Goal: Task Accomplishment & Management: Manage account settings

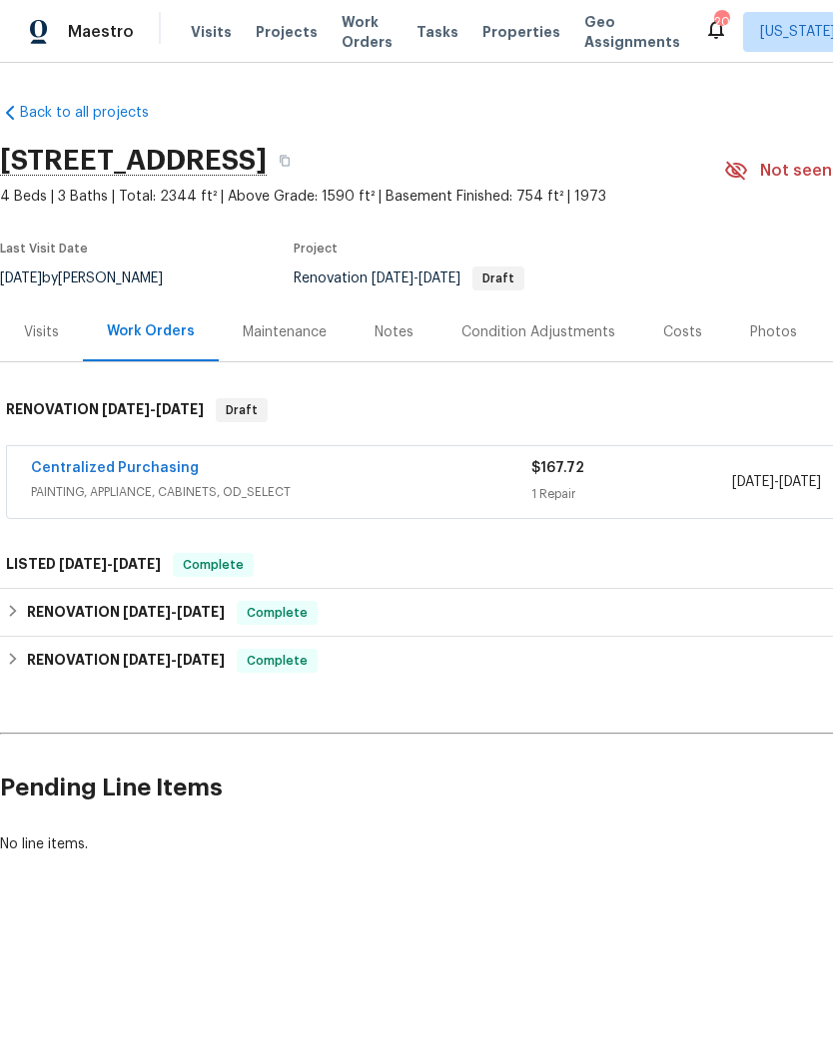
click at [278, 40] on span "Projects" at bounding box center [287, 32] width 62 height 20
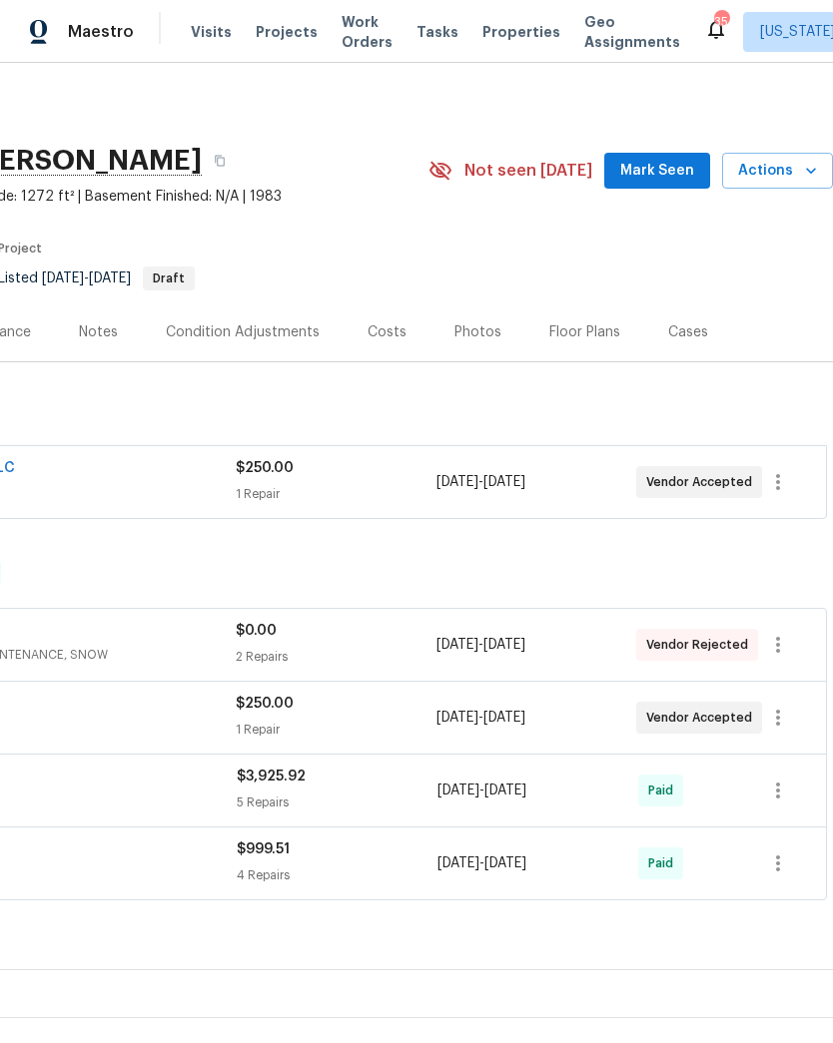
scroll to position [0, 296]
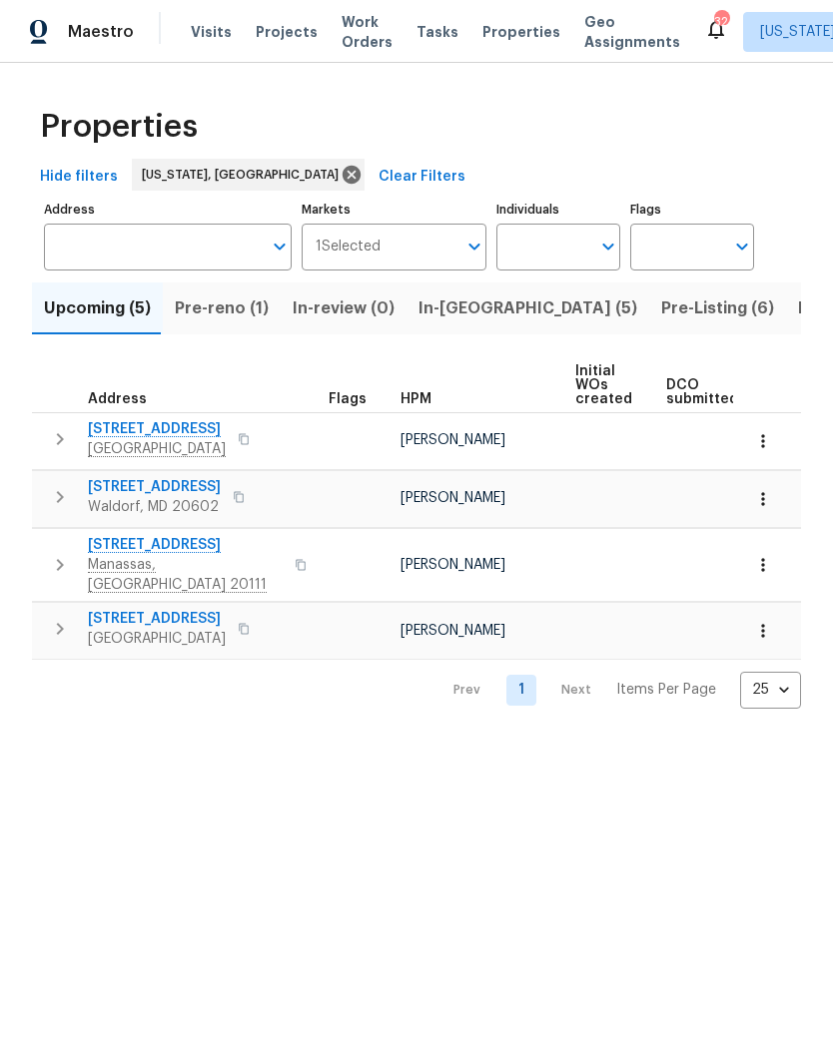
click at [116, 483] on span "2337 Vale Ct" at bounding box center [154, 487] width 133 height 20
click at [166, 547] on span "8524 Charnwood Ct" at bounding box center [185, 545] width 195 height 20
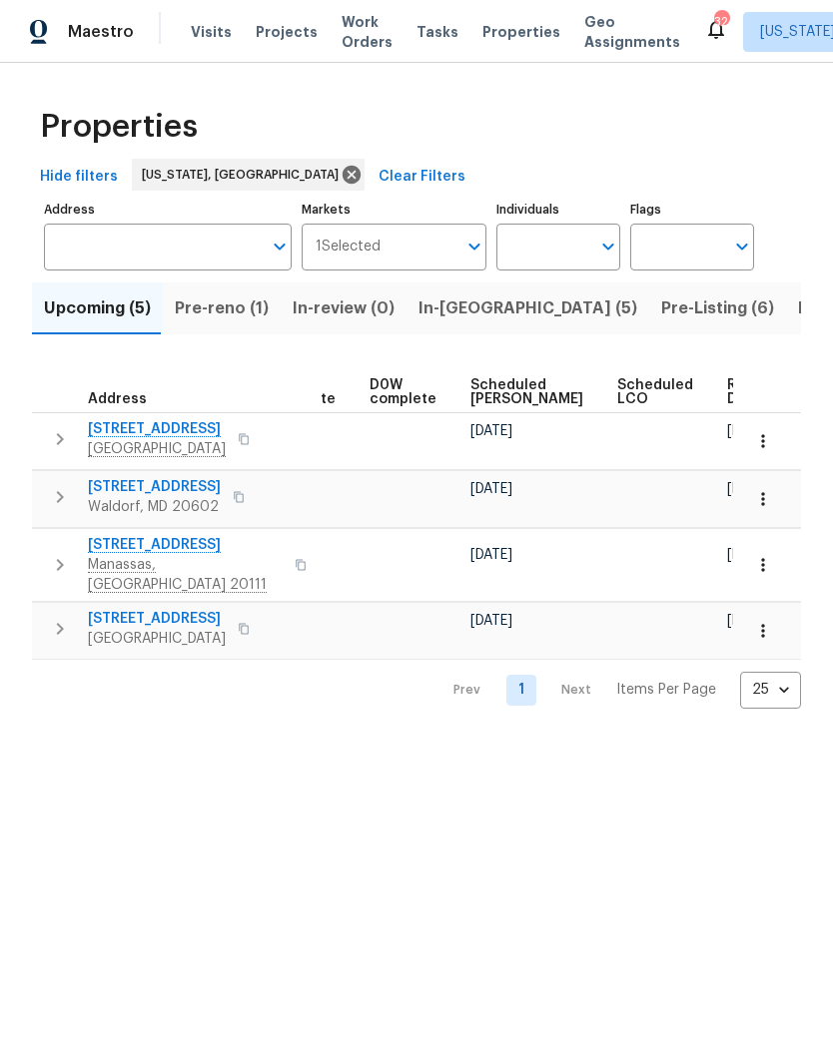
scroll to position [0, 502]
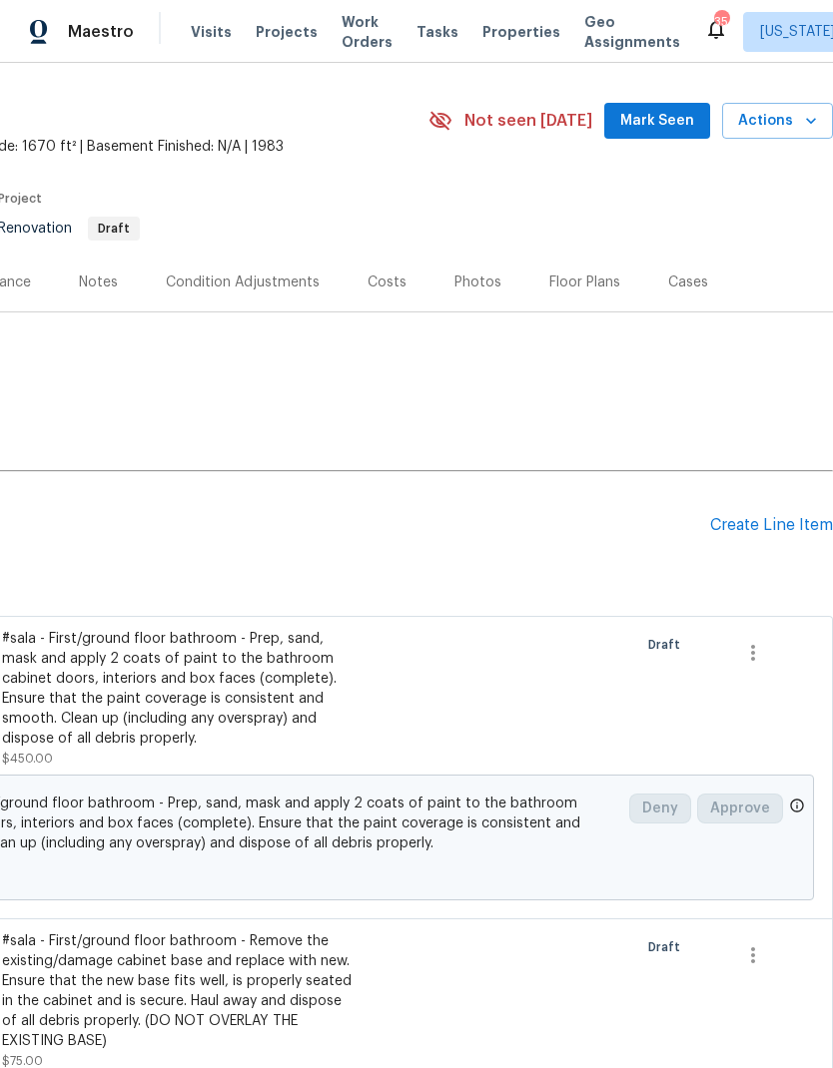
scroll to position [39, 296]
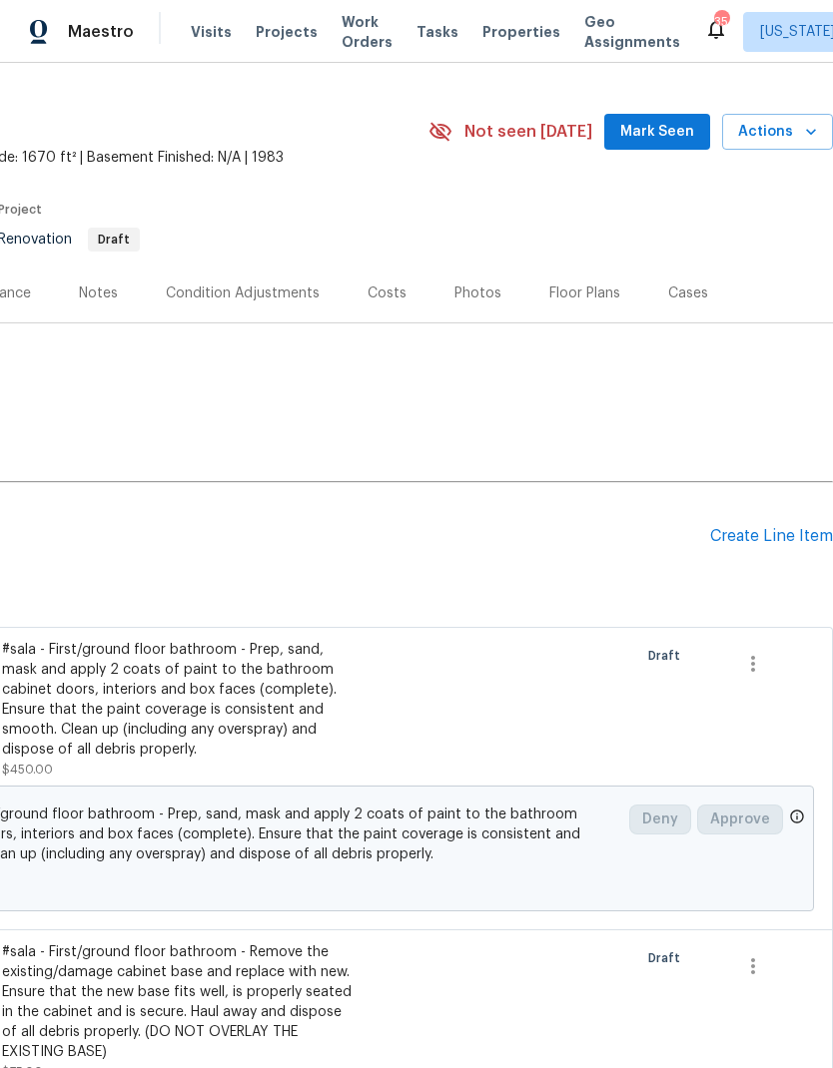
click at [248, 289] on div "Condition Adjustments" at bounding box center [243, 294] width 154 height 20
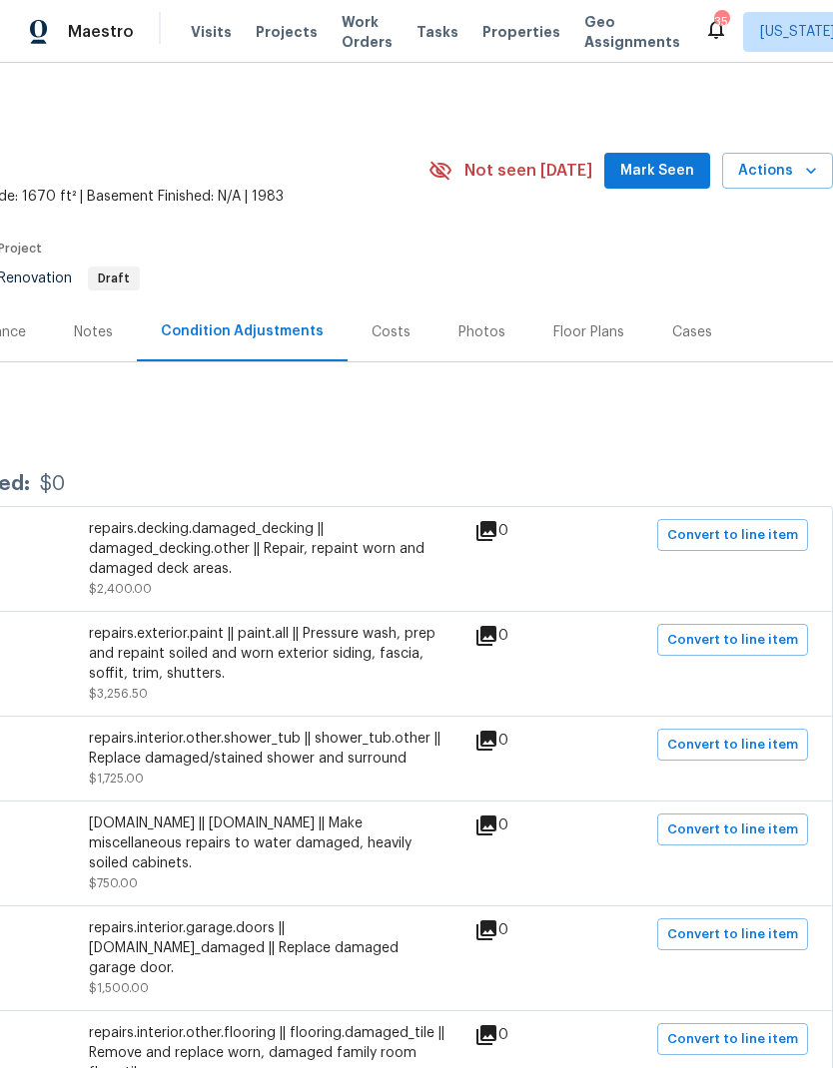
scroll to position [0, 296]
click at [392, 336] on div "Costs" at bounding box center [390, 333] width 39 height 20
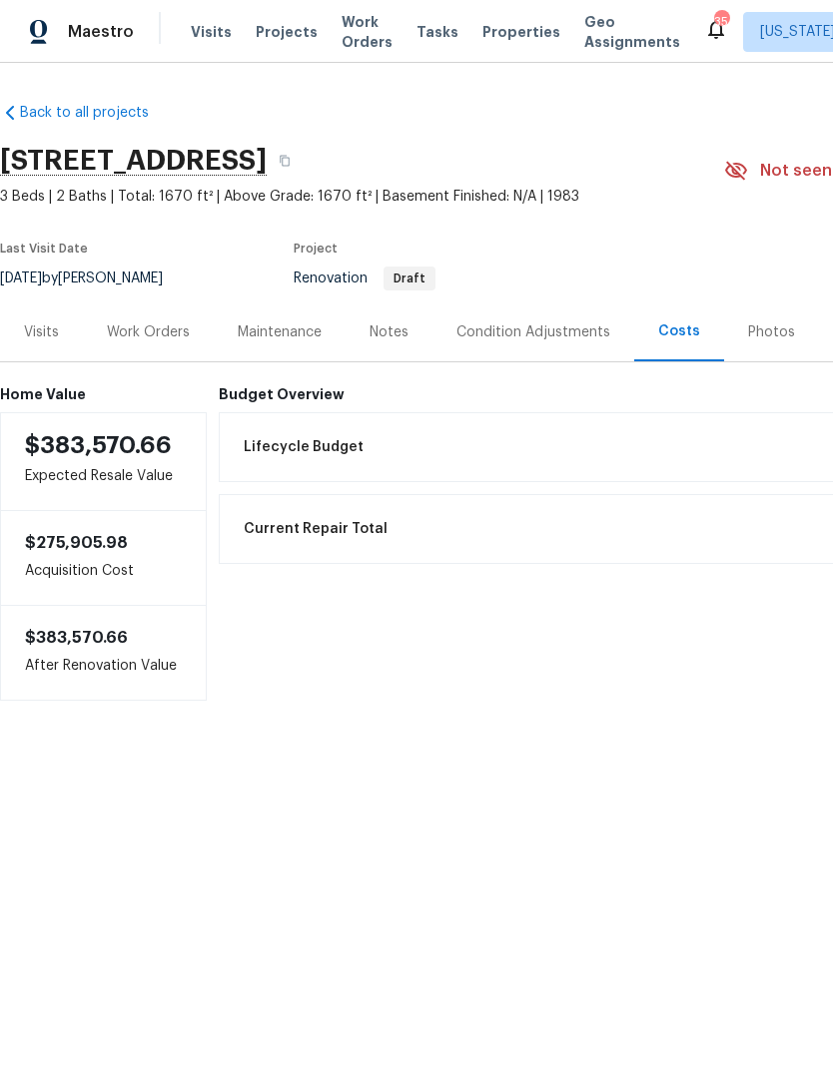
click at [391, 331] on div "Notes" at bounding box center [388, 333] width 39 height 20
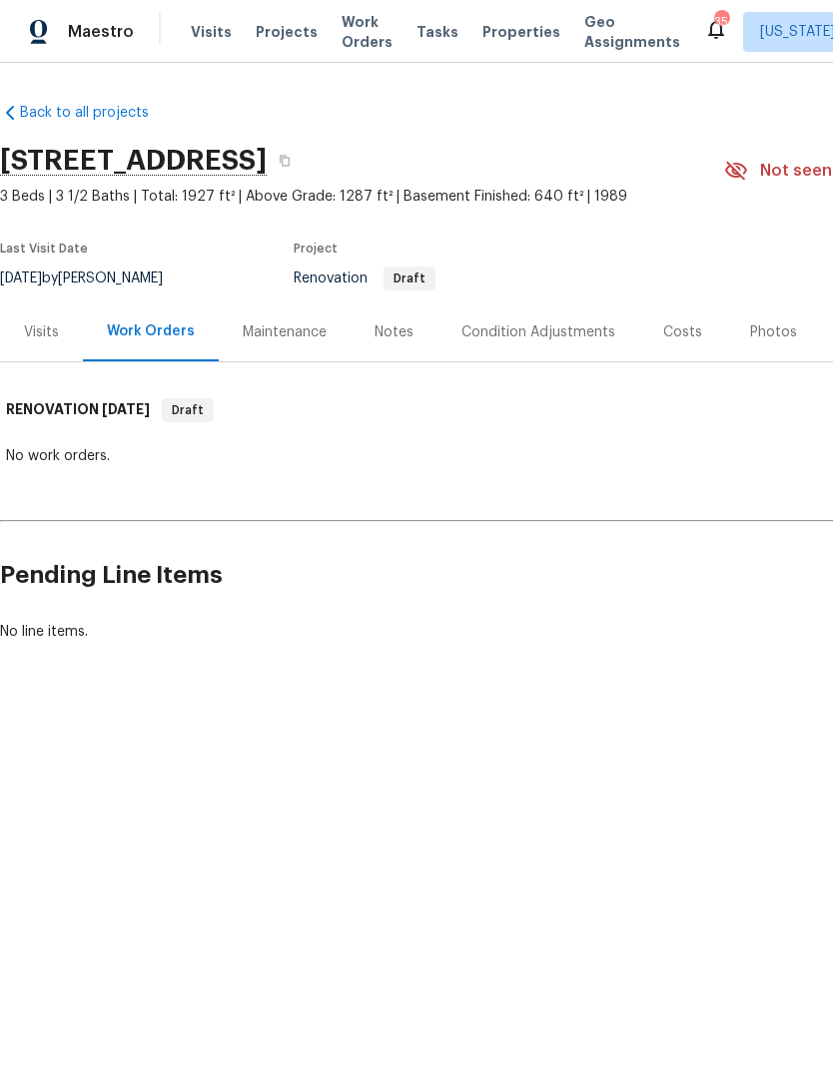
click at [523, 330] on div "Condition Adjustments" at bounding box center [538, 333] width 154 height 20
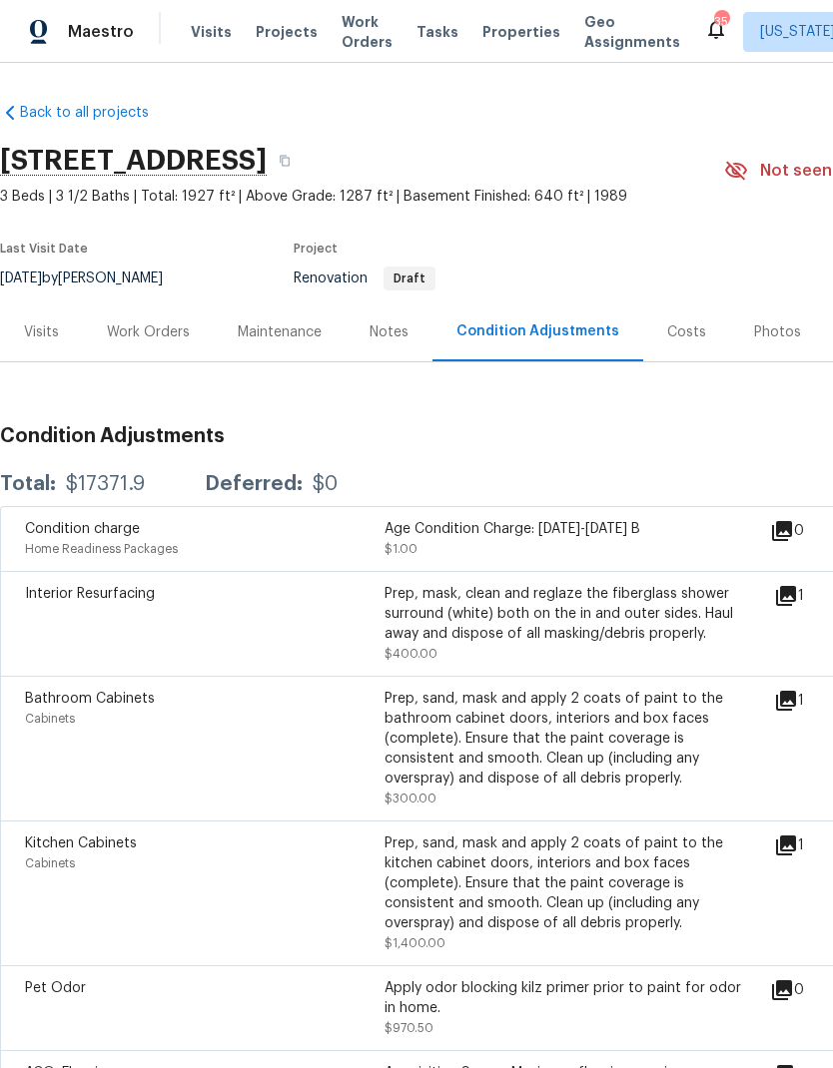
click at [682, 326] on div "Costs" at bounding box center [686, 333] width 39 height 20
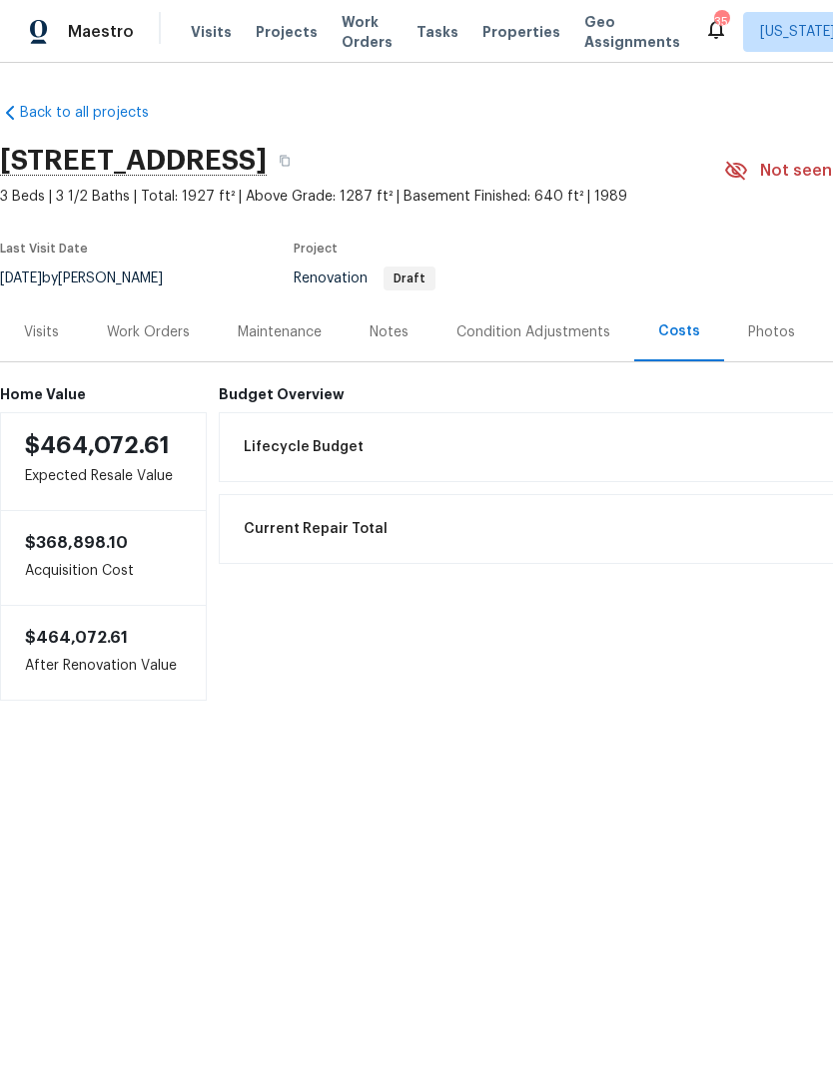
click at [386, 337] on div "Notes" at bounding box center [388, 333] width 39 height 20
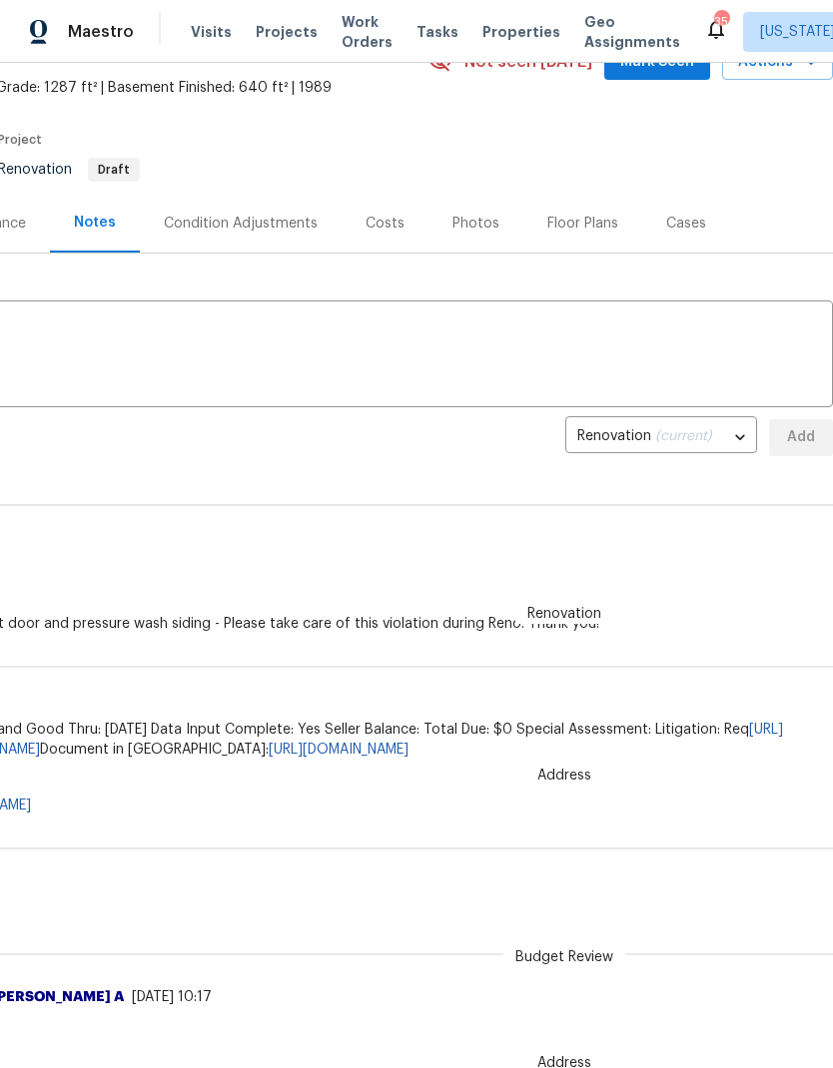
scroll to position [111, 296]
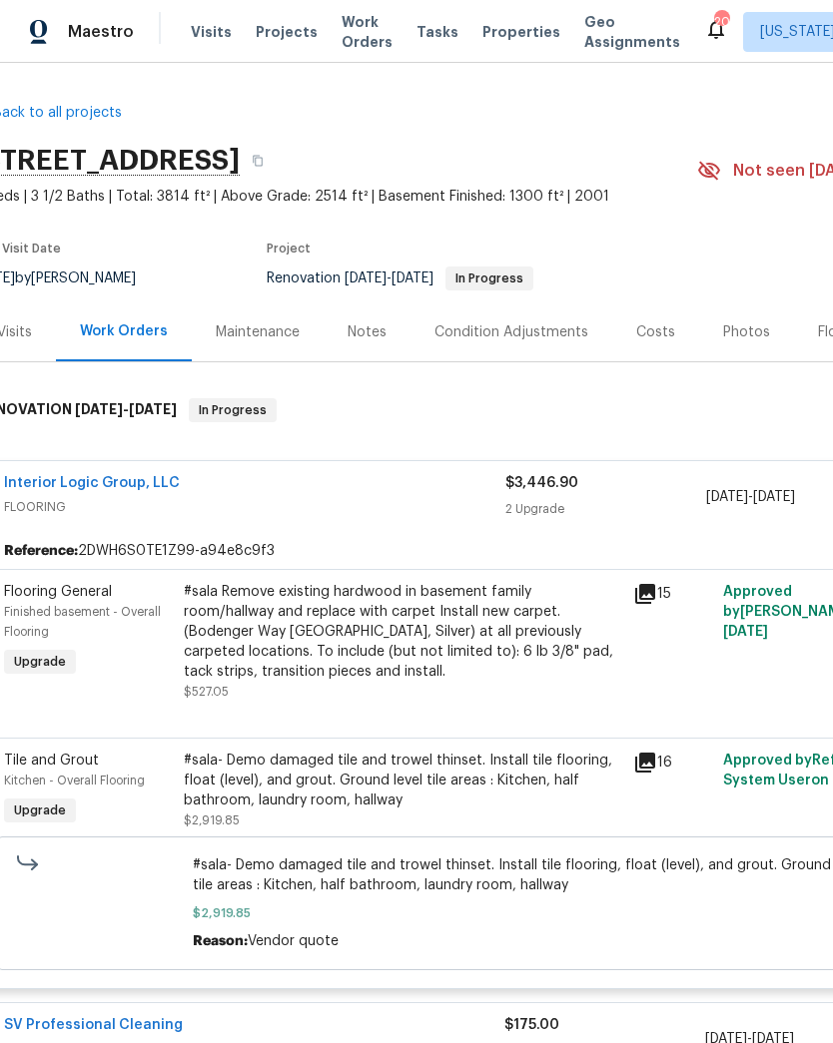
scroll to position [0, 27]
click at [477, 636] on div "#sala Remove existing hardwood in basement family room/hallway and replace with…" at bounding box center [402, 632] width 437 height 100
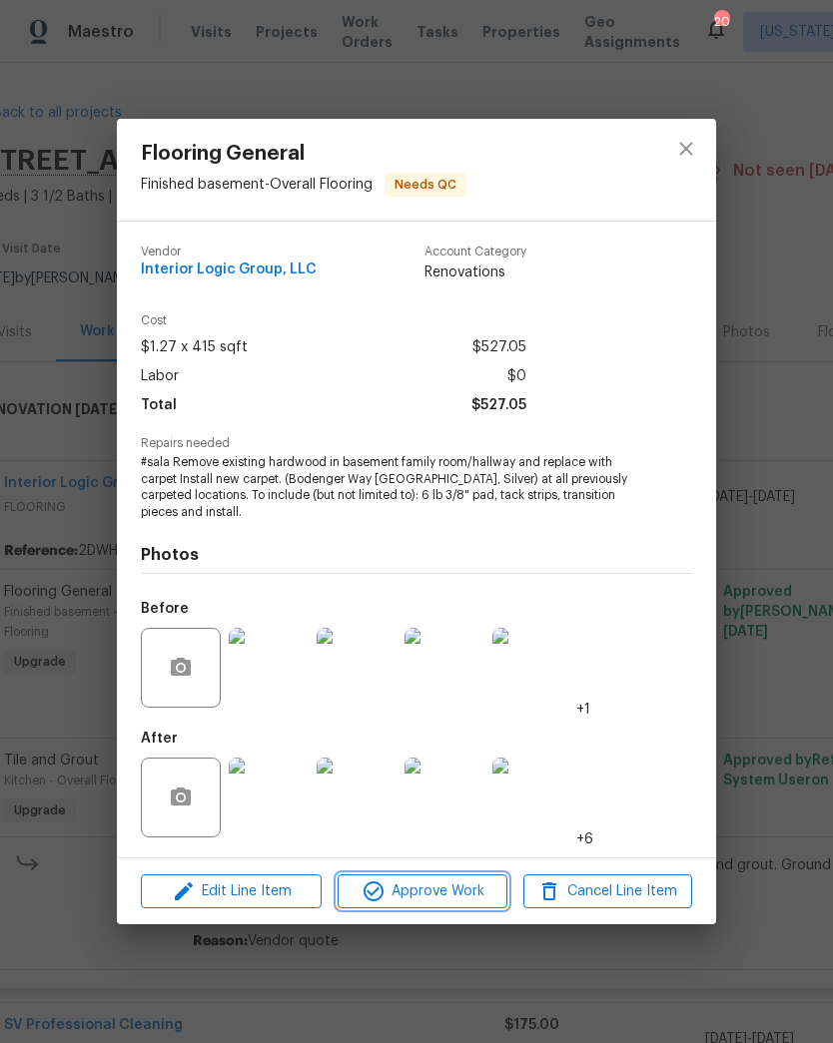
click at [453, 894] on span "Approve Work" at bounding box center [421, 892] width 157 height 25
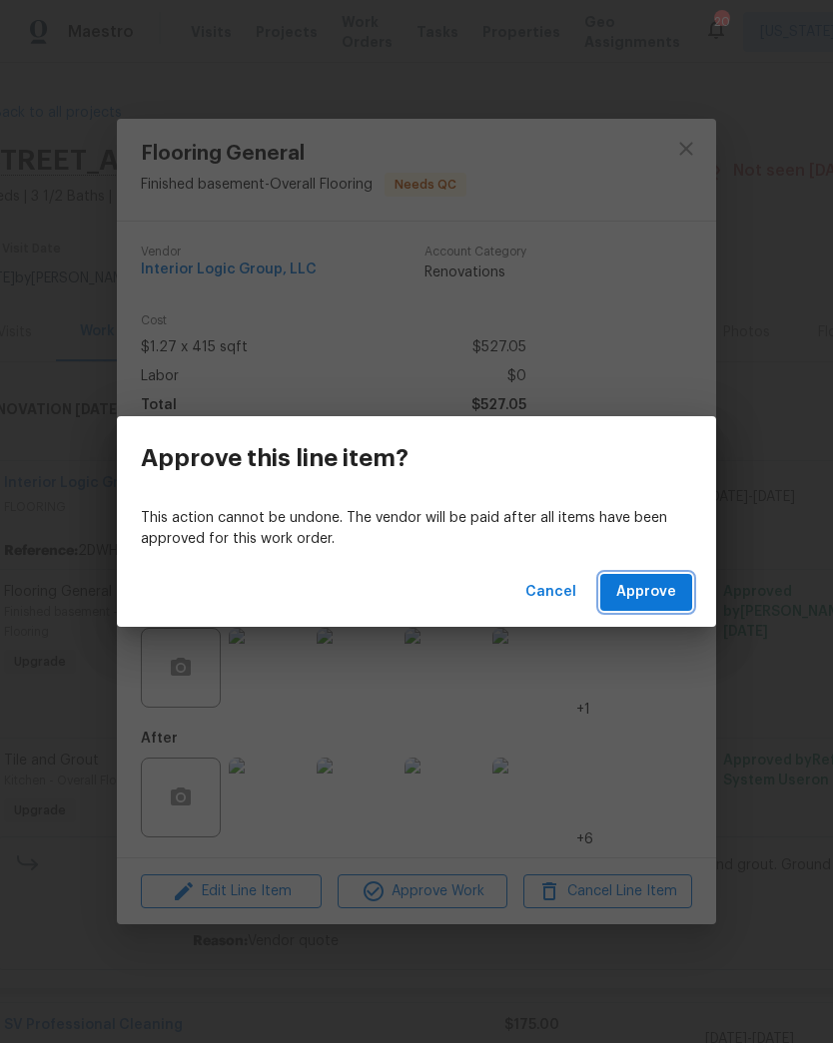
click at [655, 591] on span "Approve" at bounding box center [646, 592] width 60 height 25
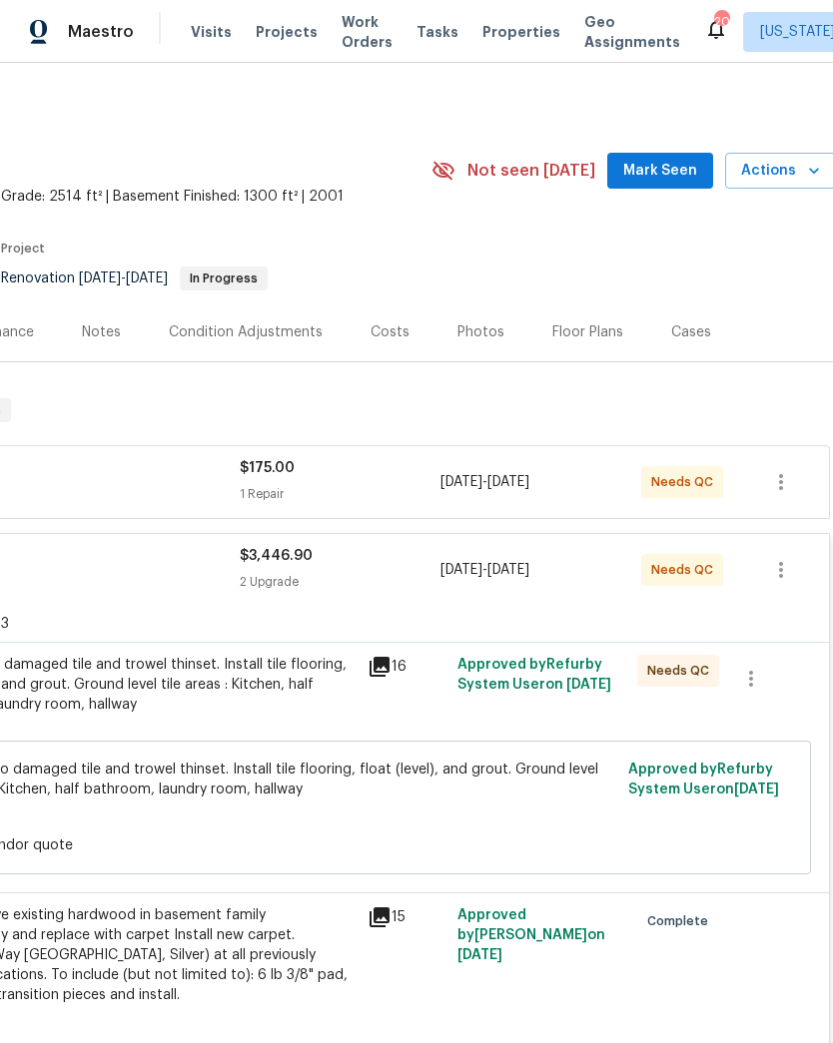
scroll to position [0, 293]
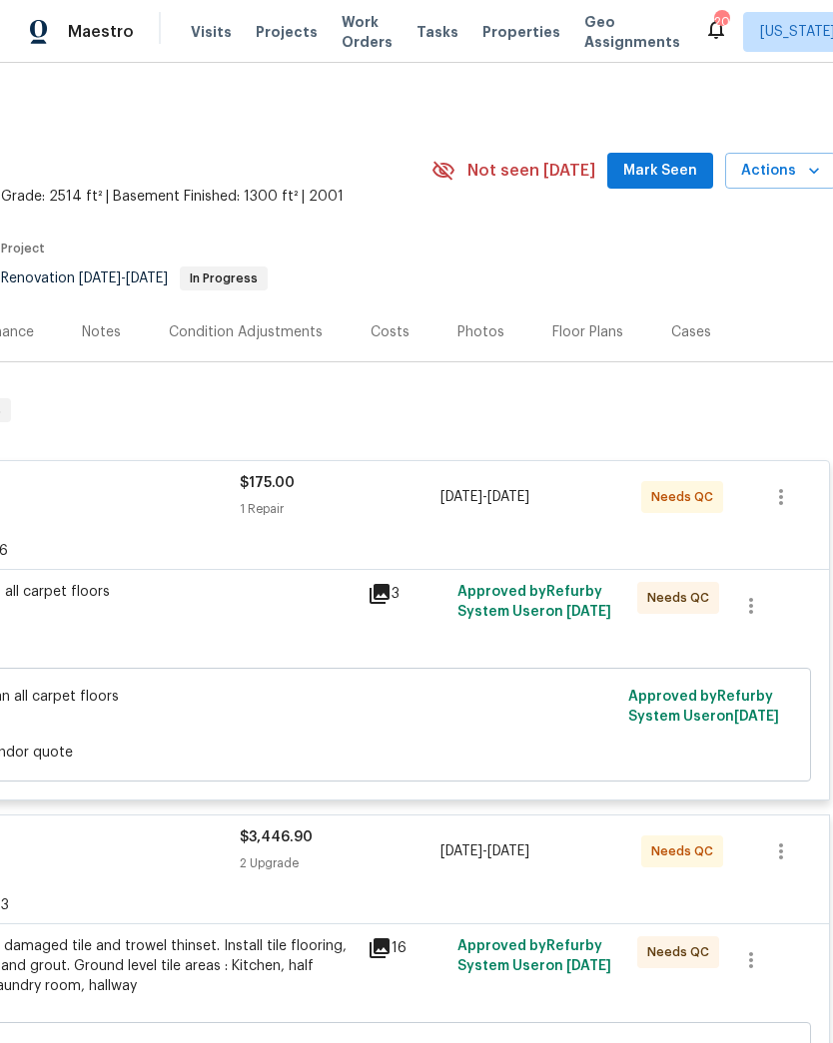
click at [415, 509] on div "1 Repair" at bounding box center [340, 509] width 201 height 20
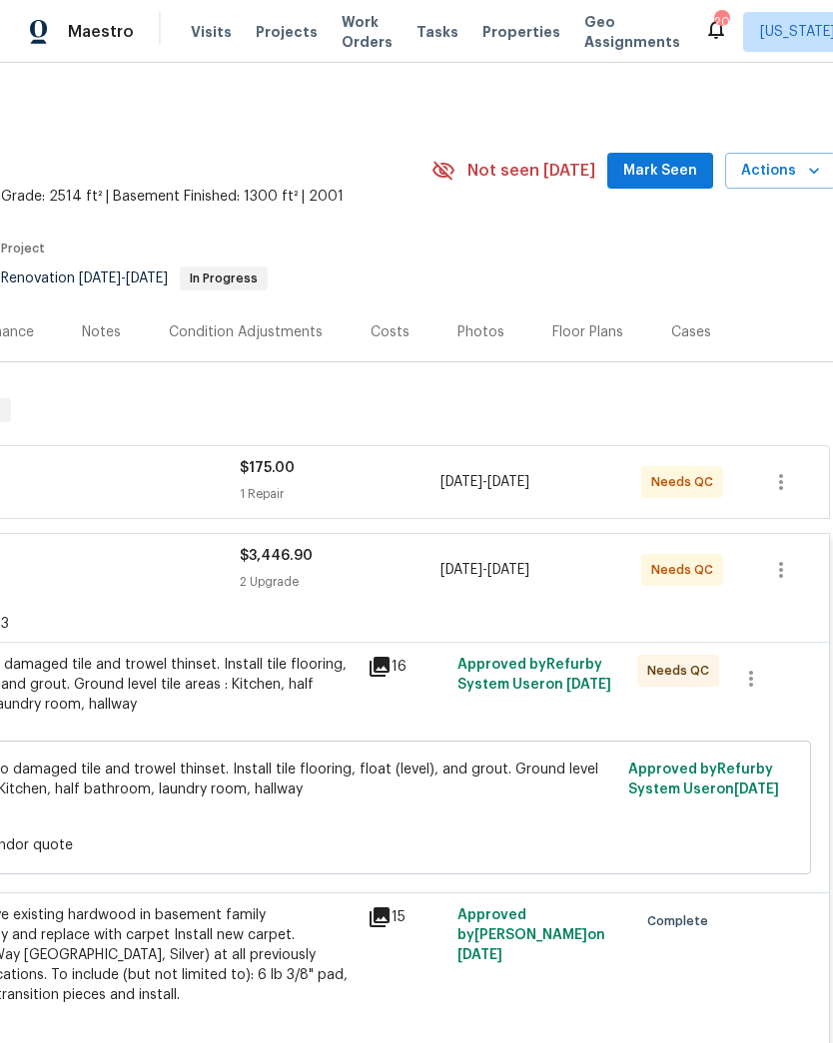
click at [415, 488] on div "1 Repair" at bounding box center [340, 494] width 201 height 20
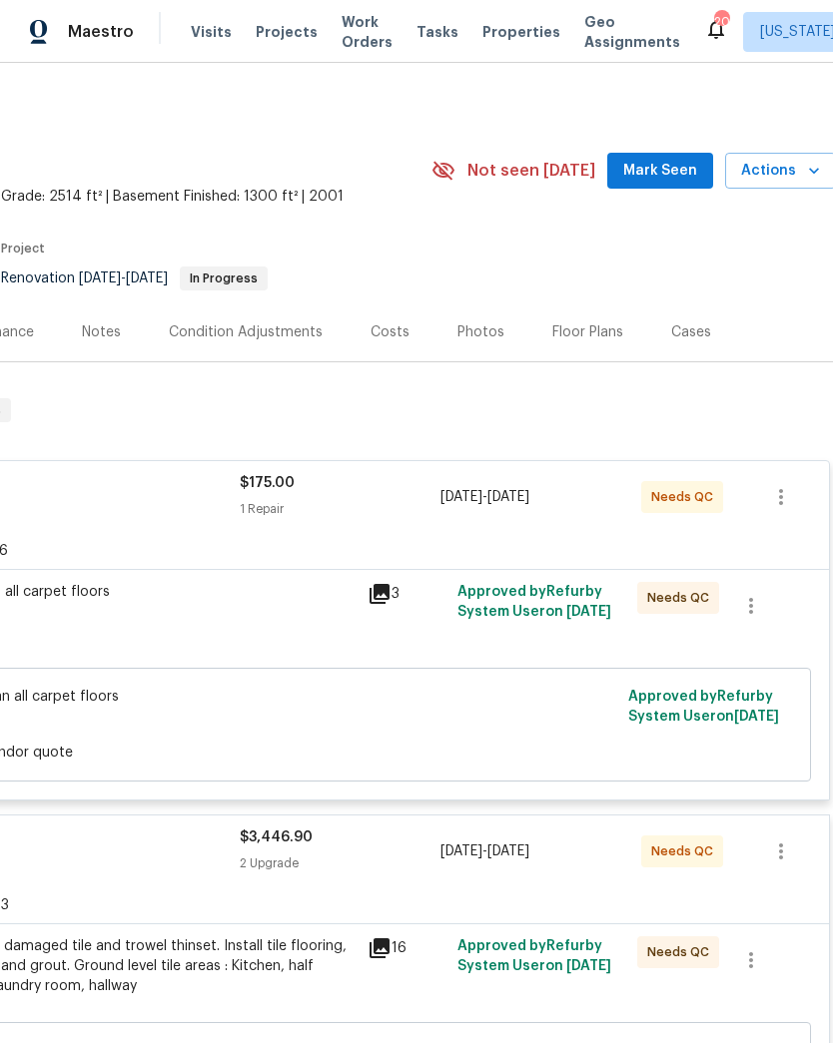
click at [252, 617] on div "Steam clean all carpet floors $175.00" at bounding box center [136, 602] width 437 height 40
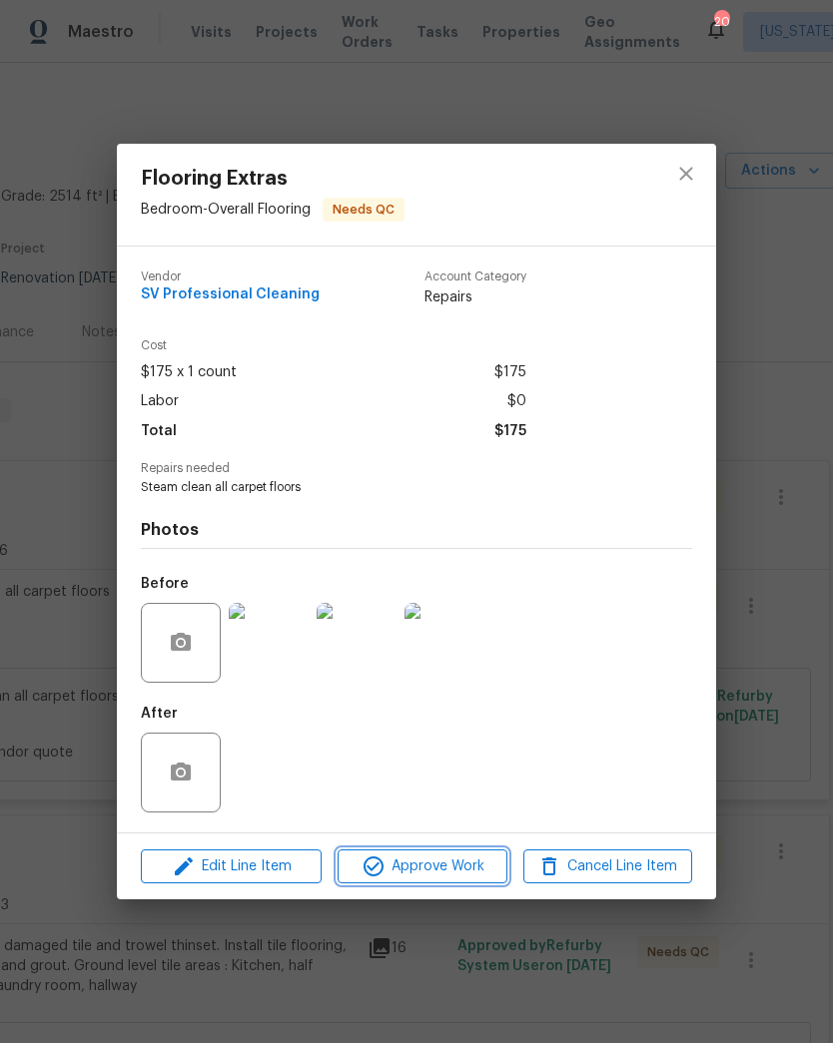
click at [427, 870] on span "Approve Work" at bounding box center [421, 867] width 157 height 25
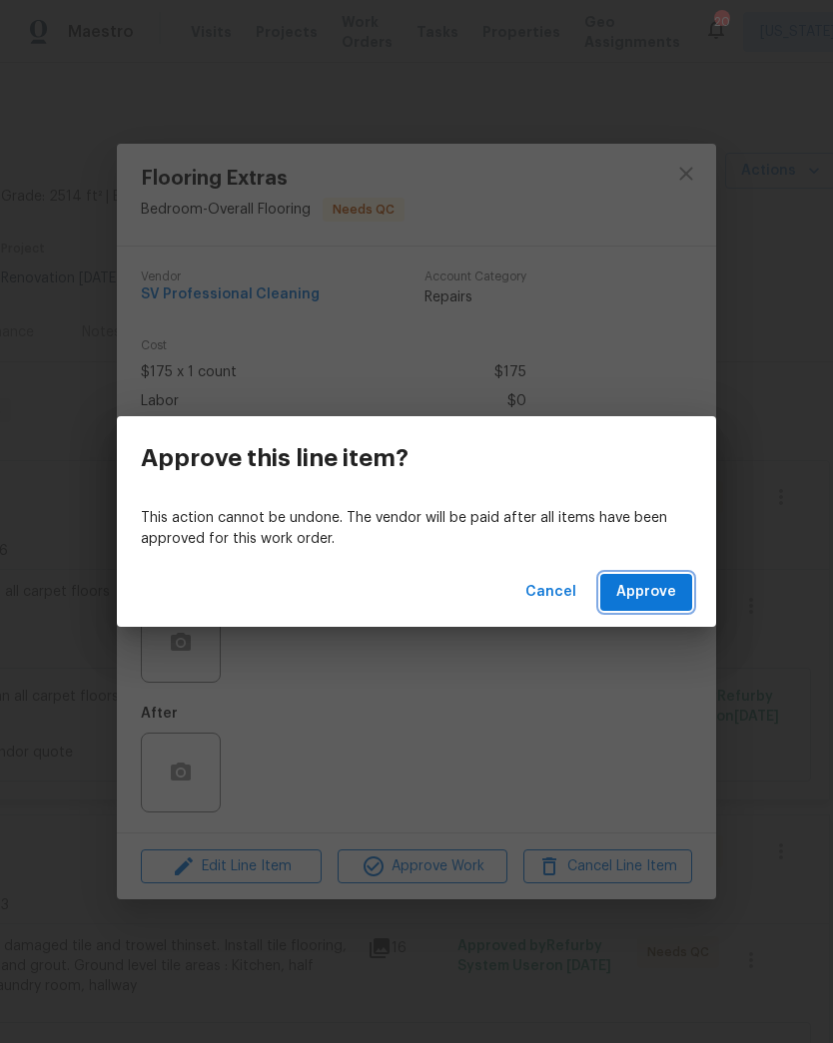
click at [653, 585] on span "Approve" at bounding box center [646, 592] width 60 height 25
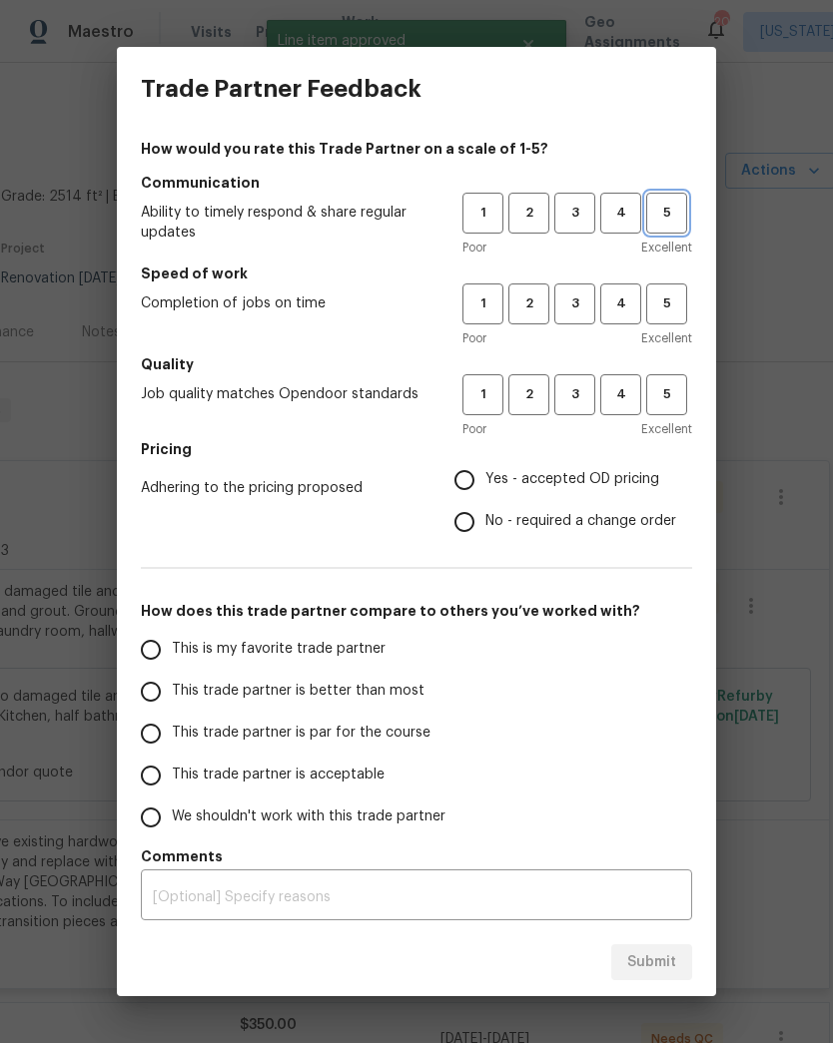
click at [677, 220] on span "5" at bounding box center [666, 213] width 37 height 23
click at [673, 322] on button "5" at bounding box center [666, 304] width 41 height 41
click at [658, 399] on span "5" at bounding box center [666, 394] width 37 height 23
click at [464, 498] on input "Yes - accepted OD pricing" at bounding box center [464, 480] width 42 height 42
radio input "true"
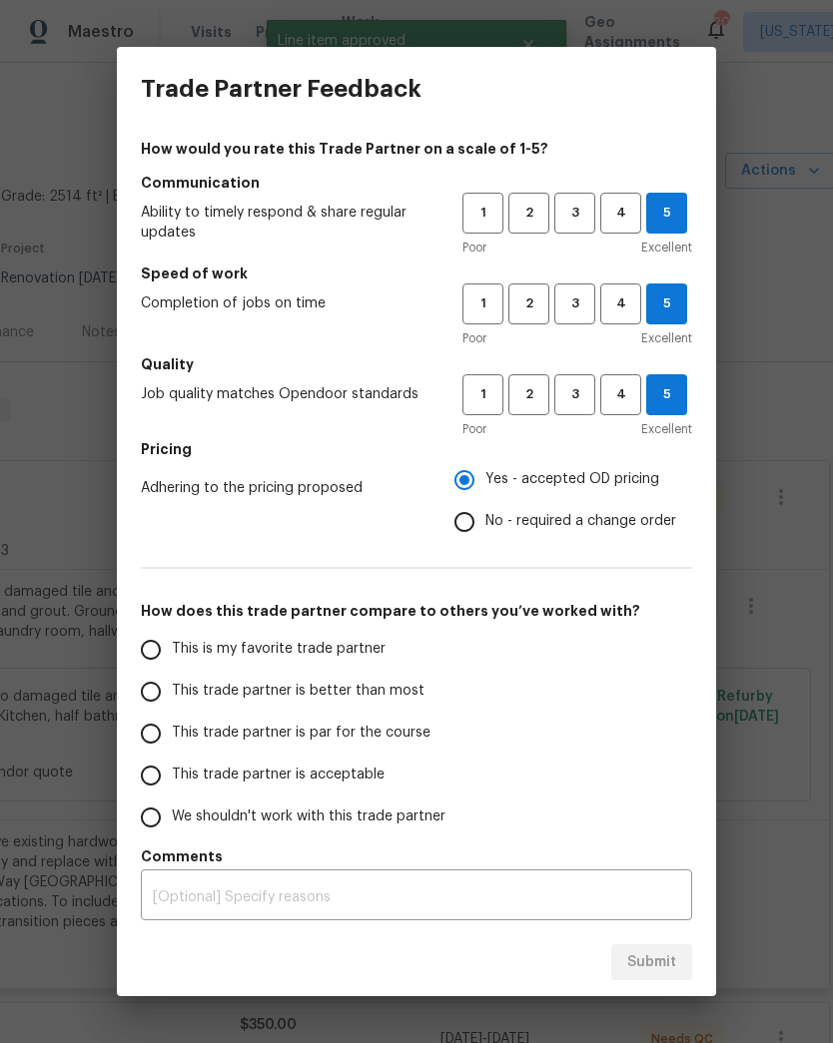
click at [164, 662] on input "This is my favorite trade partner" at bounding box center [151, 650] width 42 height 42
click at [660, 962] on span "Submit" at bounding box center [651, 963] width 49 height 25
radio input "true"
radio input "false"
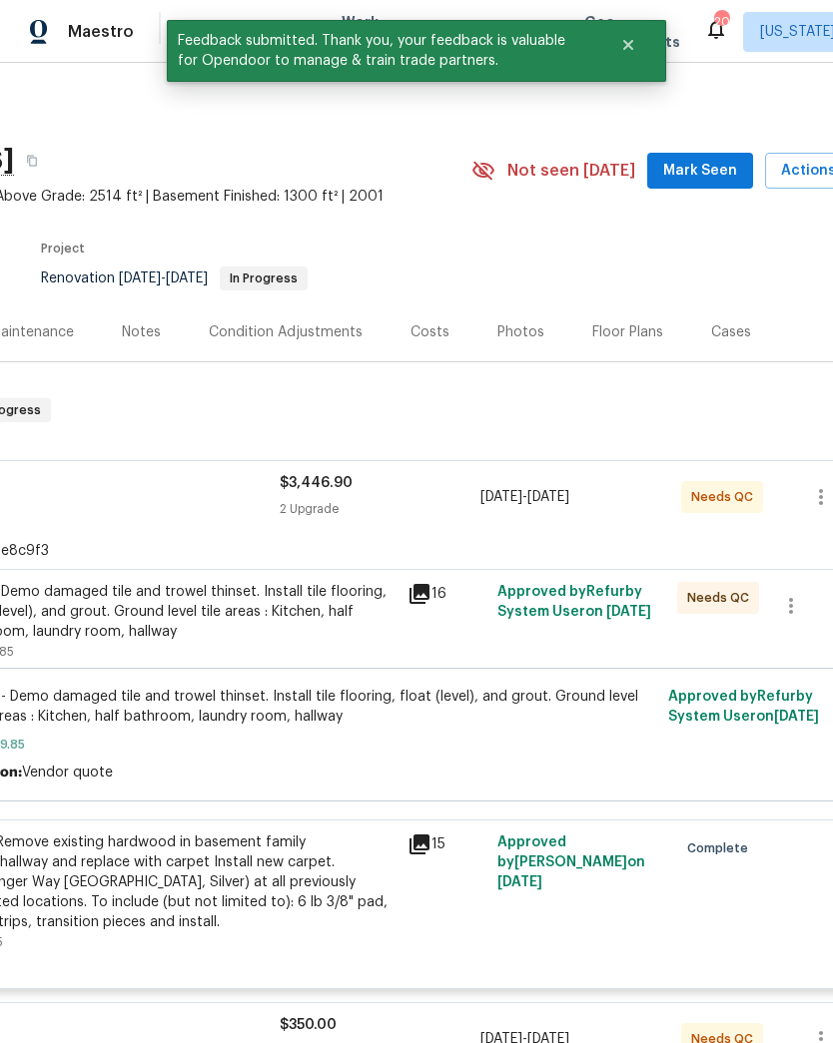
scroll to position [0, 253]
click at [315, 519] on div "$3,446.90 2 Upgrade" at bounding box center [380, 497] width 201 height 48
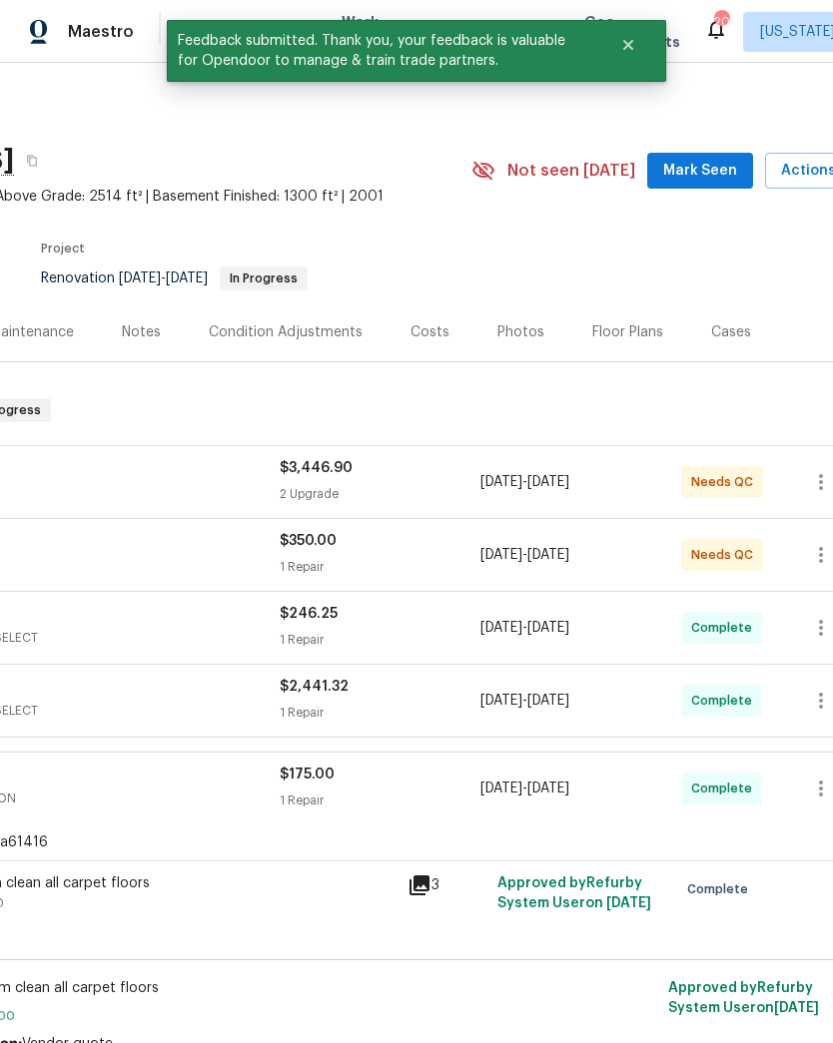
click at [419, 485] on div "2 Upgrade" at bounding box center [380, 494] width 201 height 20
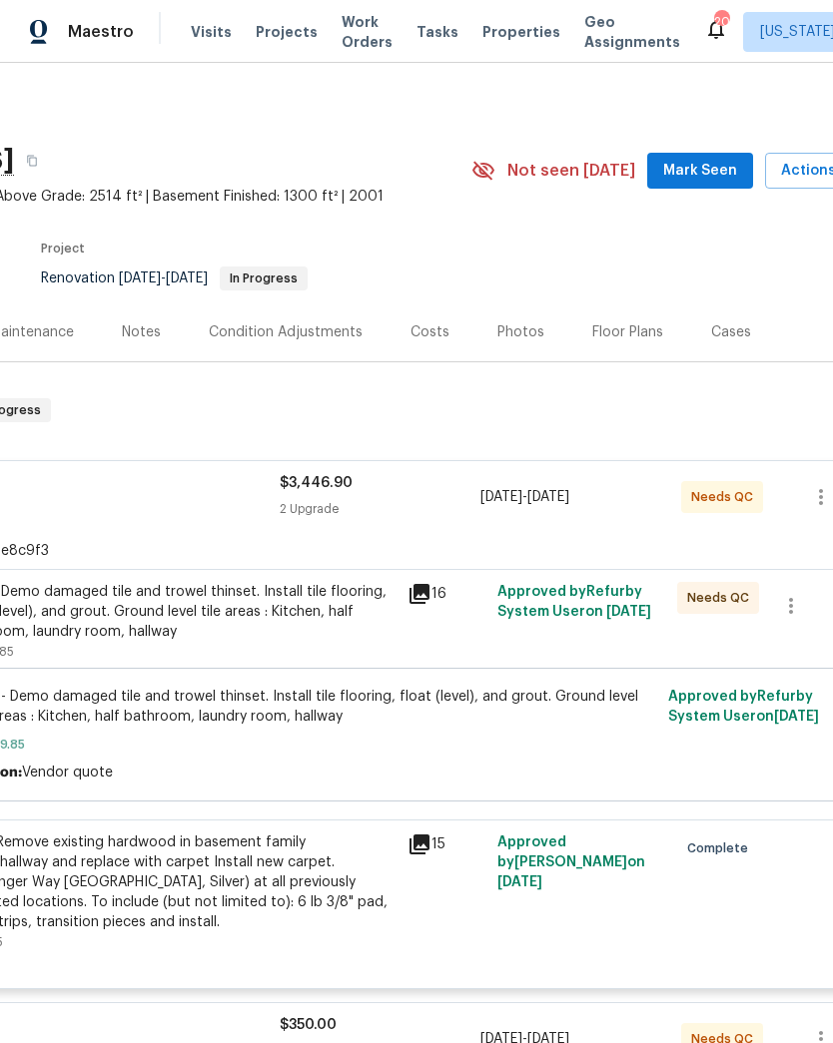
click at [293, 620] on div "#sala- Demo damaged tile and trowel thinset. Install tile flooring, float (leve…" at bounding box center [176, 612] width 437 height 60
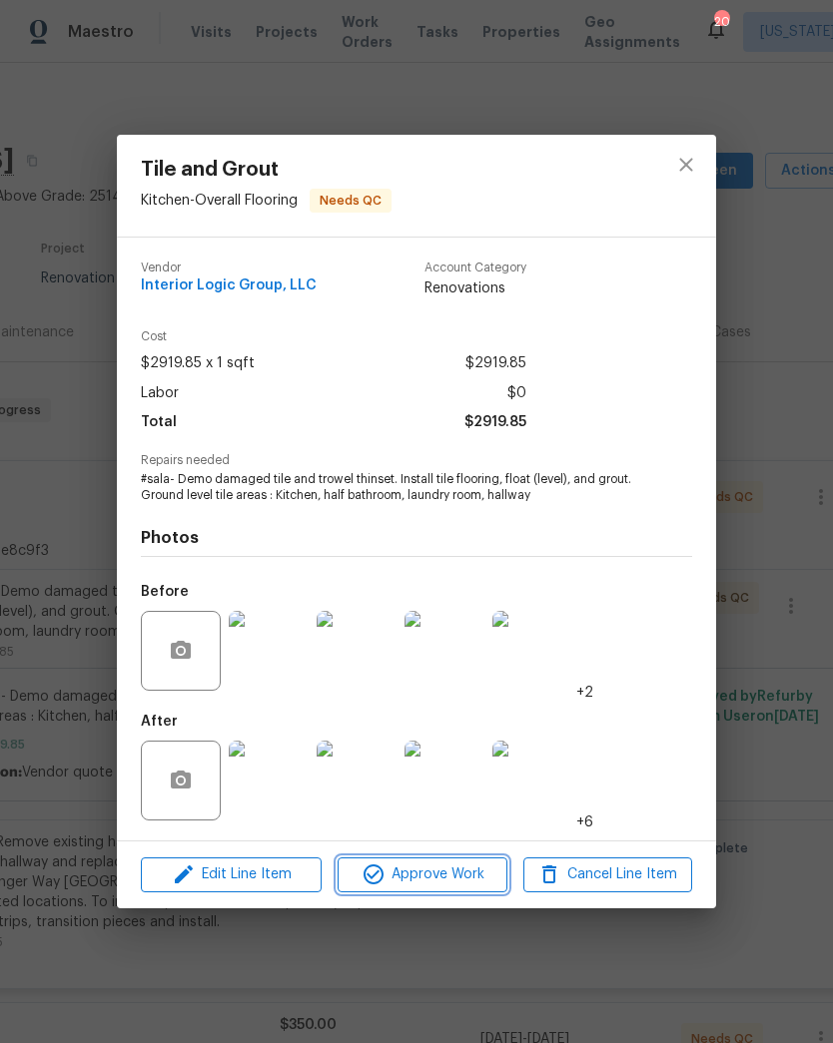
click at [449, 886] on span "Approve Work" at bounding box center [421, 875] width 157 height 25
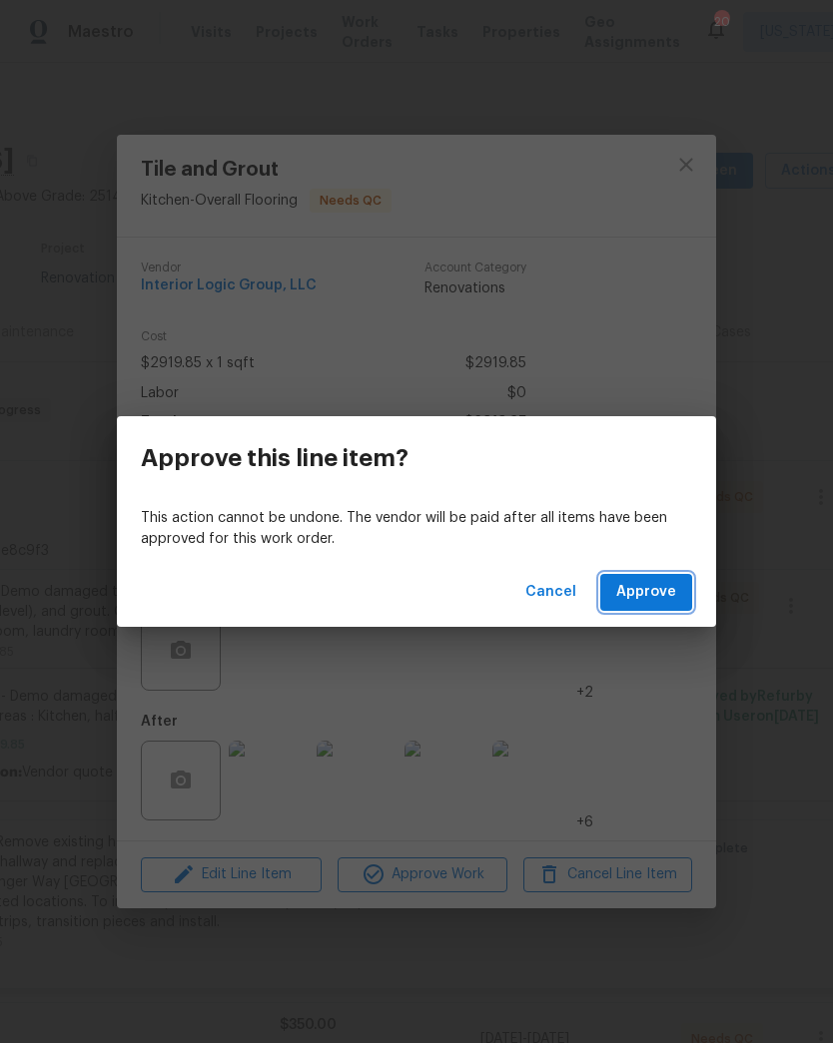
click at [659, 600] on span "Approve" at bounding box center [646, 592] width 60 height 25
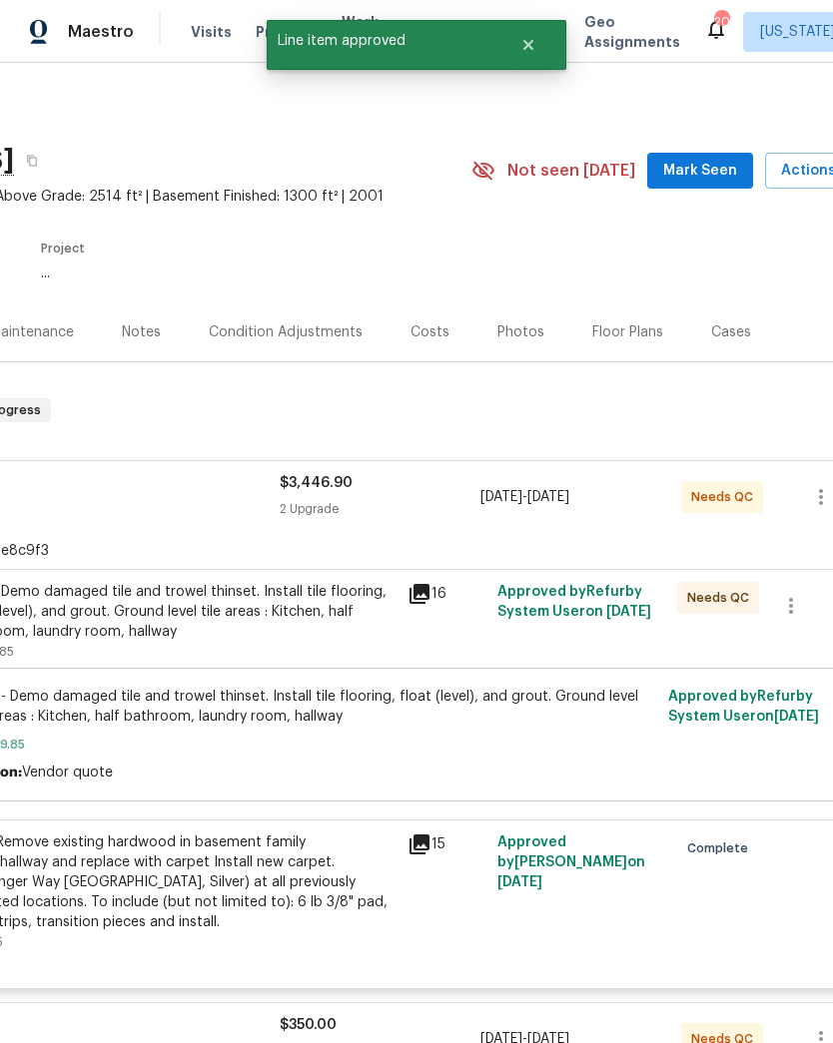
click at [293, 518] on div "2 Upgrade" at bounding box center [380, 509] width 201 height 20
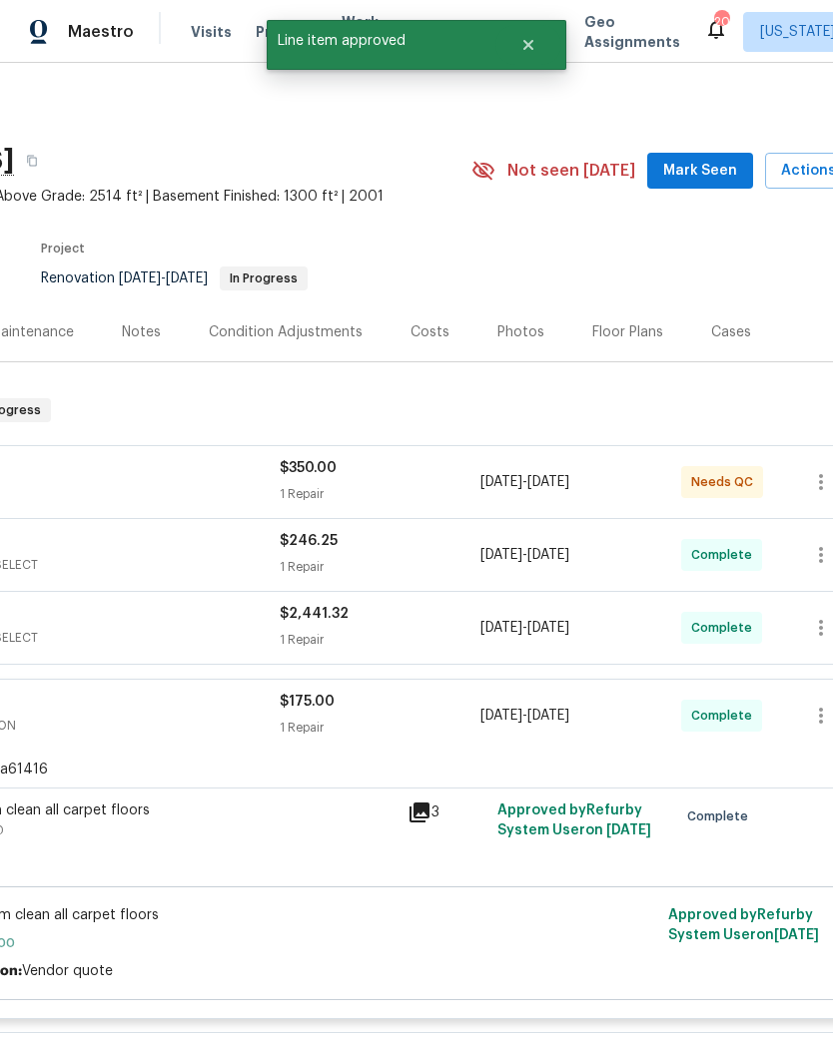
click at [322, 476] on div "$350.00" at bounding box center [380, 468] width 201 height 20
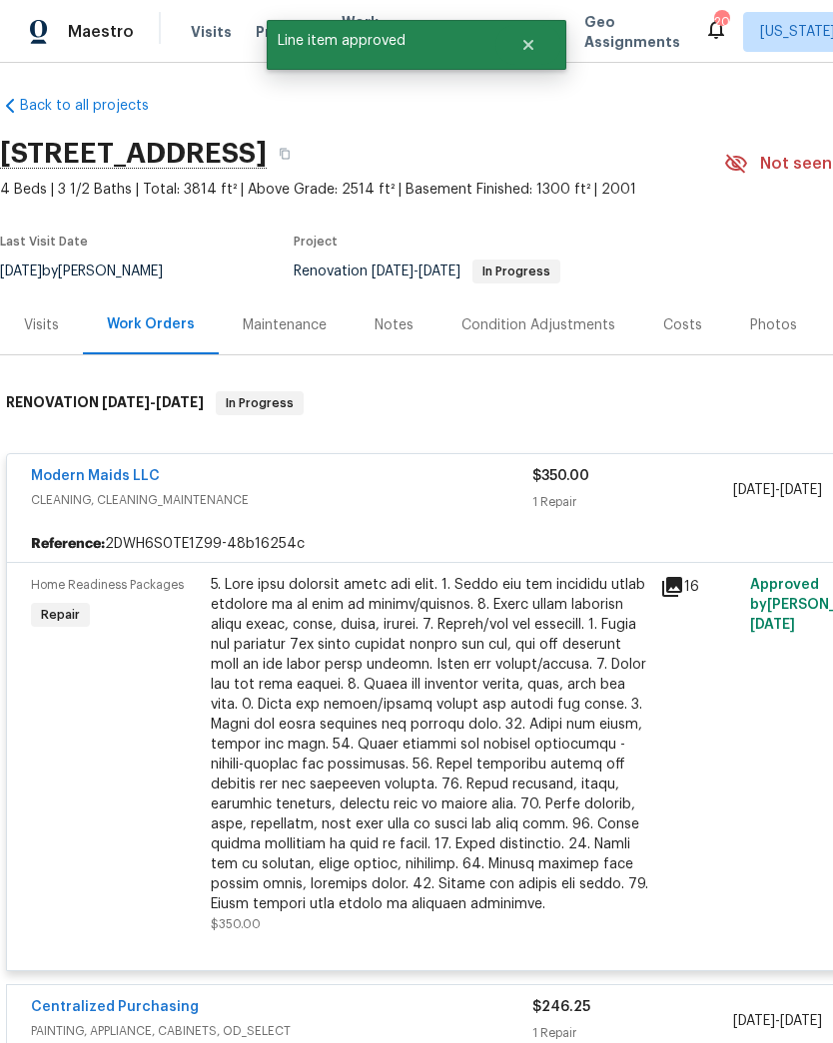
scroll to position [2, 1]
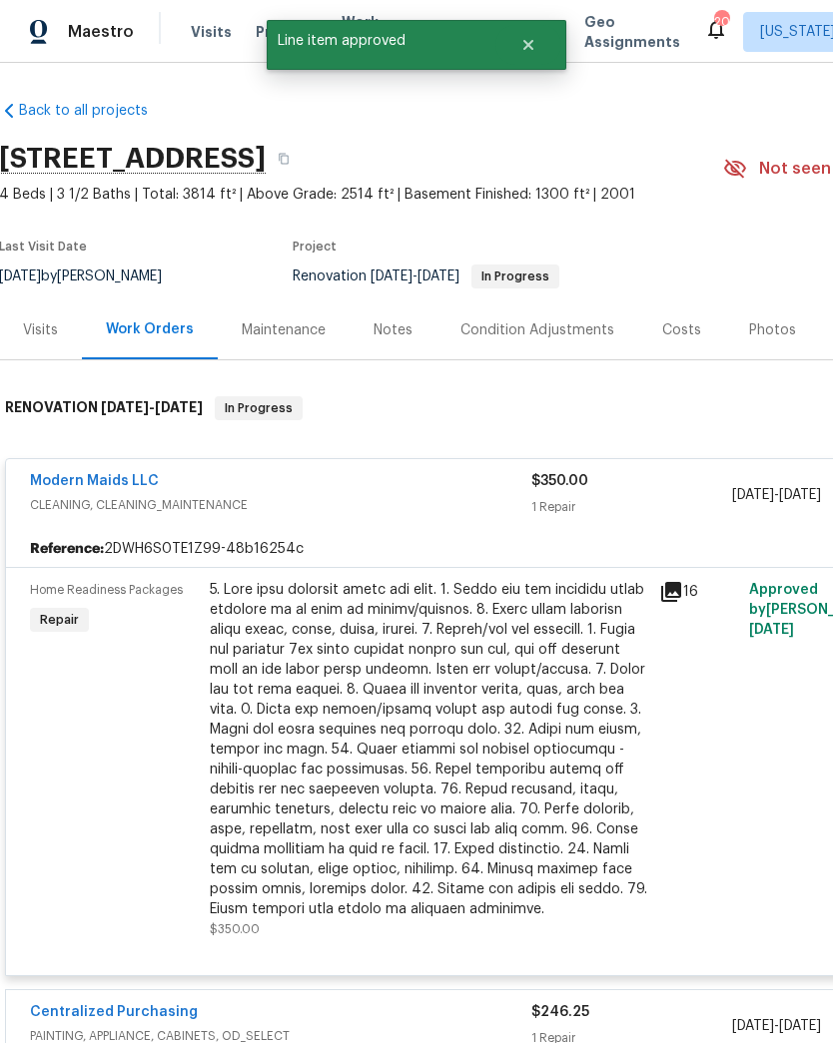
click at [386, 749] on div at bounding box center [428, 749] width 437 height 339
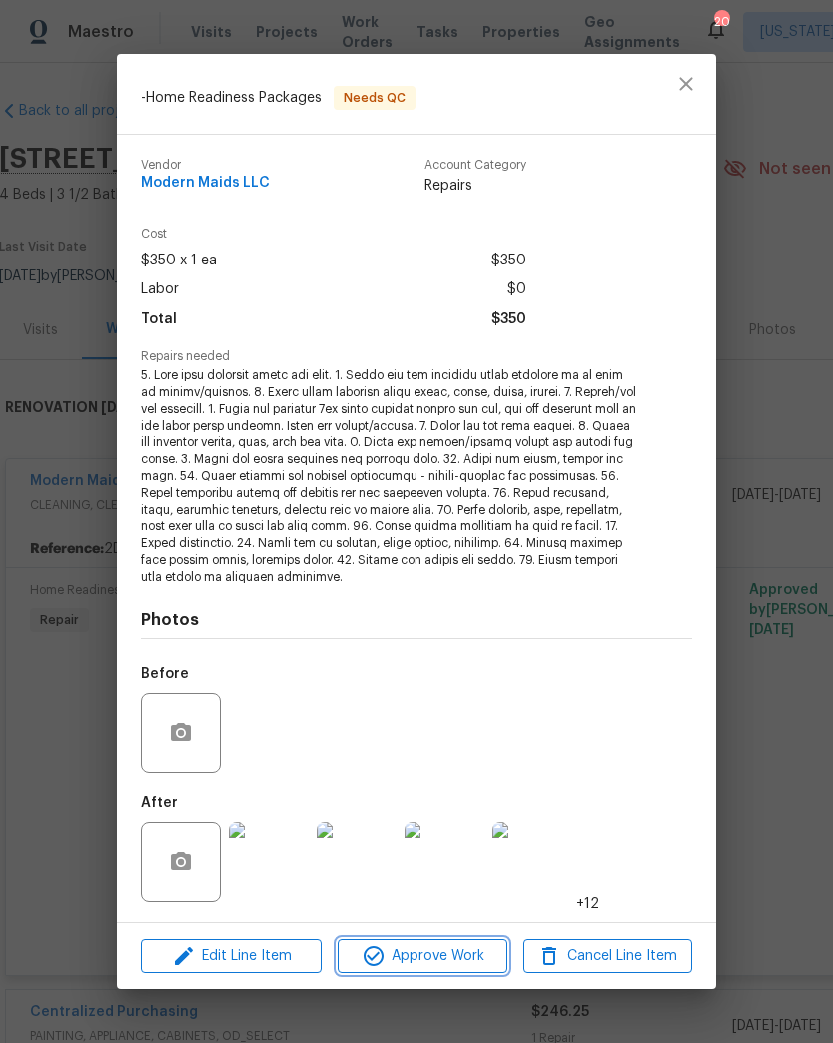
click at [458, 958] on span "Approve Work" at bounding box center [421, 957] width 157 height 25
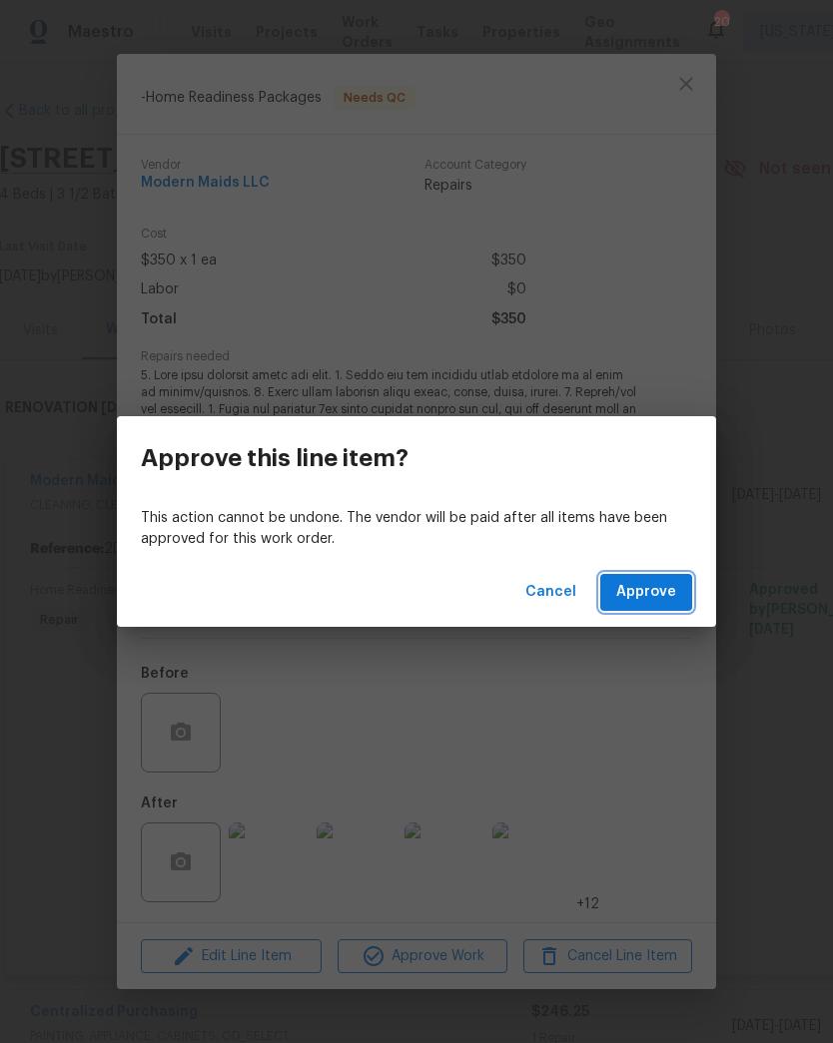
click at [653, 598] on span "Approve" at bounding box center [646, 592] width 60 height 25
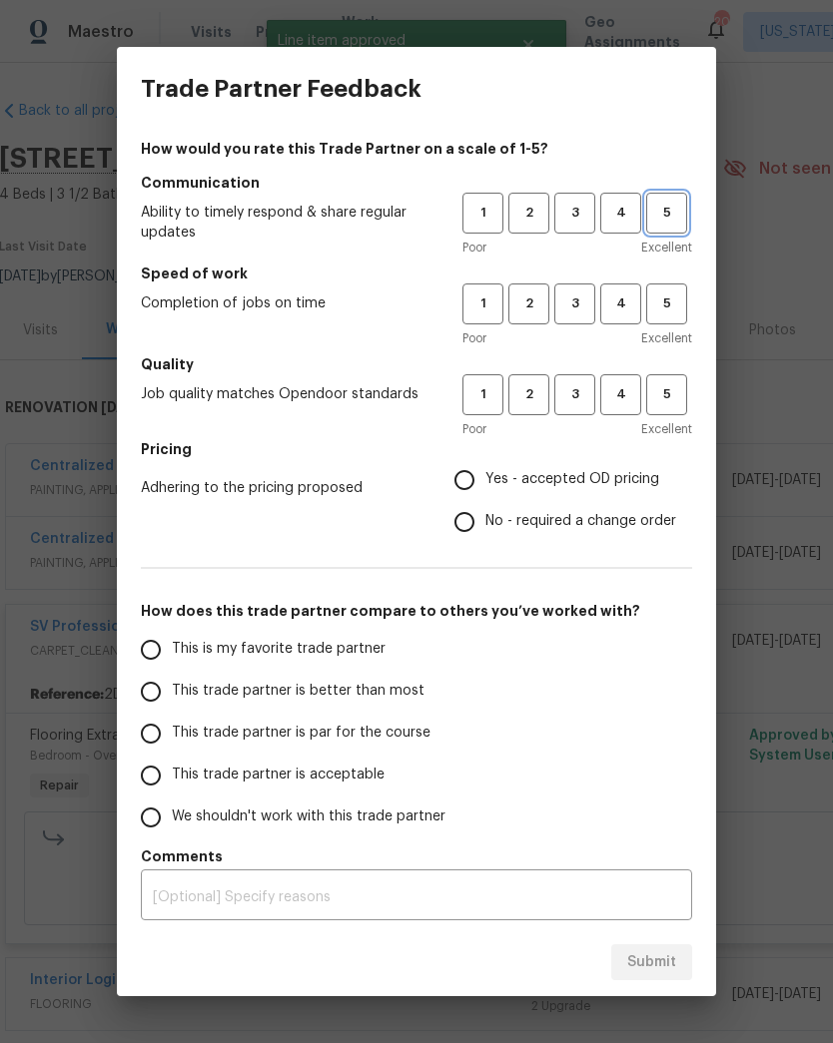
click at [683, 211] on span "5" at bounding box center [666, 213] width 37 height 23
click at [672, 314] on span "5" at bounding box center [666, 304] width 37 height 23
click at [661, 413] on button "5" at bounding box center [666, 394] width 41 height 41
click at [480, 489] on input "Yes - accepted OD pricing" at bounding box center [464, 480] width 42 height 42
radio input "true"
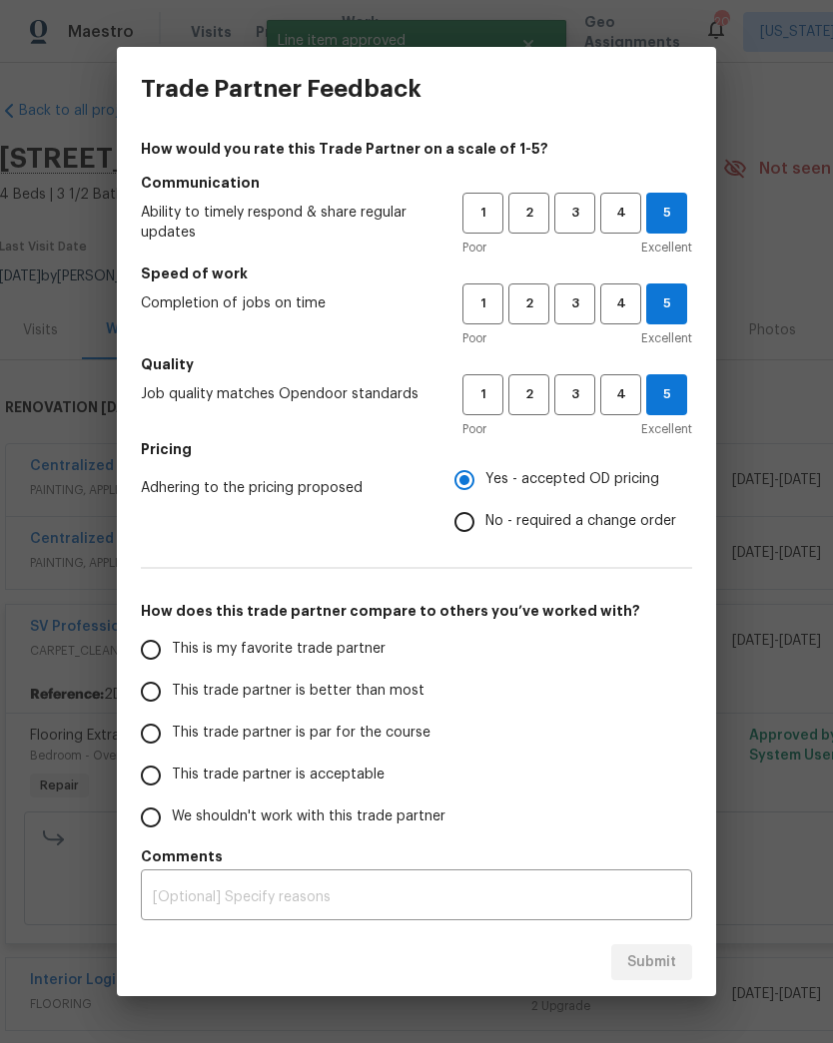
click at [159, 646] on input "This is my favorite trade partner" at bounding box center [151, 650] width 42 height 42
click at [662, 965] on span "Submit" at bounding box center [651, 963] width 49 height 25
radio input "true"
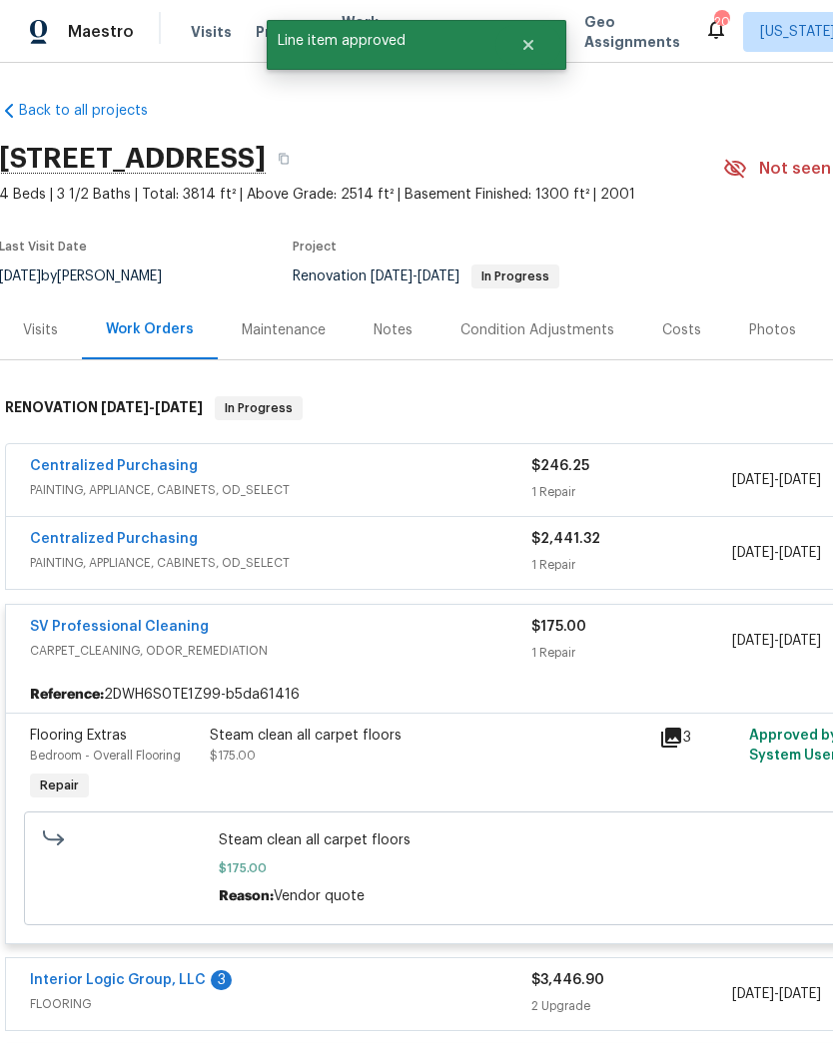
radio input "false"
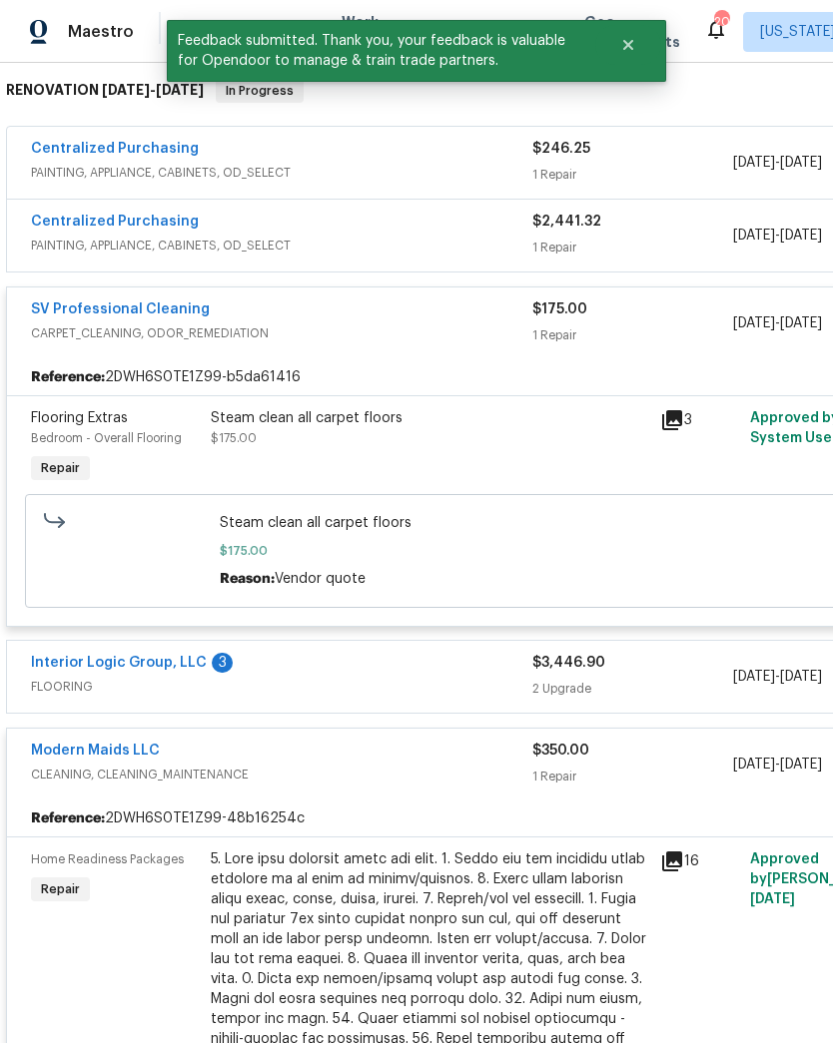
scroll to position [320, 0]
click at [183, 669] on link "Interior Logic Group, LLC" at bounding box center [119, 663] width 176 height 14
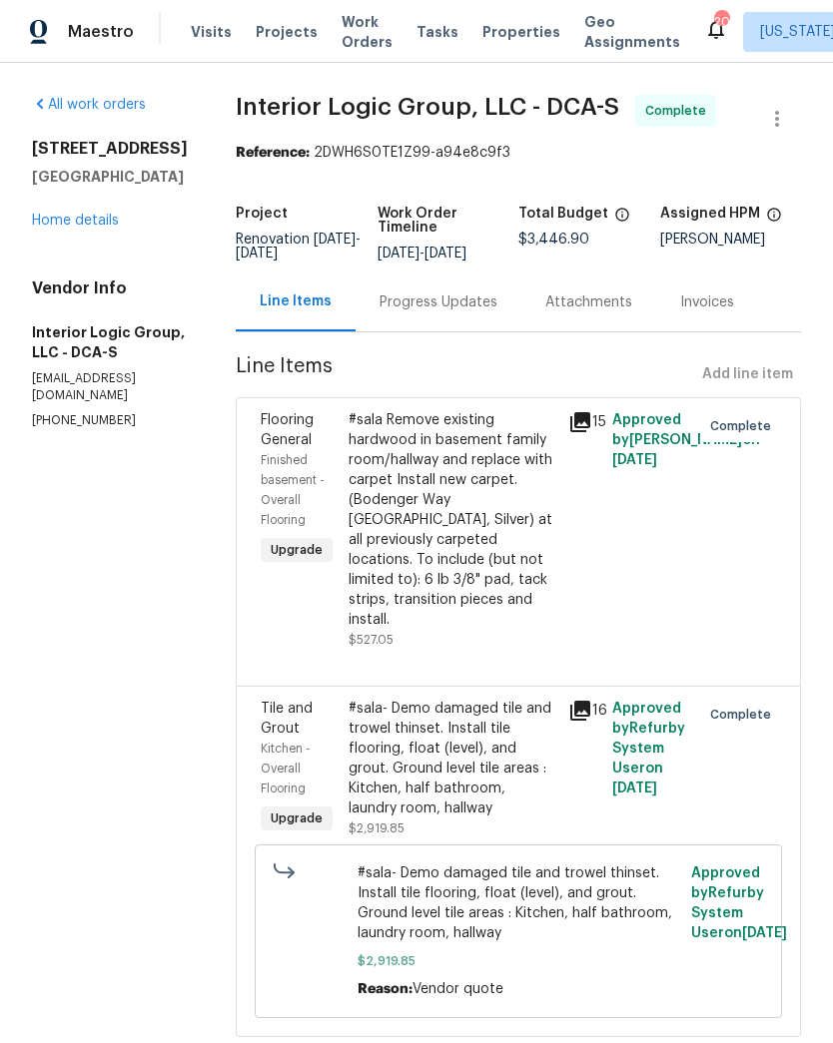
click at [473, 311] on div "Progress Updates" at bounding box center [438, 303] width 118 height 20
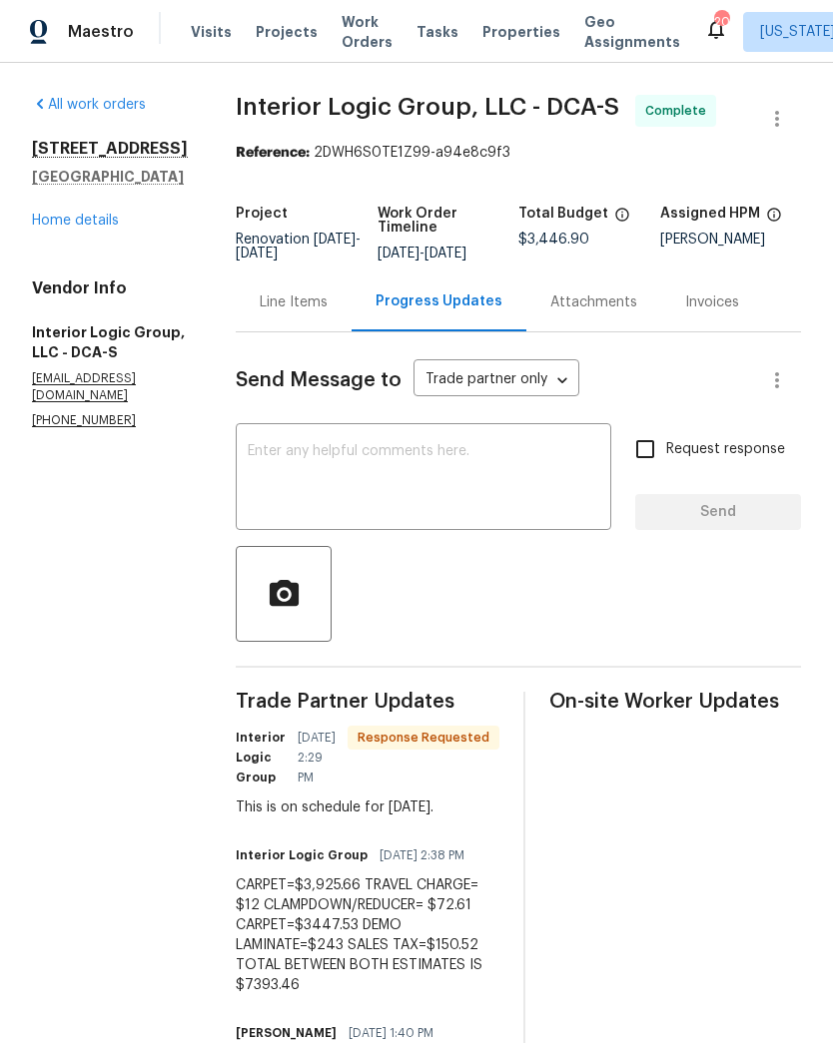
click at [307, 313] on div "Line Items" at bounding box center [294, 303] width 68 height 20
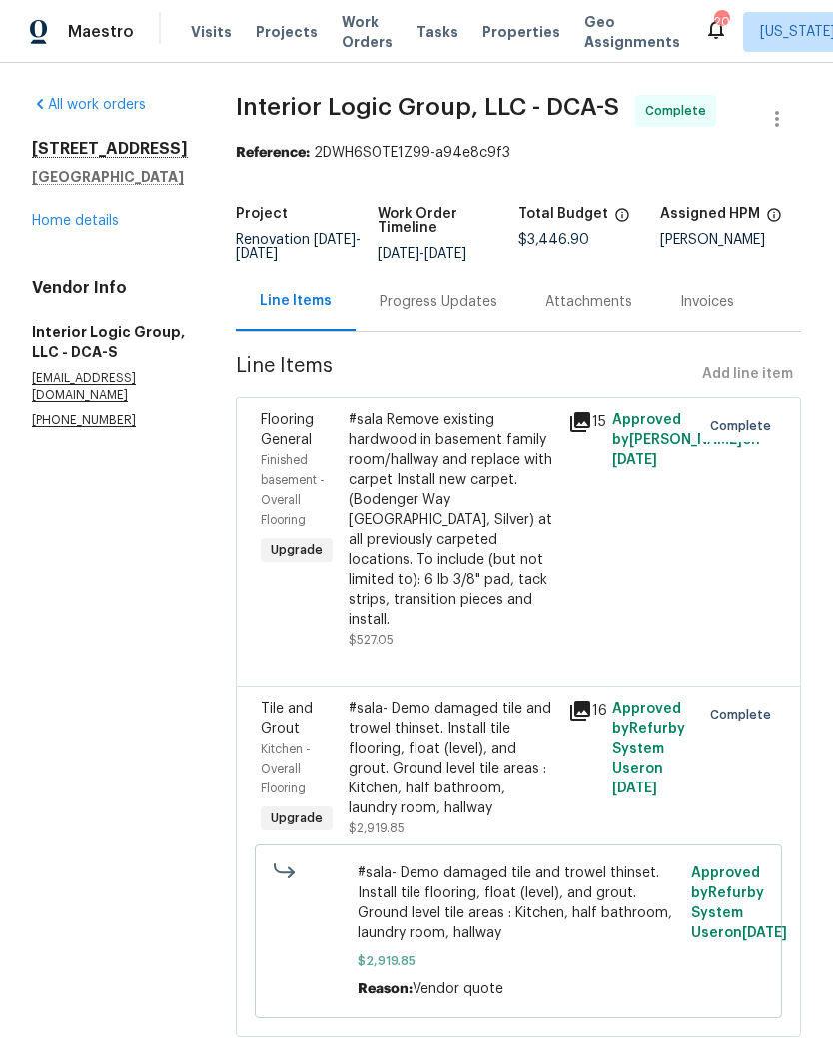
click at [751, 381] on div "Line Items Add line item" at bounding box center [518, 374] width 565 height 37
click at [751, 388] on div "Line Items Add line item" at bounding box center [518, 374] width 565 height 37
click at [747, 393] on div "Line Items Add line item" at bounding box center [518, 374] width 565 height 37
click at [96, 226] on link "Home details" at bounding box center [75, 221] width 87 height 14
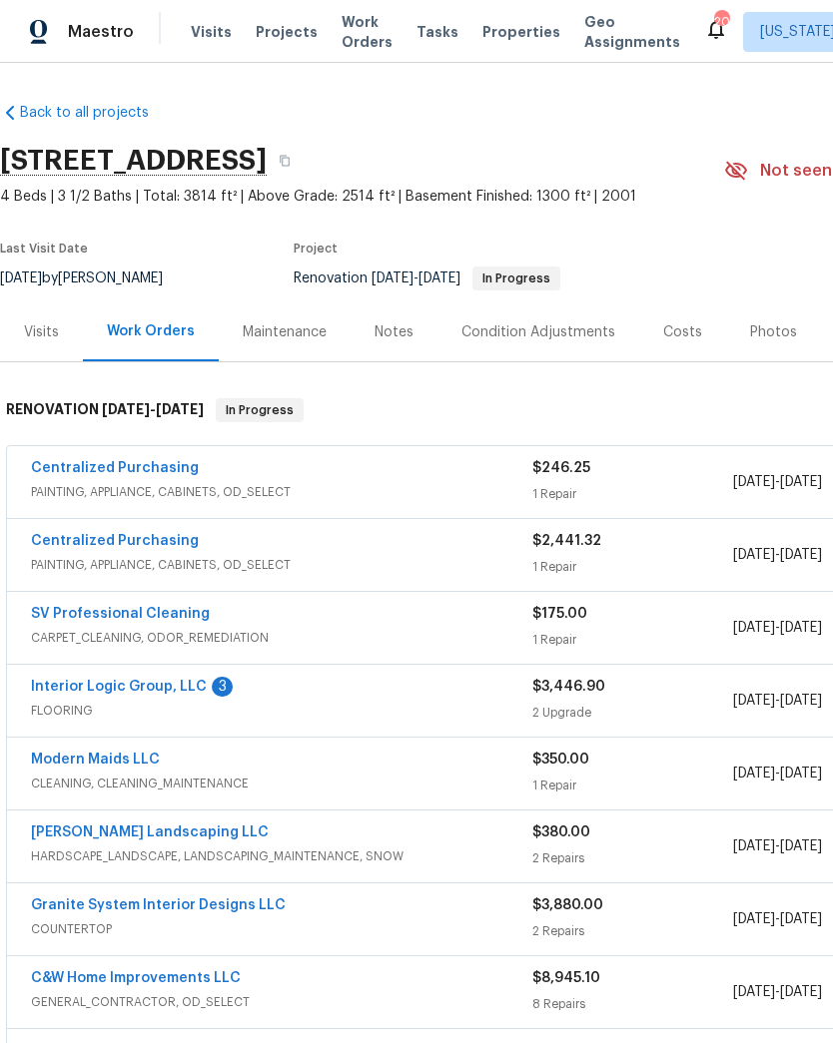
click at [198, 689] on link "Interior Logic Group, LLC" at bounding box center [119, 687] width 176 height 14
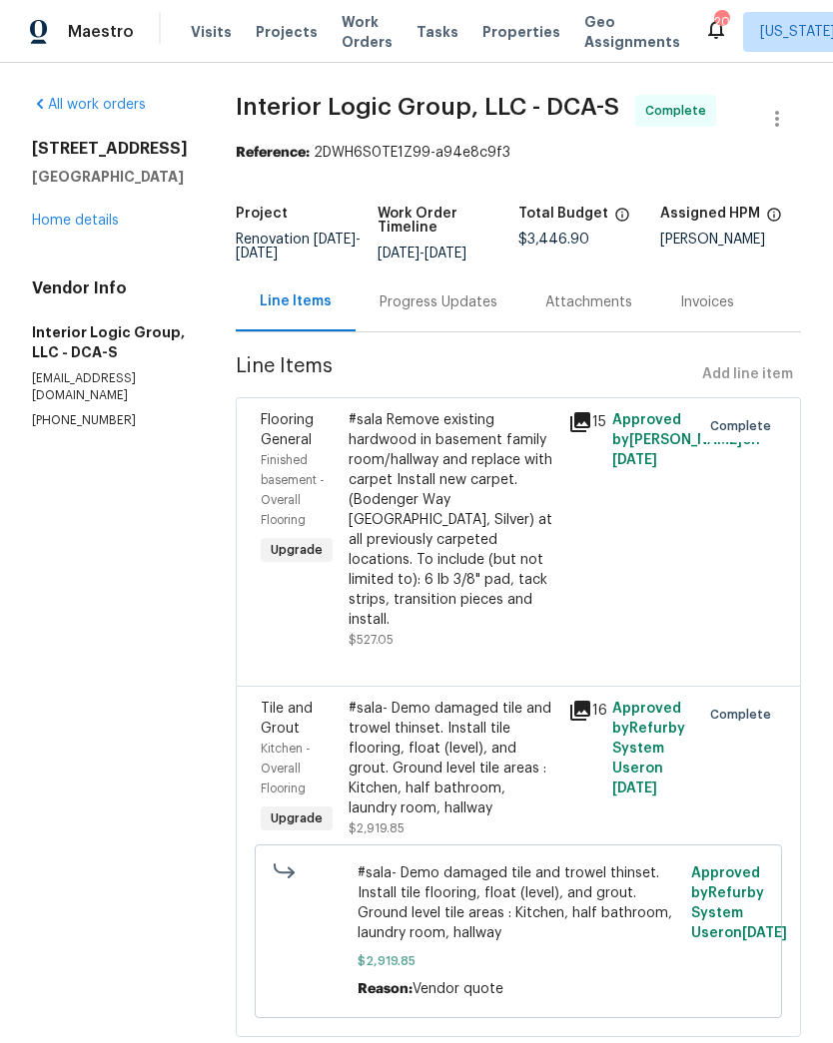
click at [482, 313] on div "Progress Updates" at bounding box center [438, 303] width 118 height 20
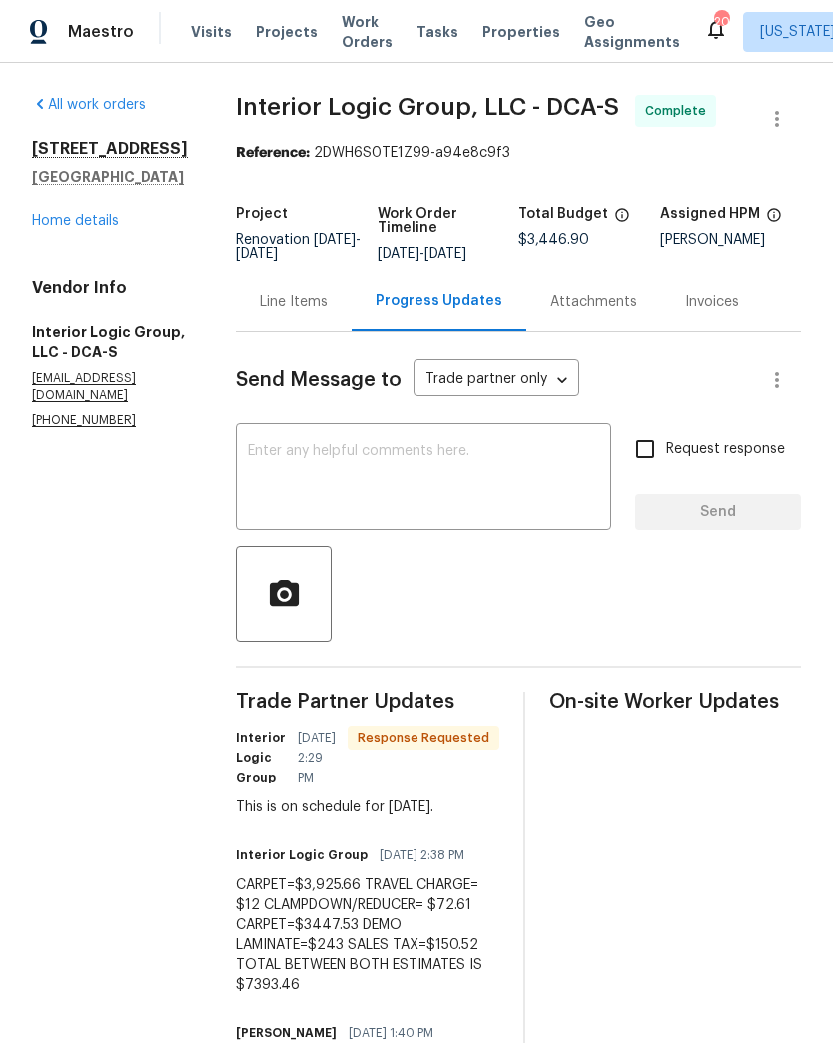
click at [93, 218] on link "Home details" at bounding box center [75, 221] width 87 height 14
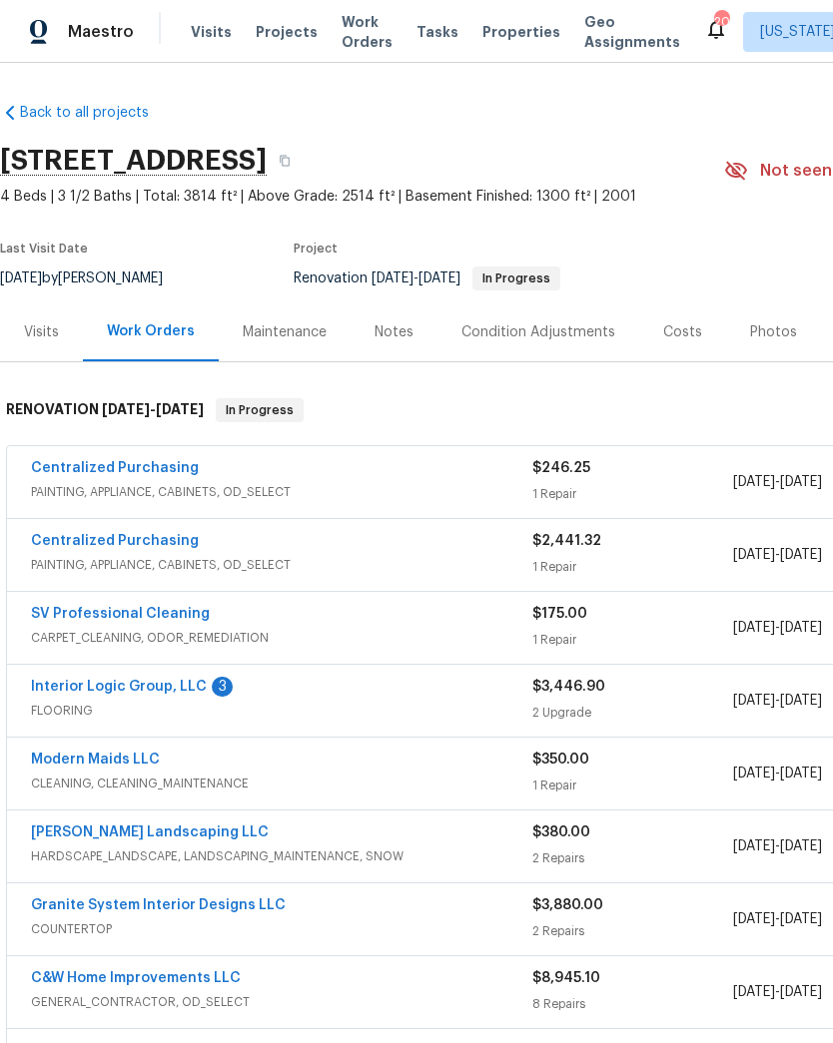
click at [161, 349] on div "Work Orders" at bounding box center [151, 332] width 136 height 59
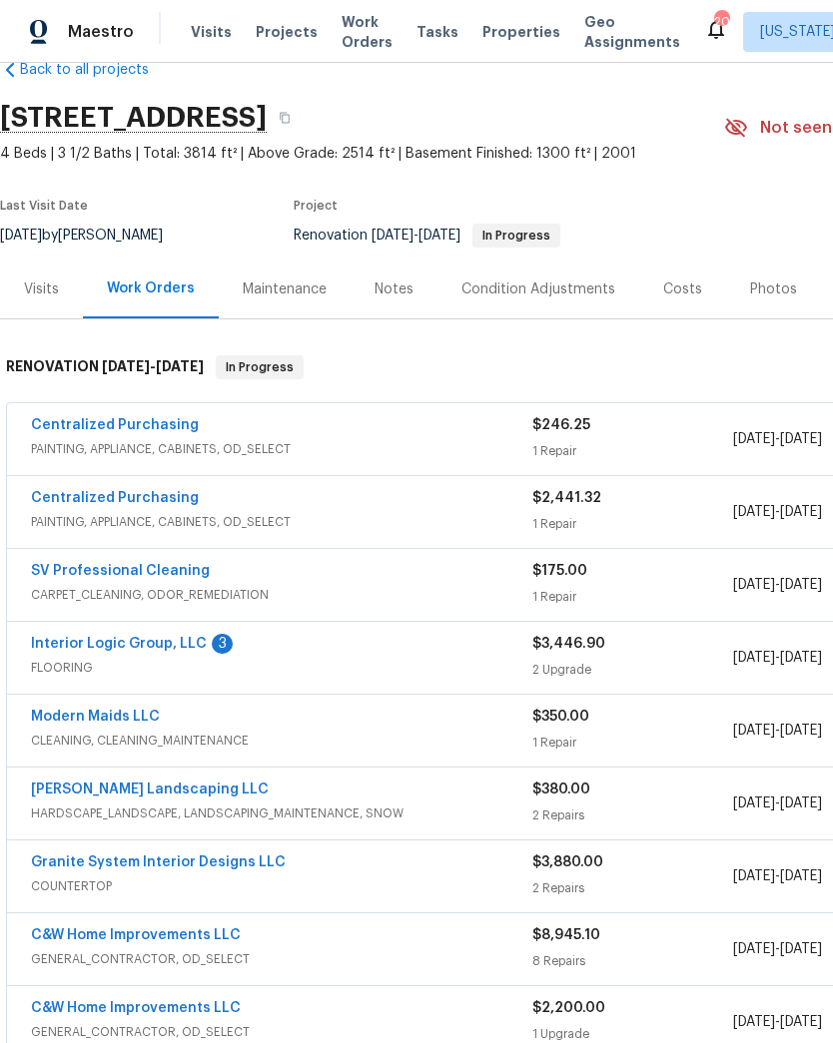
scroll to position [43, 0]
click at [525, 671] on span "FLOORING" at bounding box center [281, 668] width 501 height 20
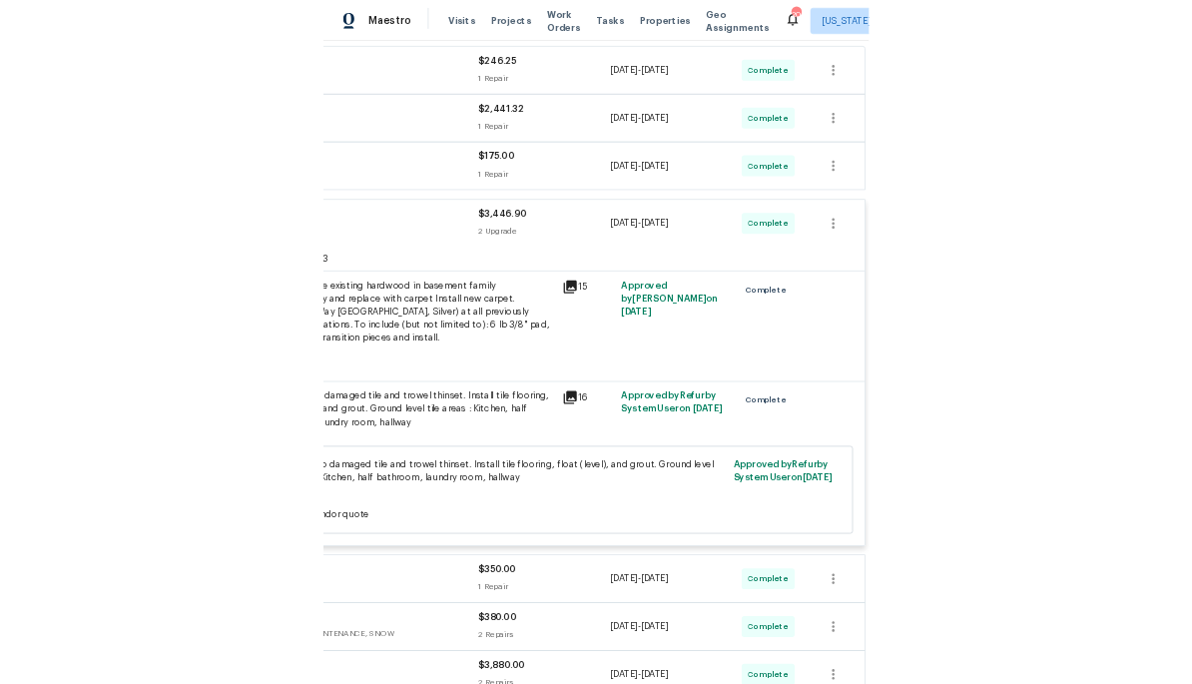
scroll to position [376, 296]
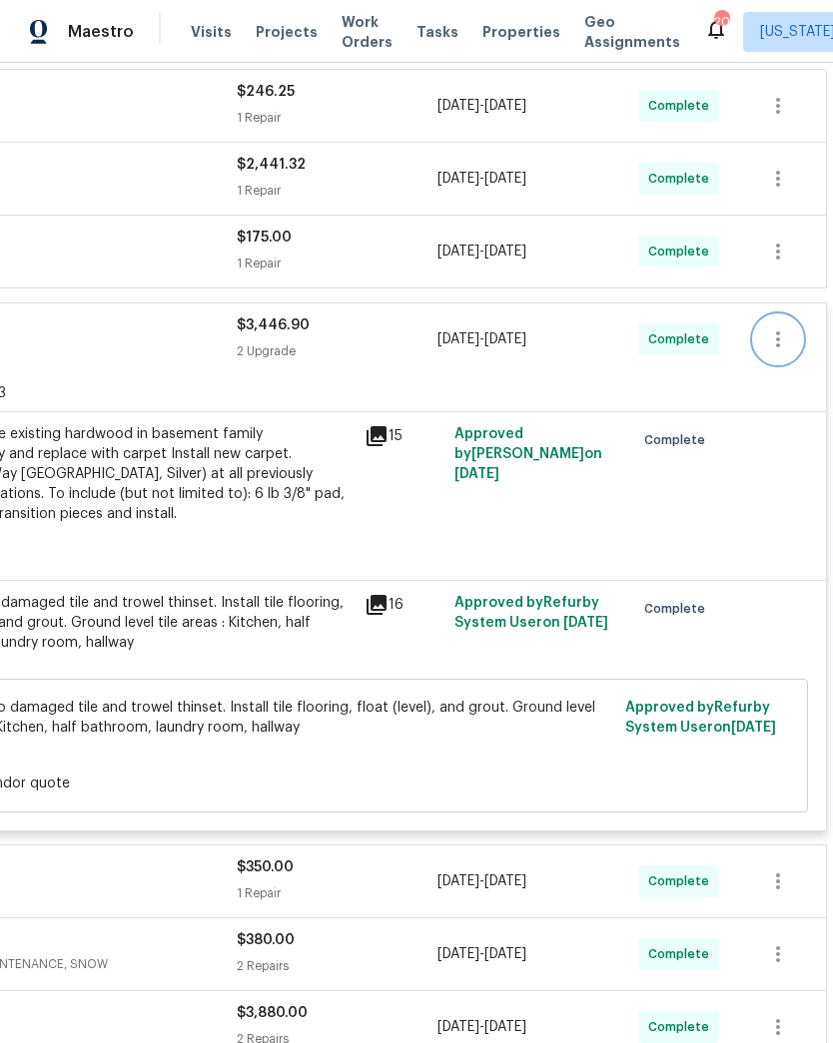
click at [776, 346] on icon "button" at bounding box center [778, 339] width 24 height 24
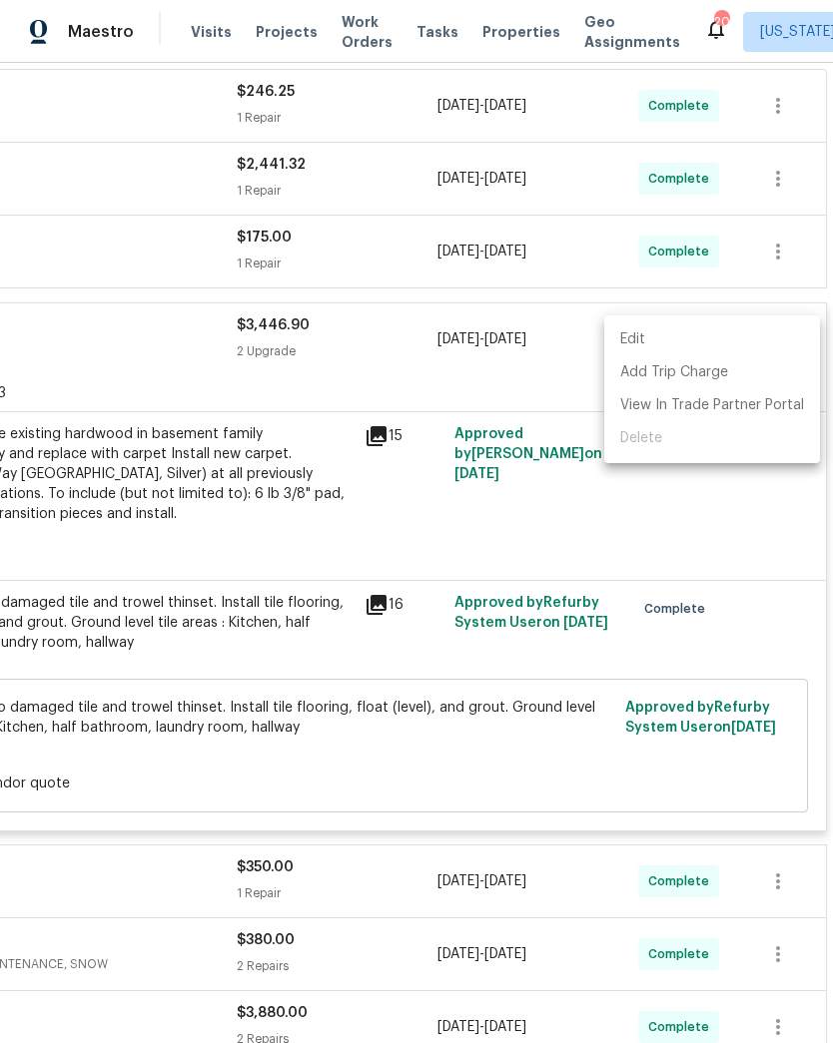
click at [646, 516] on div at bounding box center [416, 521] width 833 height 1043
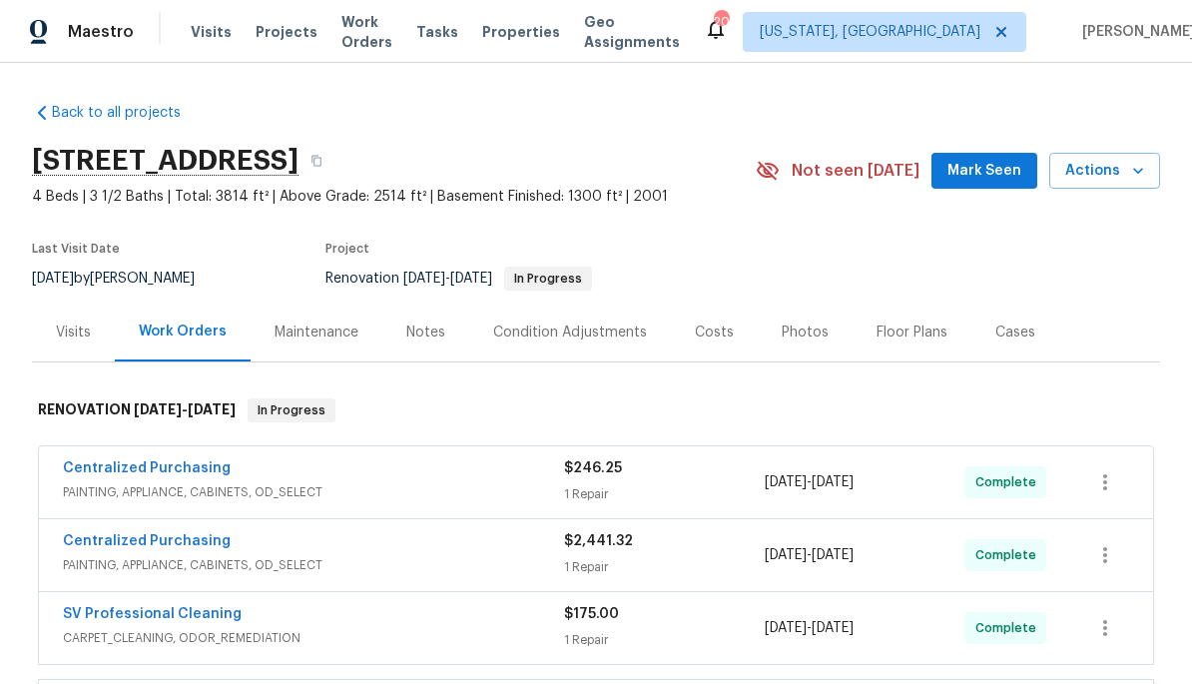
scroll to position [0, 0]
click at [327, 352] on div "Maintenance" at bounding box center [317, 332] width 132 height 59
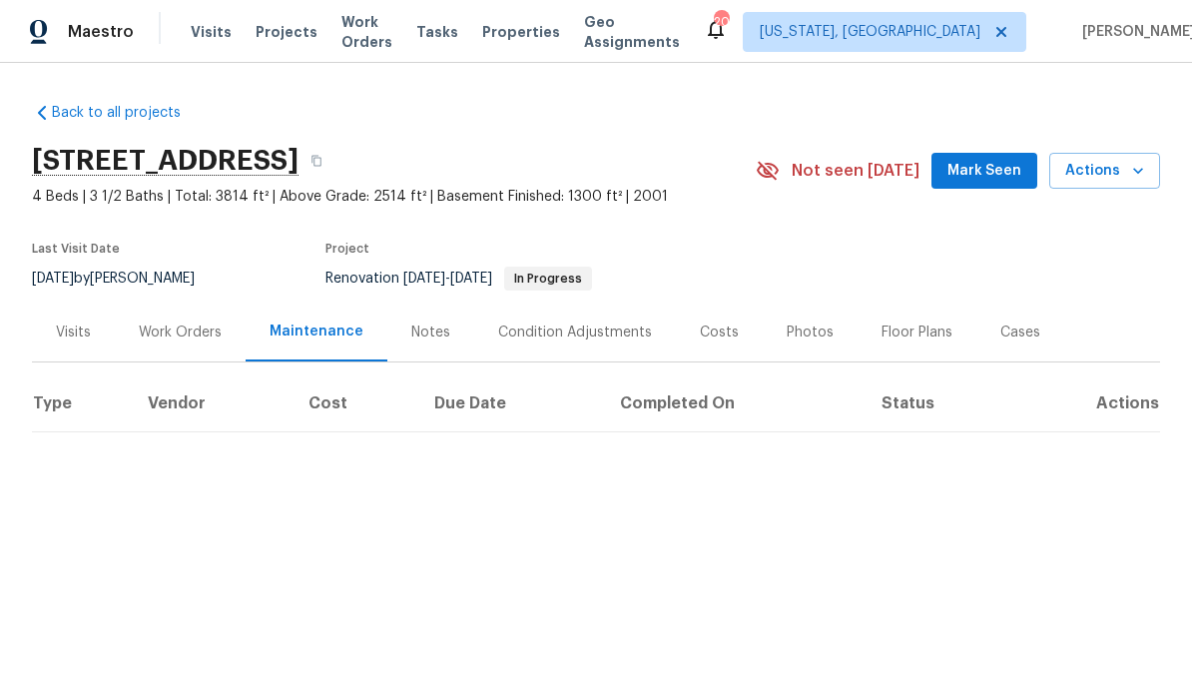
click at [189, 333] on div "Work Orders" at bounding box center [180, 333] width 83 height 20
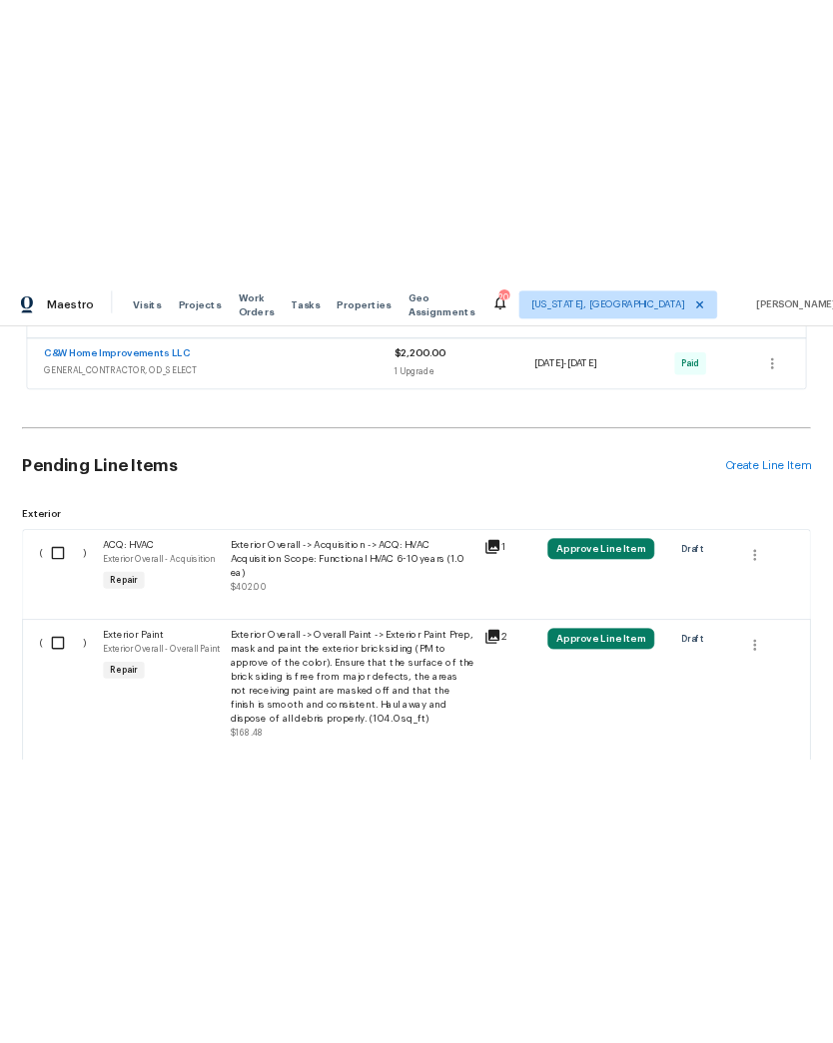
scroll to position [846, 0]
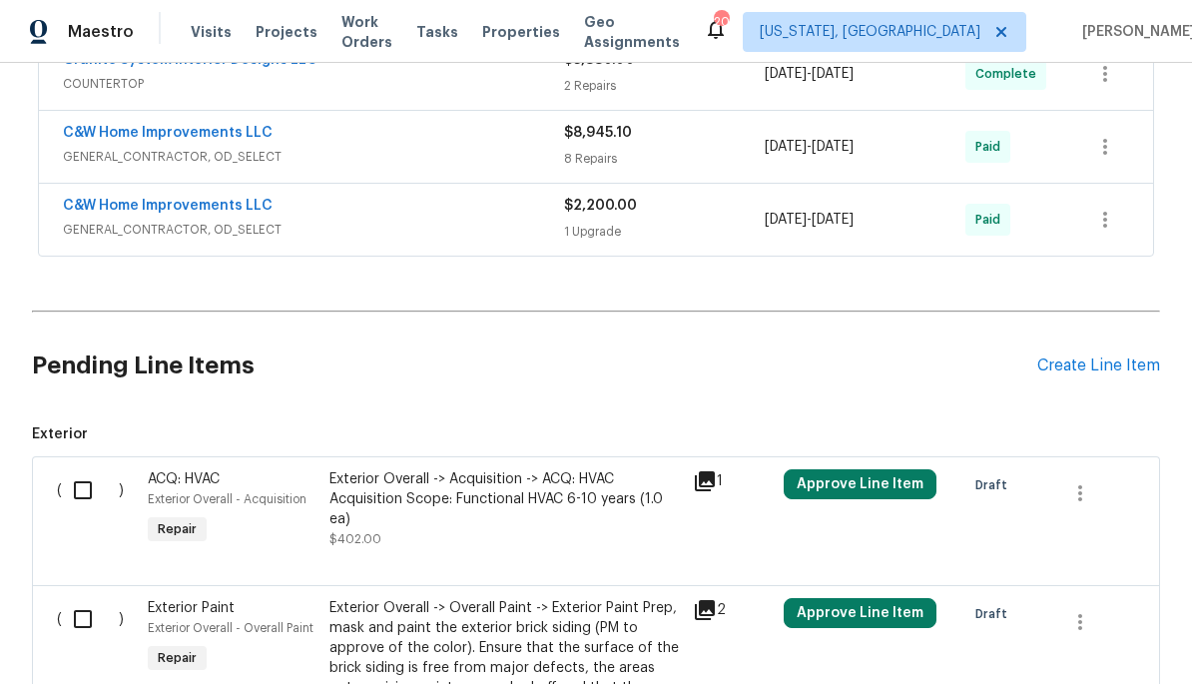
click at [832, 359] on div "Create Line Item" at bounding box center [1098, 365] width 123 height 19
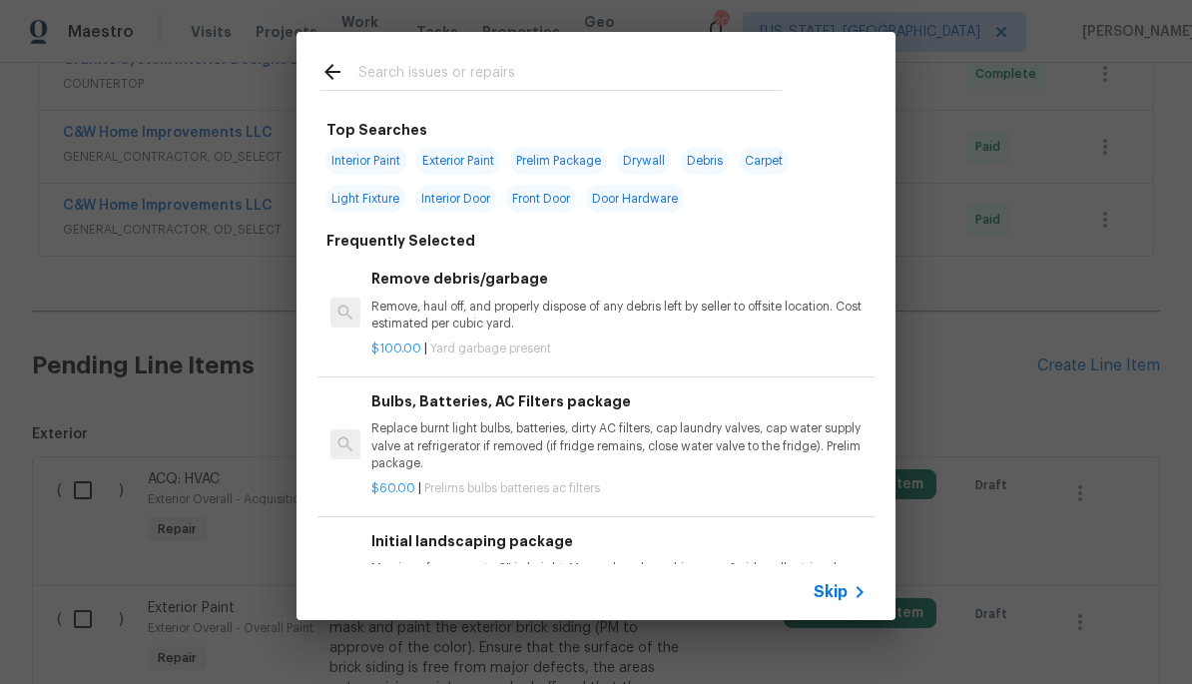
click at [575, 63] on input "text" at bounding box center [569, 75] width 423 height 30
type input "Car"
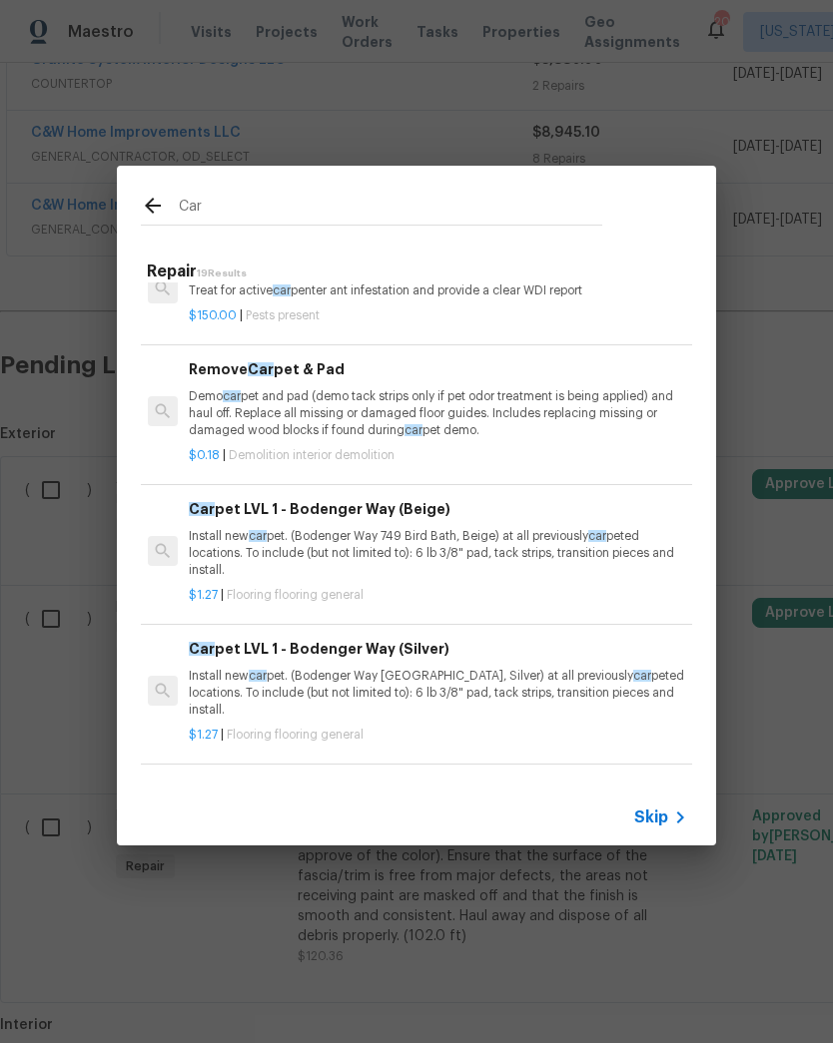
scroll to position [36, 3]
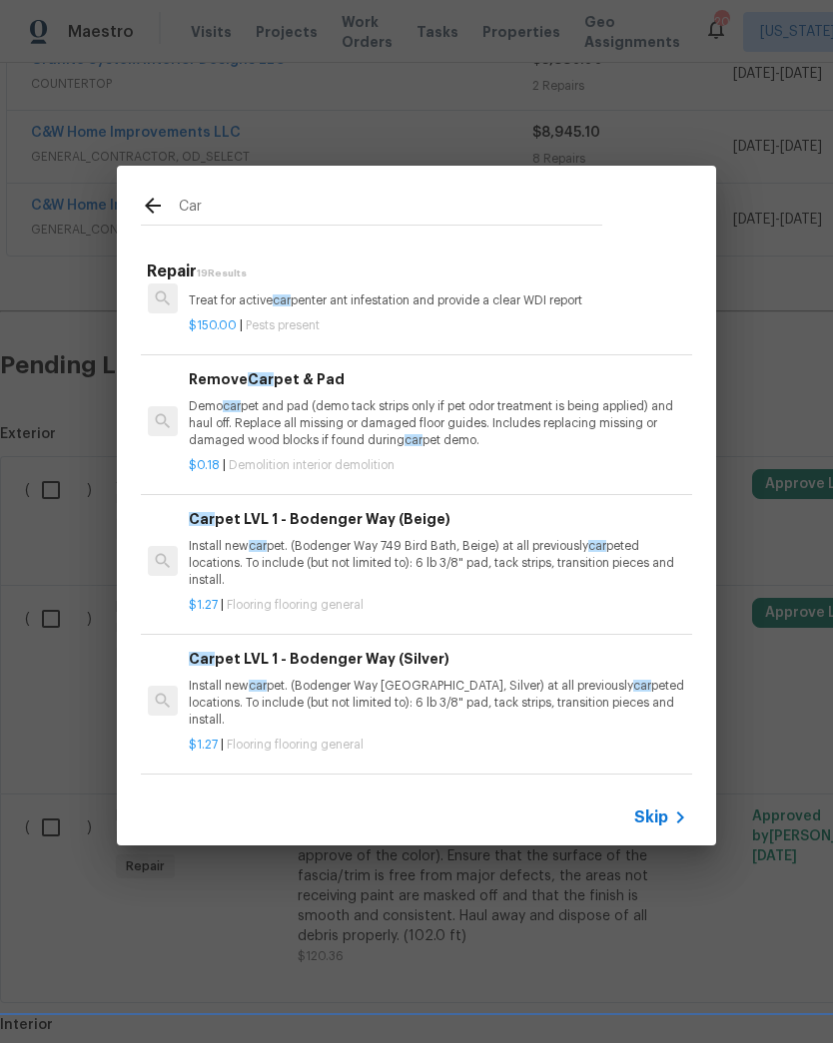
click at [487, 565] on p "Install new car pet. (Bodenger Way 749 Bird Bath, Beige) at all previously car …" at bounding box center [436, 563] width 495 height 51
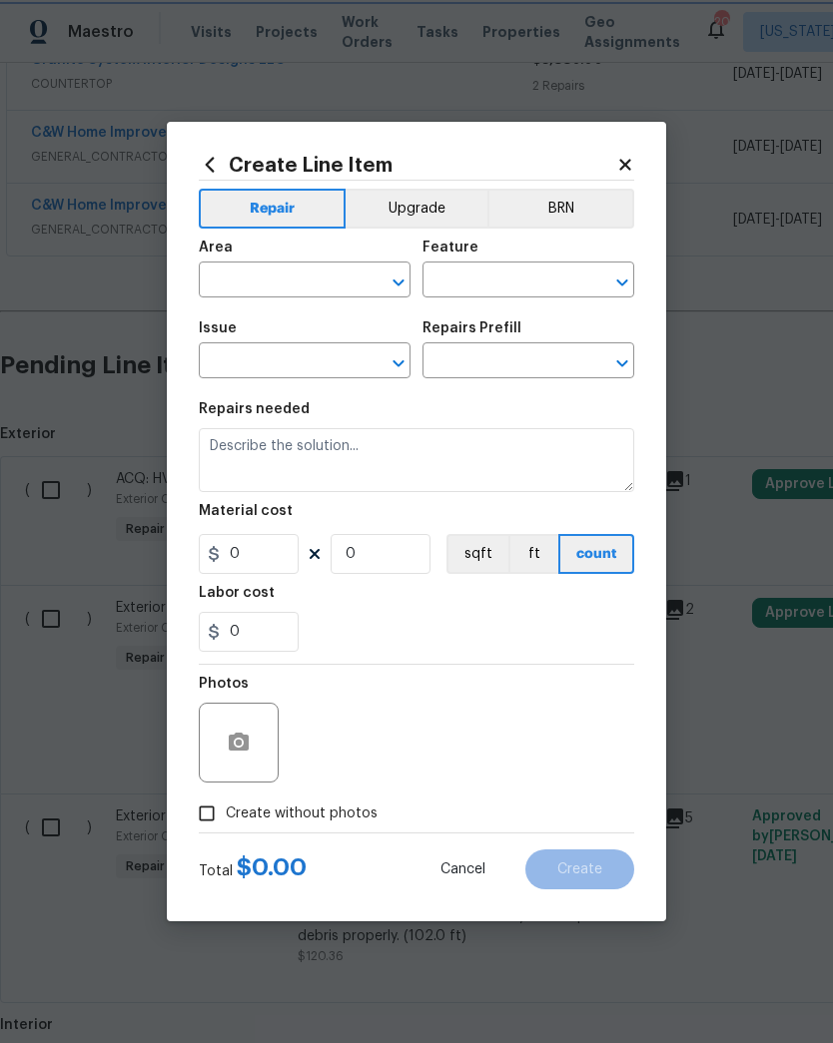
type input "Overall Flooring"
type input "Flooring General"
type input "Carpet LVL 1 - Bodenger Way (Beige) $1.27"
type textarea "Install new carpet. (Bodenger Way 749 Bird Bath, Beige) at all previously carpe…"
type input "1.27"
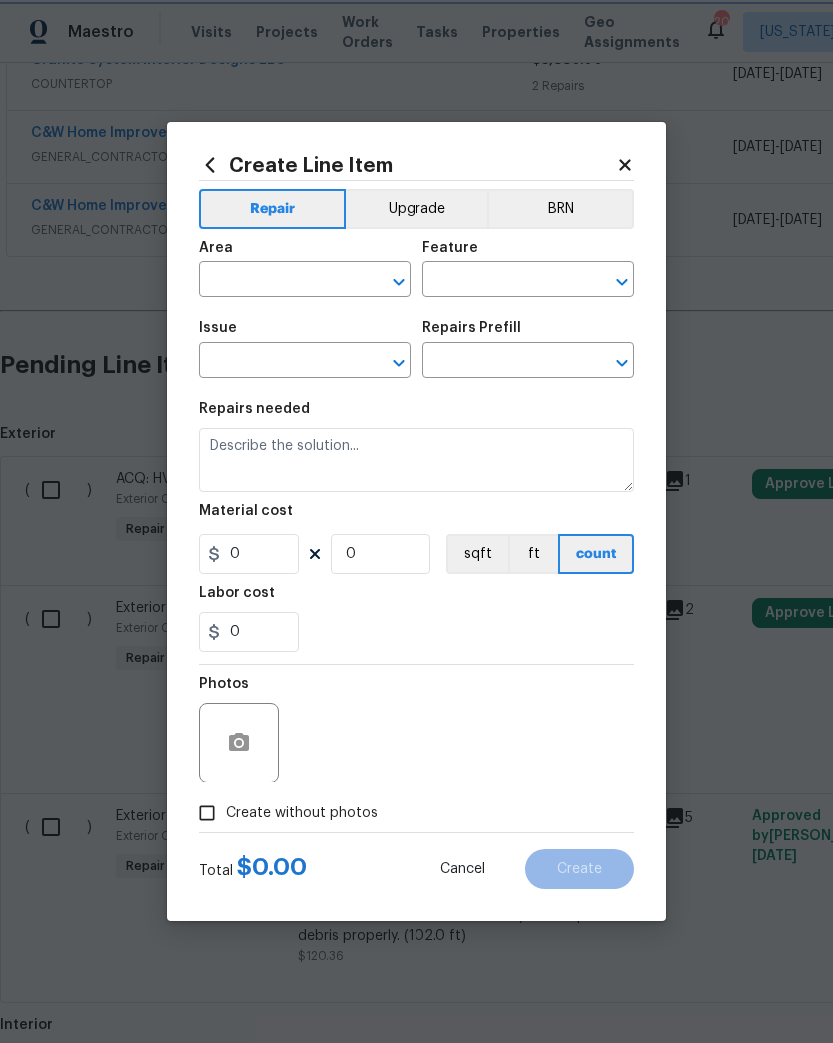
type input "1"
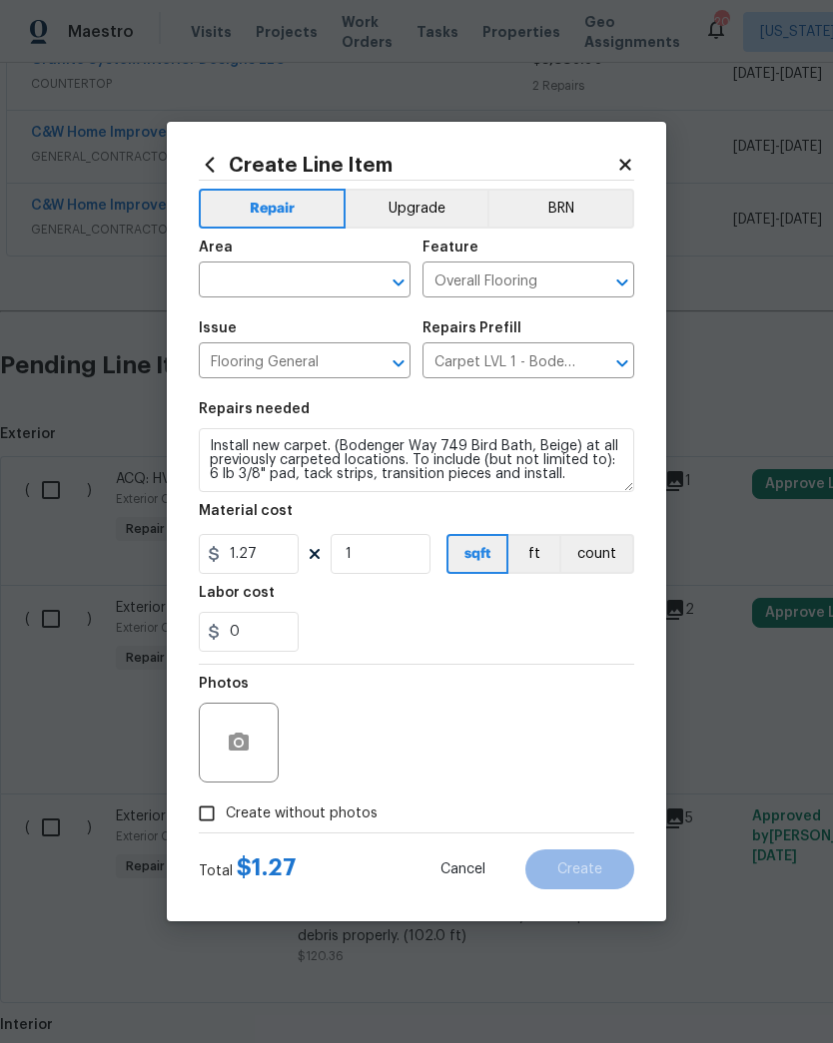
click at [207, 170] on icon at bounding box center [210, 165] width 22 height 22
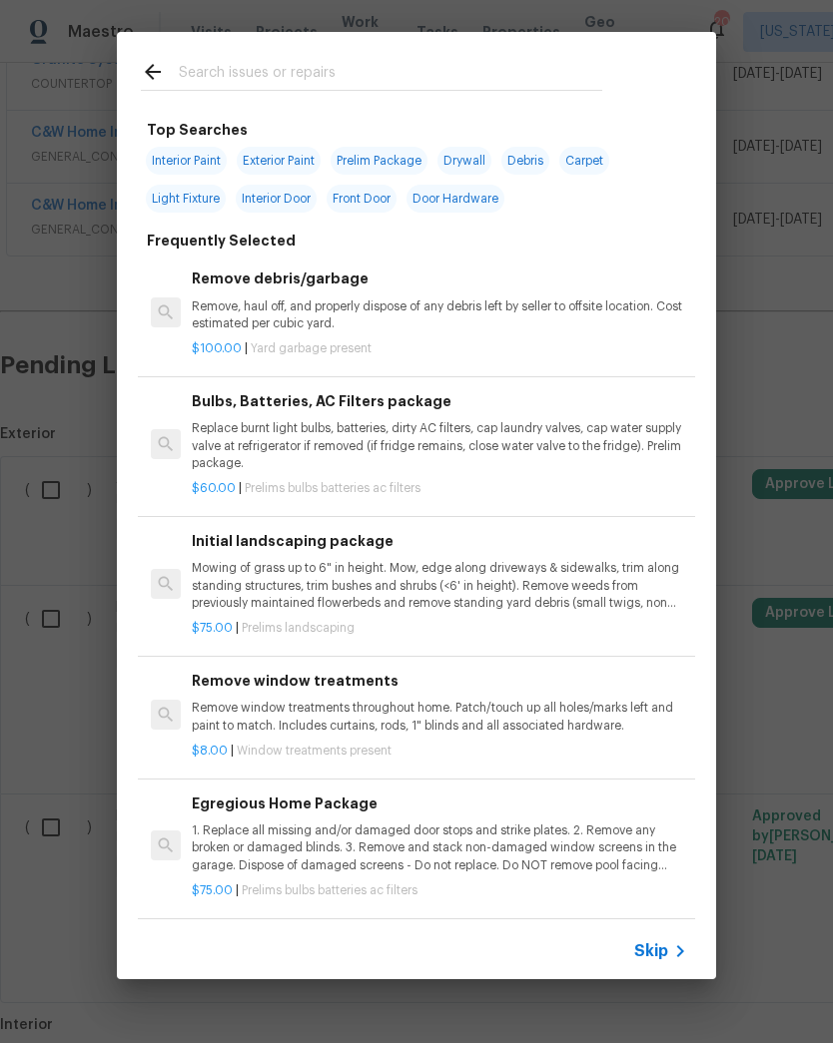
click at [437, 84] on input "text" at bounding box center [390, 75] width 423 height 30
type input "Car"
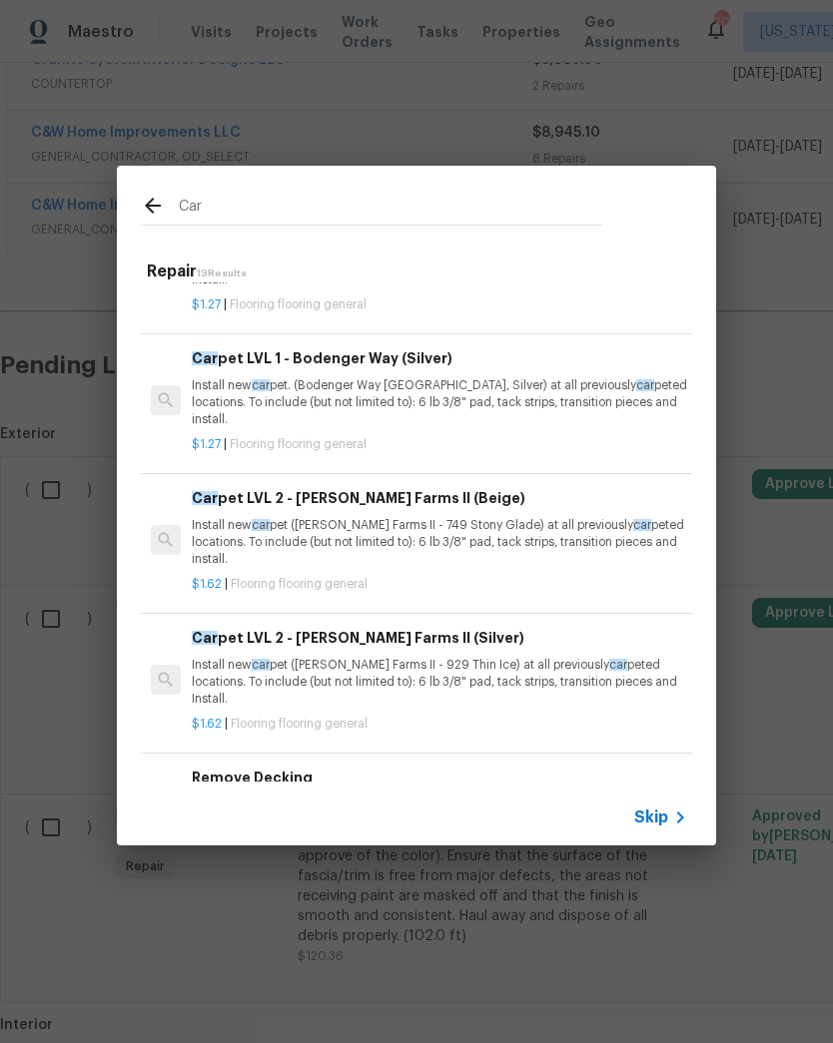
scroll to position [336, 0]
click at [491, 395] on p "Install new car pet. (Bodenger Way [GEOGRAPHIC_DATA], Silver) at all previously…" at bounding box center [439, 402] width 495 height 51
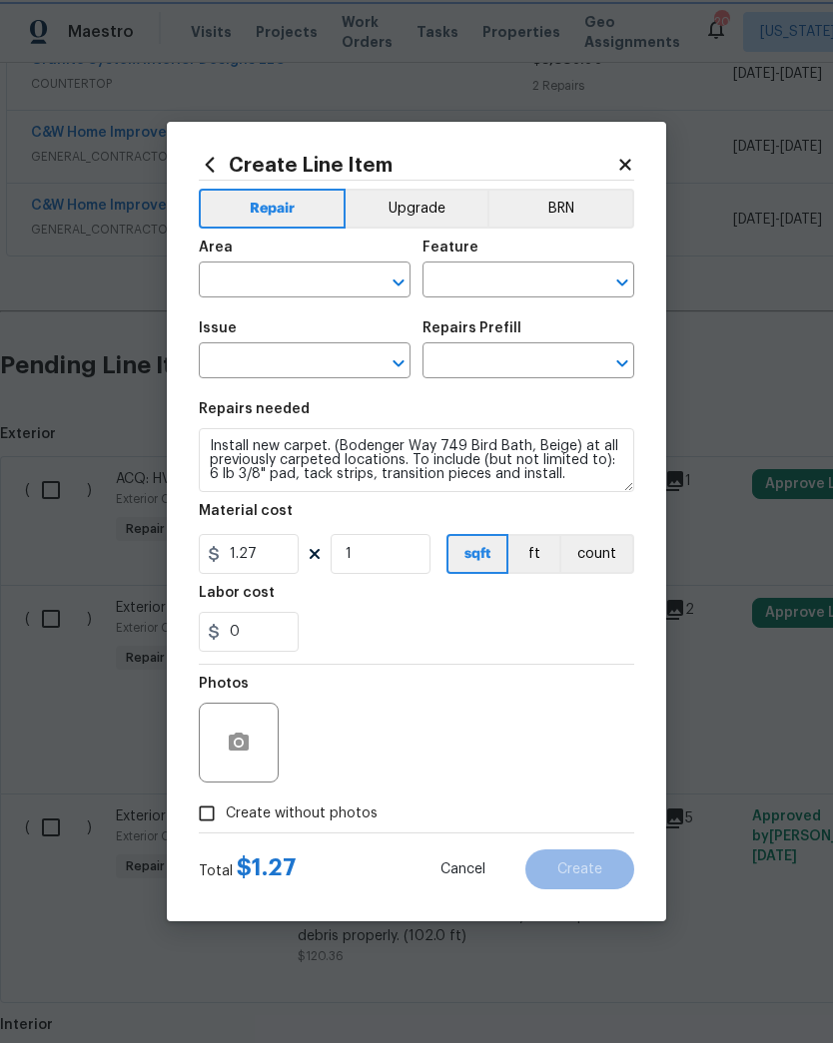
type input "Overall Flooring"
type input "Flooring General"
type input "Carpet LVL 1 - Bodenger Way (Beige) $1.27"
type textarea "Install new carpet. (Bodenger Way [GEOGRAPHIC_DATA], Silver) at all previously …"
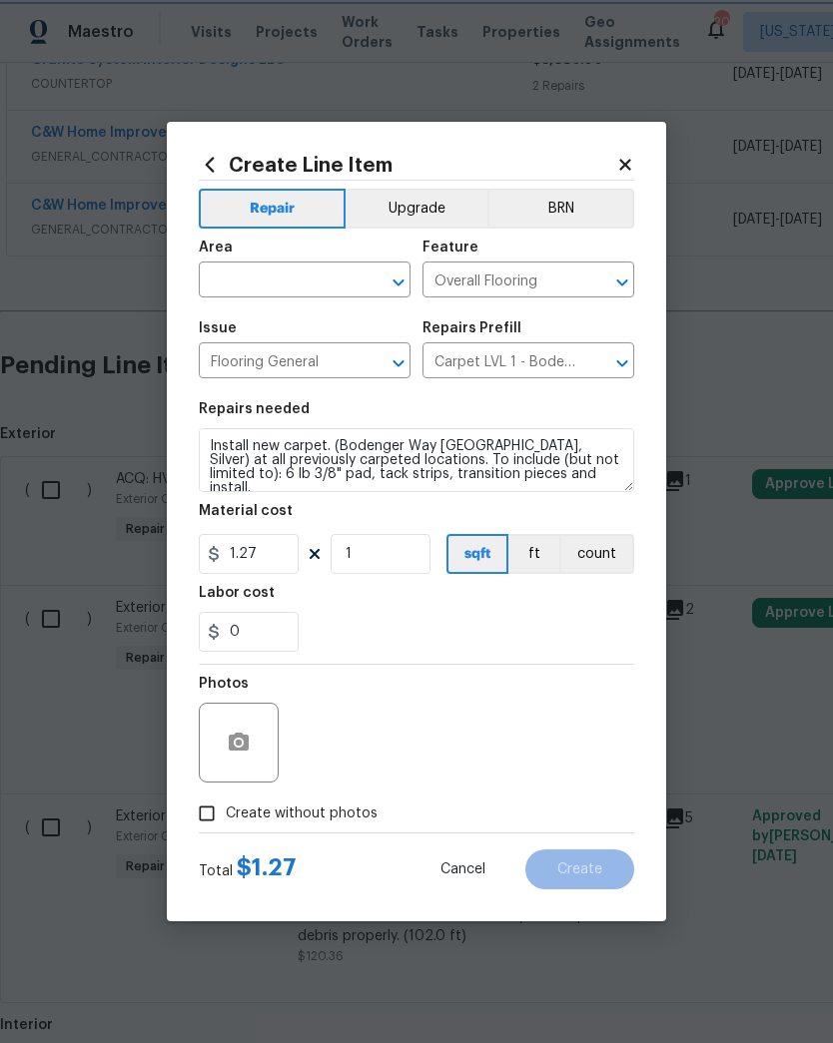
type input "Carpet LVL 1 - Bodenger Way (Silver) $1.27"
click at [275, 556] on input "1.27" at bounding box center [249, 554] width 100 height 40
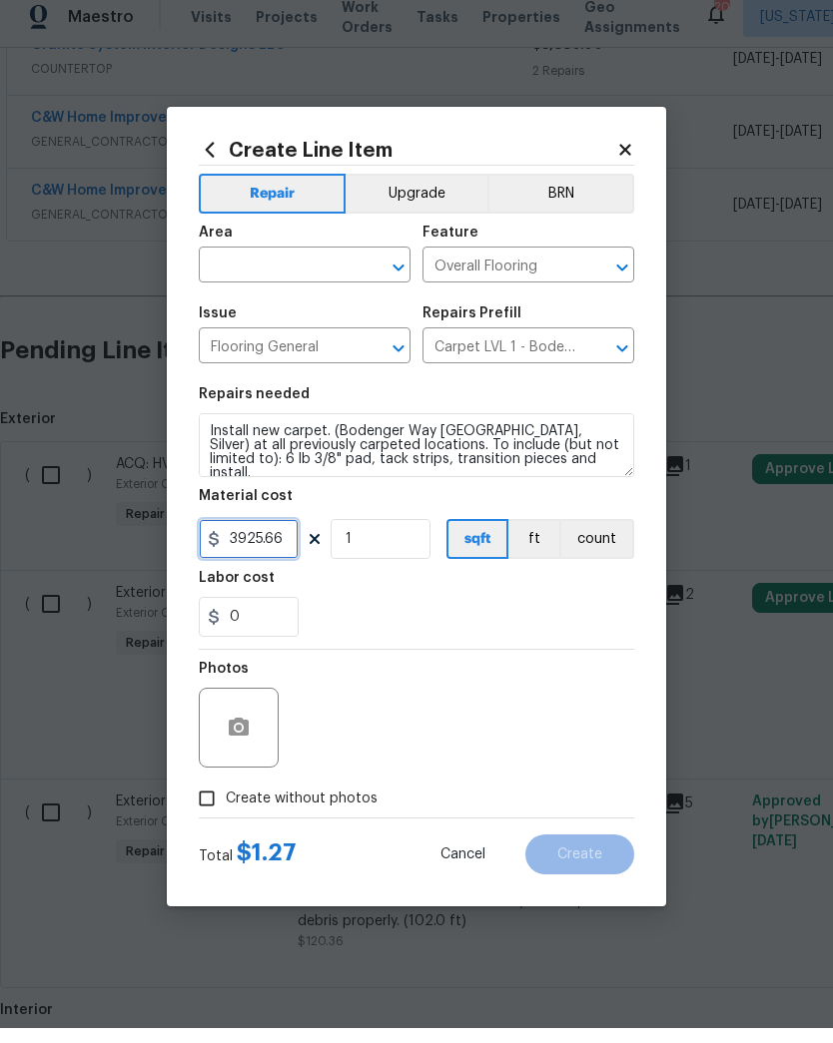
type input "3925.66"
click at [398, 614] on div "0" at bounding box center [416, 632] width 435 height 40
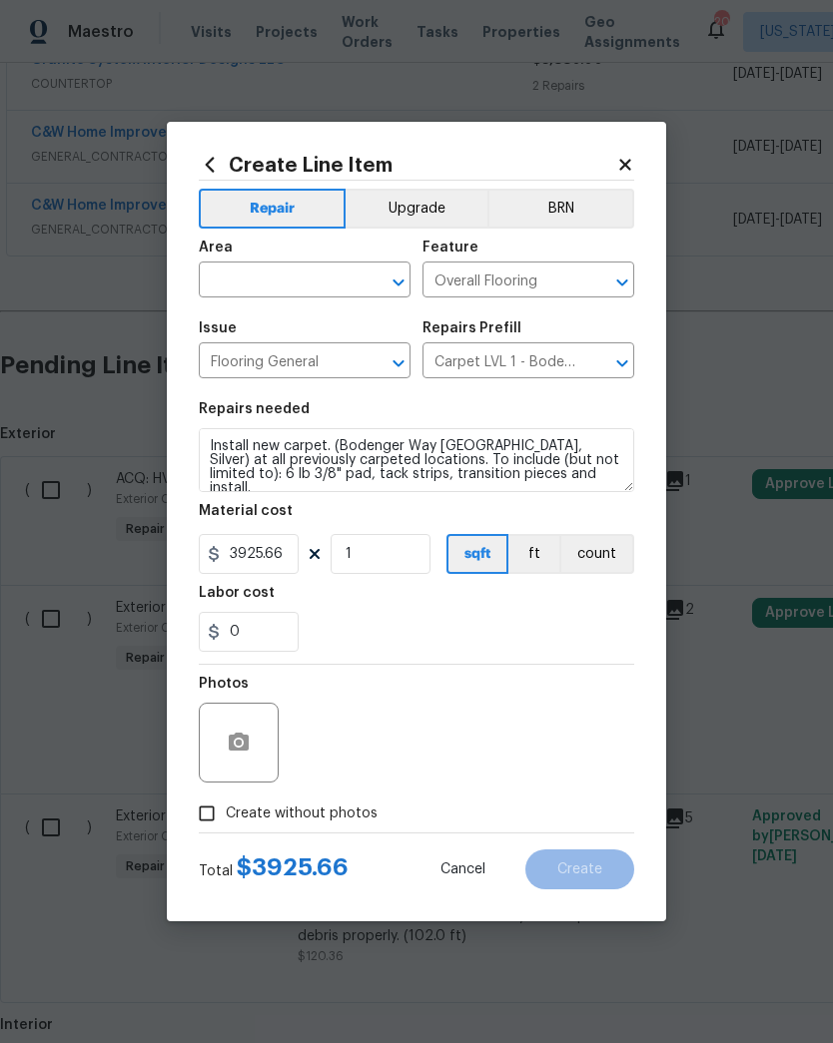
click at [400, 286] on icon "Open" at bounding box center [398, 283] width 24 height 24
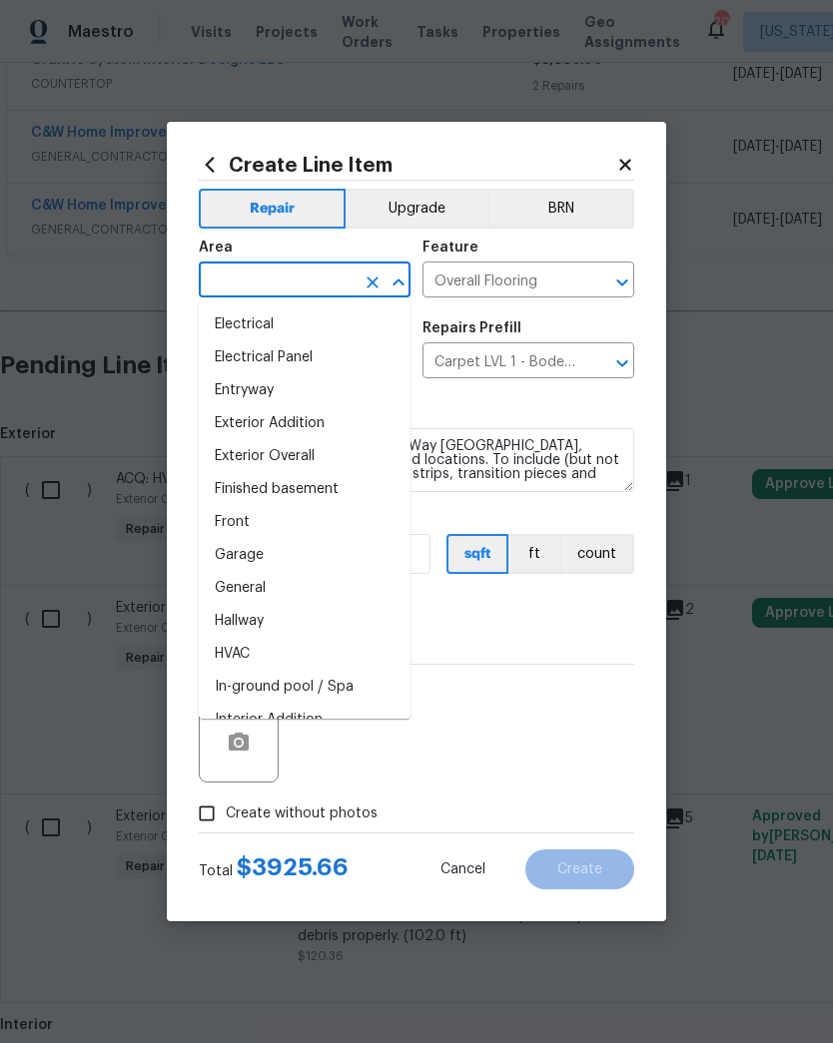
scroll to position [566, 0]
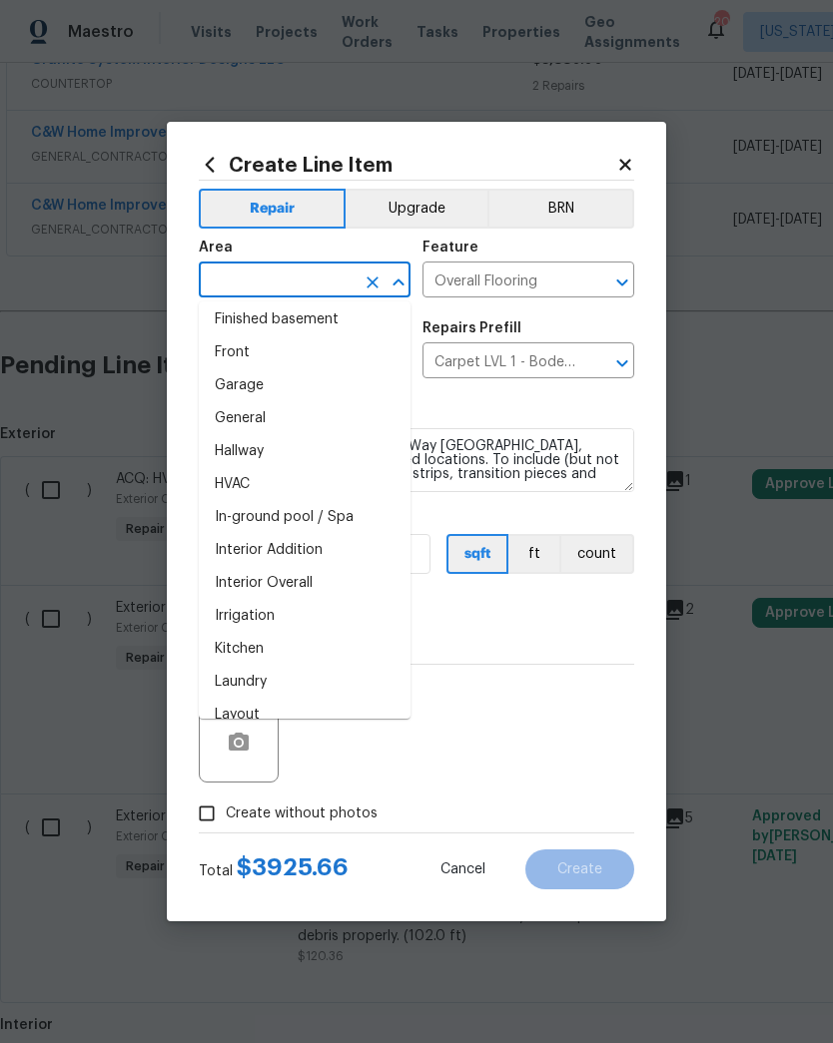
click at [340, 576] on li "Interior Overall" at bounding box center [305, 583] width 212 height 33
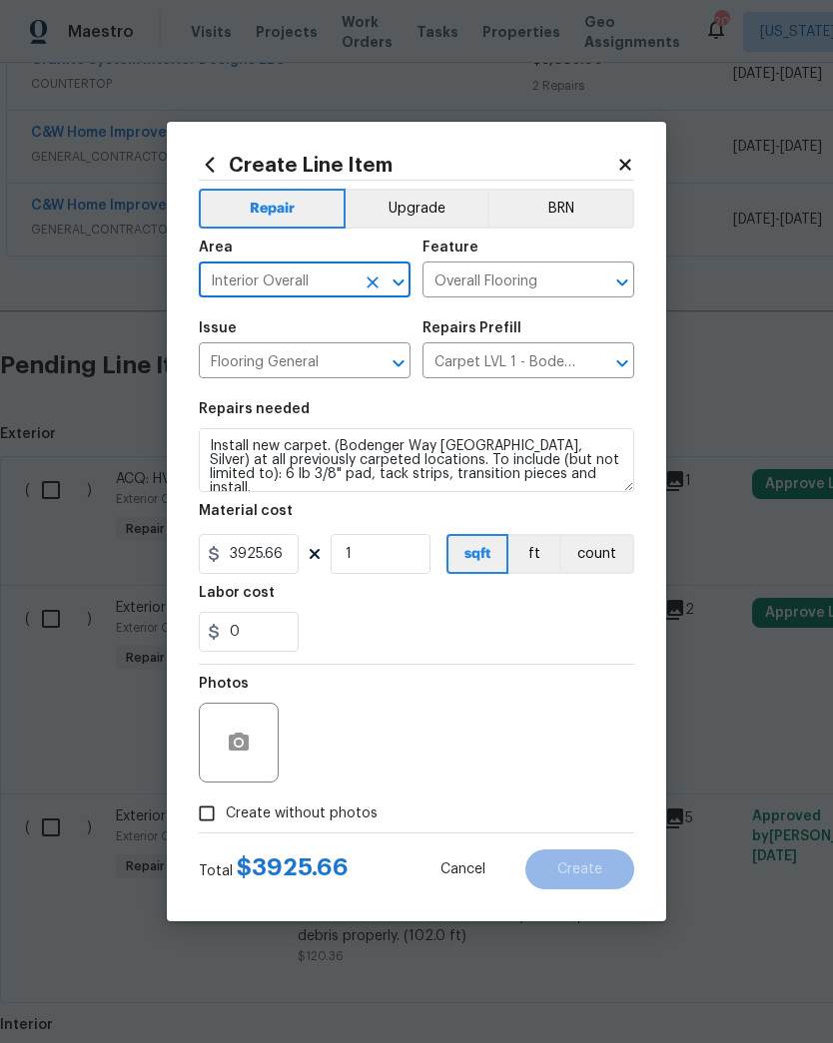
type input "Interior Overall"
click at [222, 444] on textarea "Install new carpet. (Bodenger Way [GEOGRAPHIC_DATA], Silver) at all previously …" at bounding box center [416, 460] width 435 height 64
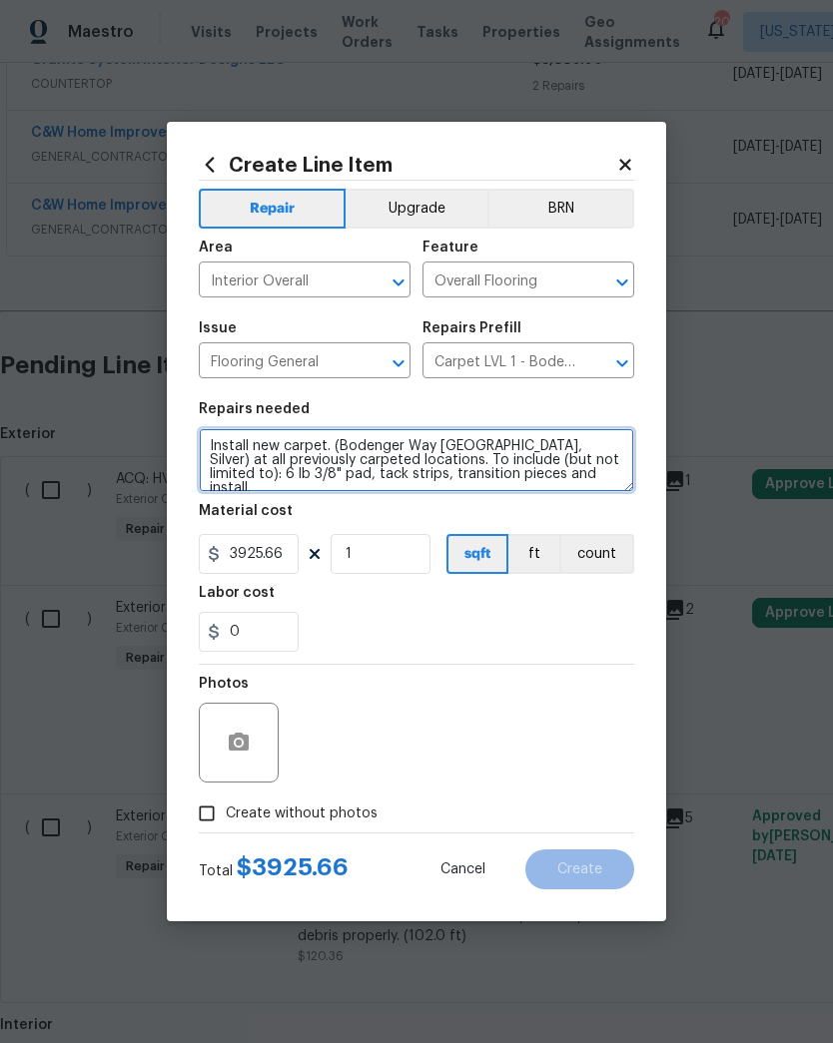
click at [200, 448] on textarea "Install new carpet. (Bodenger Way [GEOGRAPHIC_DATA], Silver) at all previously …" at bounding box center [416, 460] width 435 height 64
click at [319, 447] on textarea "Install new carpet. (Bodenger Way [GEOGRAPHIC_DATA], Silver) at all previously …" at bounding box center [416, 460] width 435 height 64
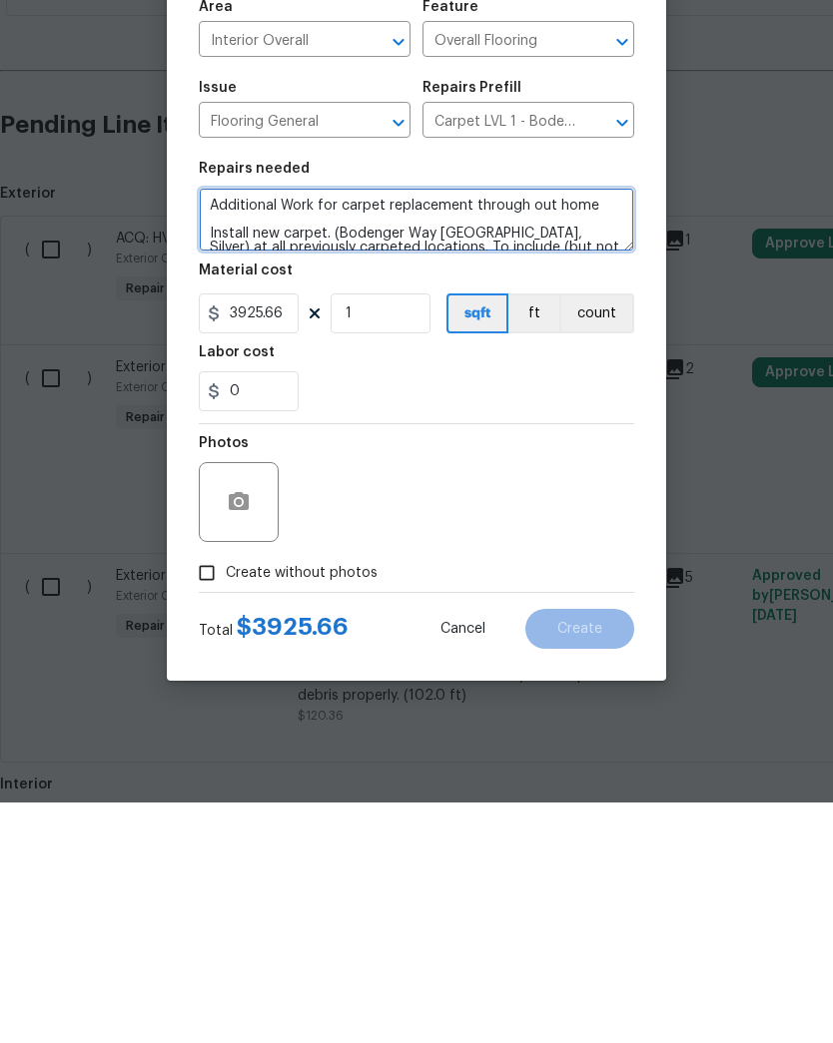
type textarea "Additional Work for carpet replacement through out home Install new carpet. (Bo…"
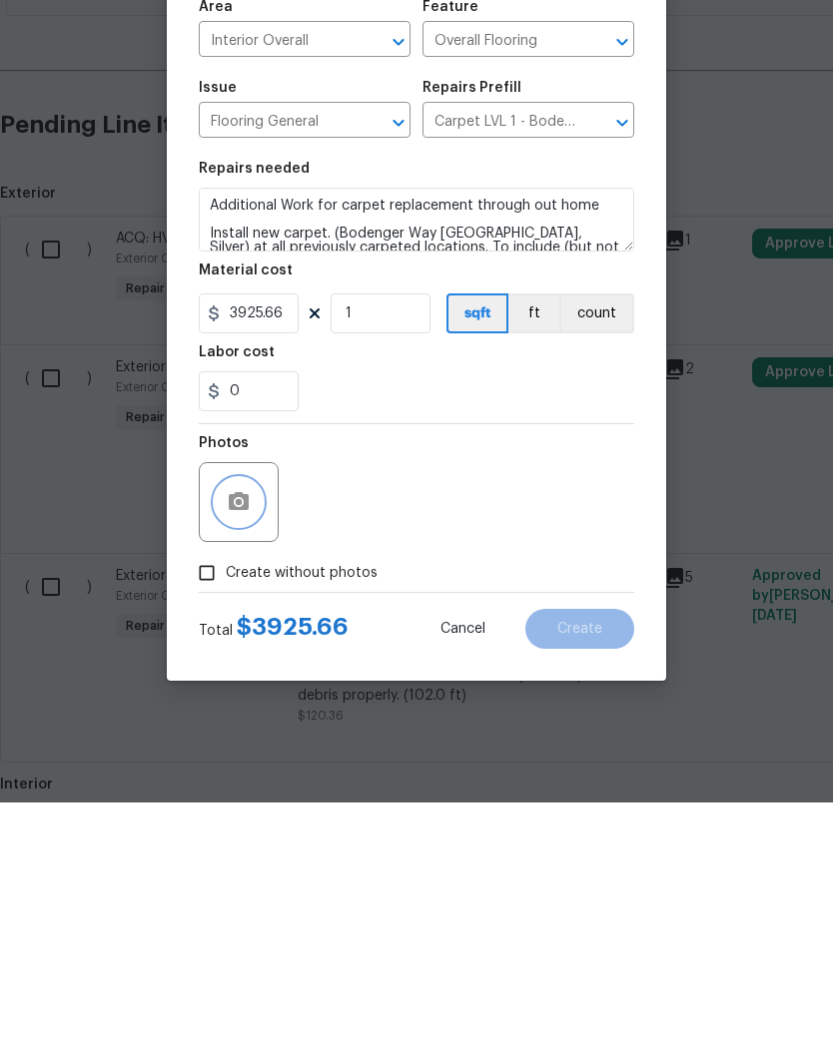
click at [233, 733] on icon "button" at bounding box center [239, 742] width 20 height 18
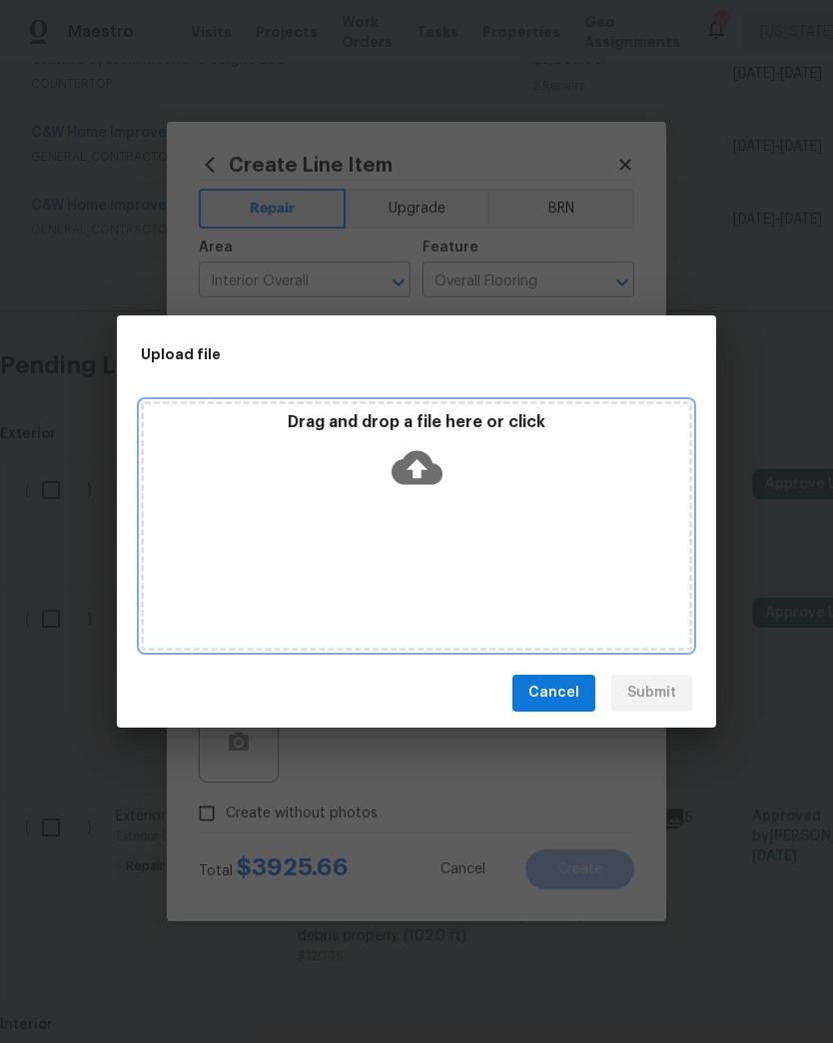
click at [431, 445] on icon at bounding box center [416, 467] width 51 height 51
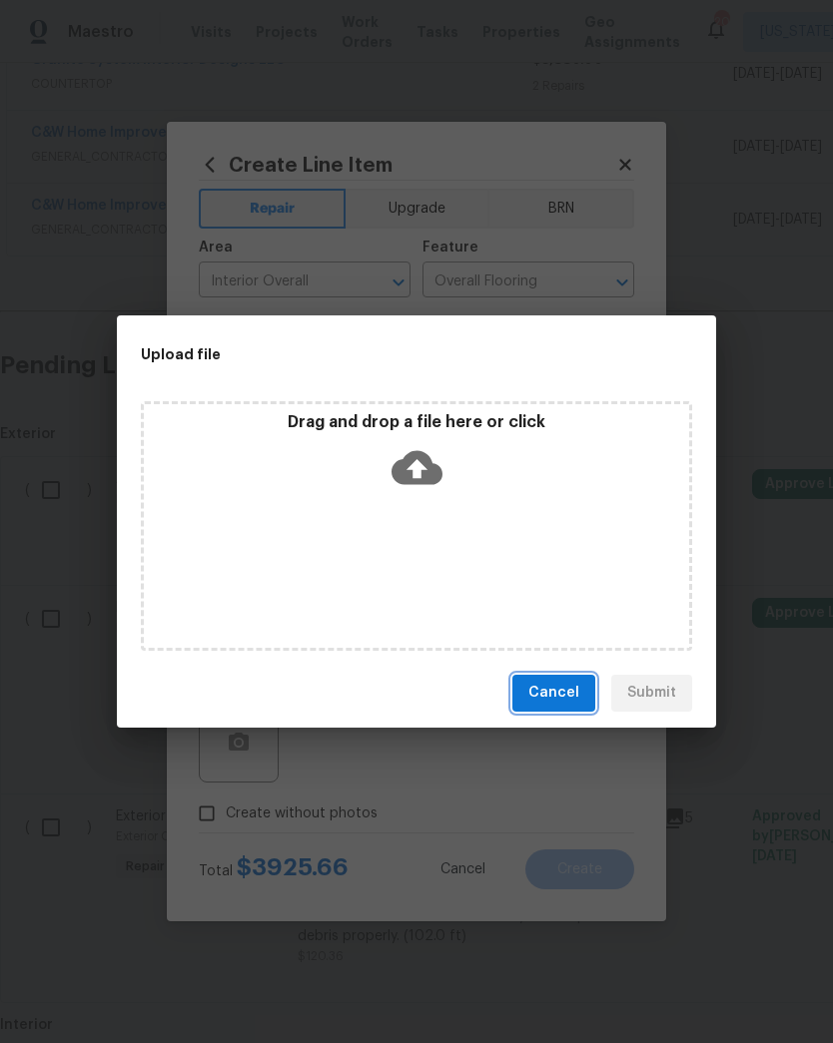
click at [554, 697] on span "Cancel" at bounding box center [553, 693] width 51 height 25
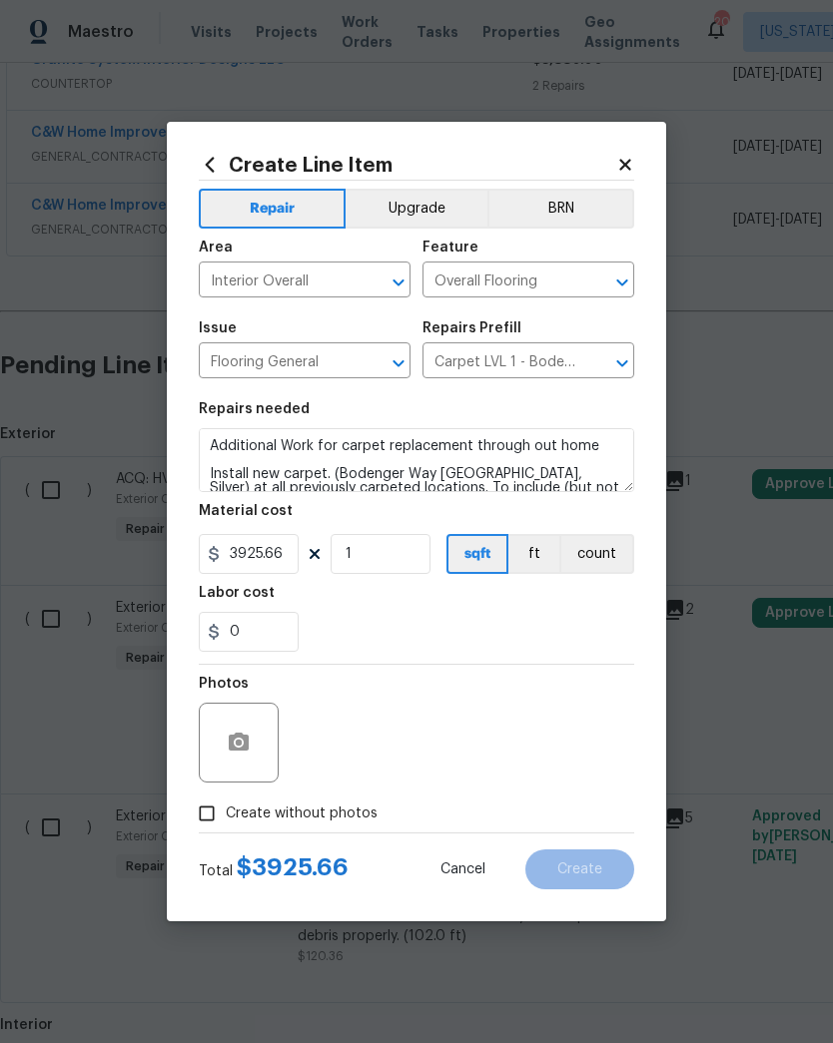
click at [214, 833] on input "Create without photos" at bounding box center [207, 814] width 38 height 38
checkbox input "true"
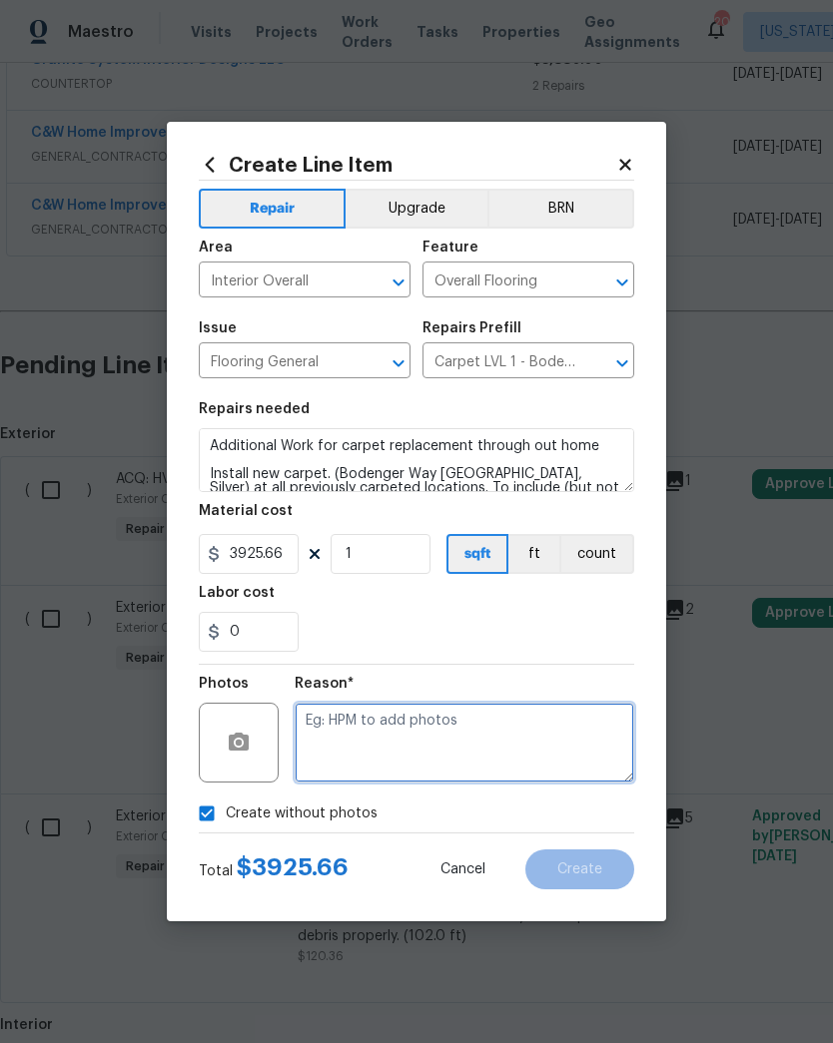
click at [444, 741] on textarea at bounding box center [464, 743] width 339 height 80
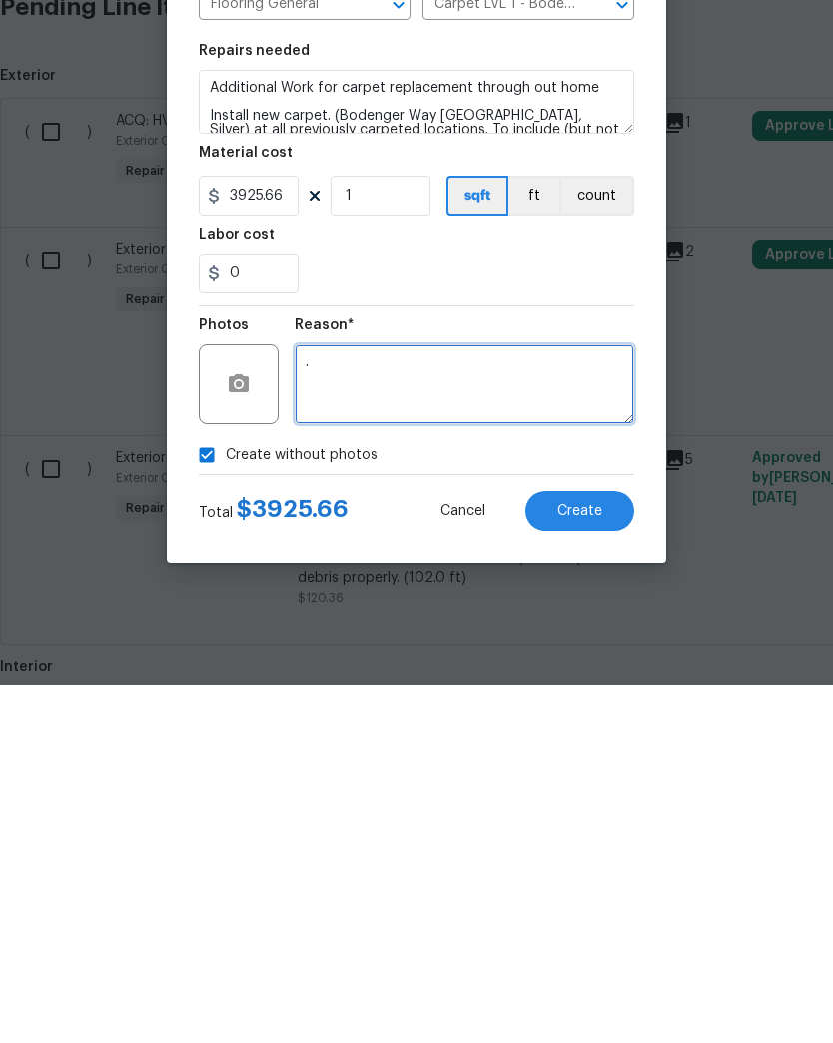
type textarea "."
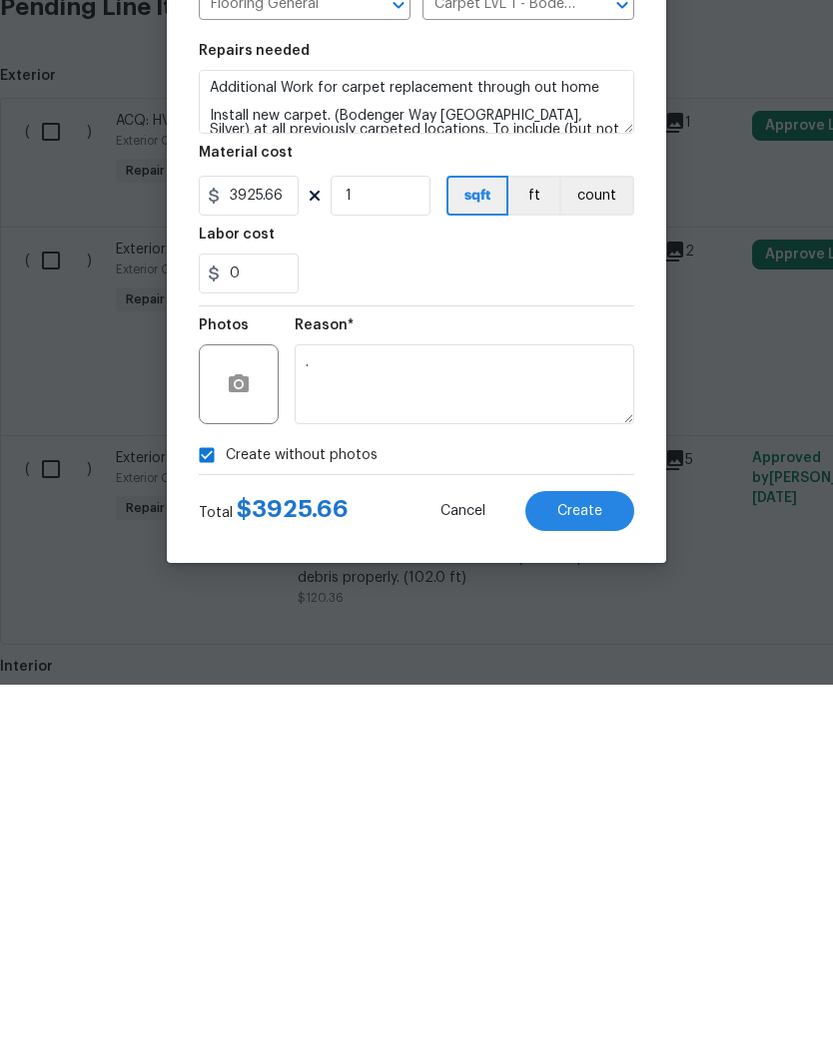
click at [599, 850] on button "Create" at bounding box center [579, 870] width 109 height 40
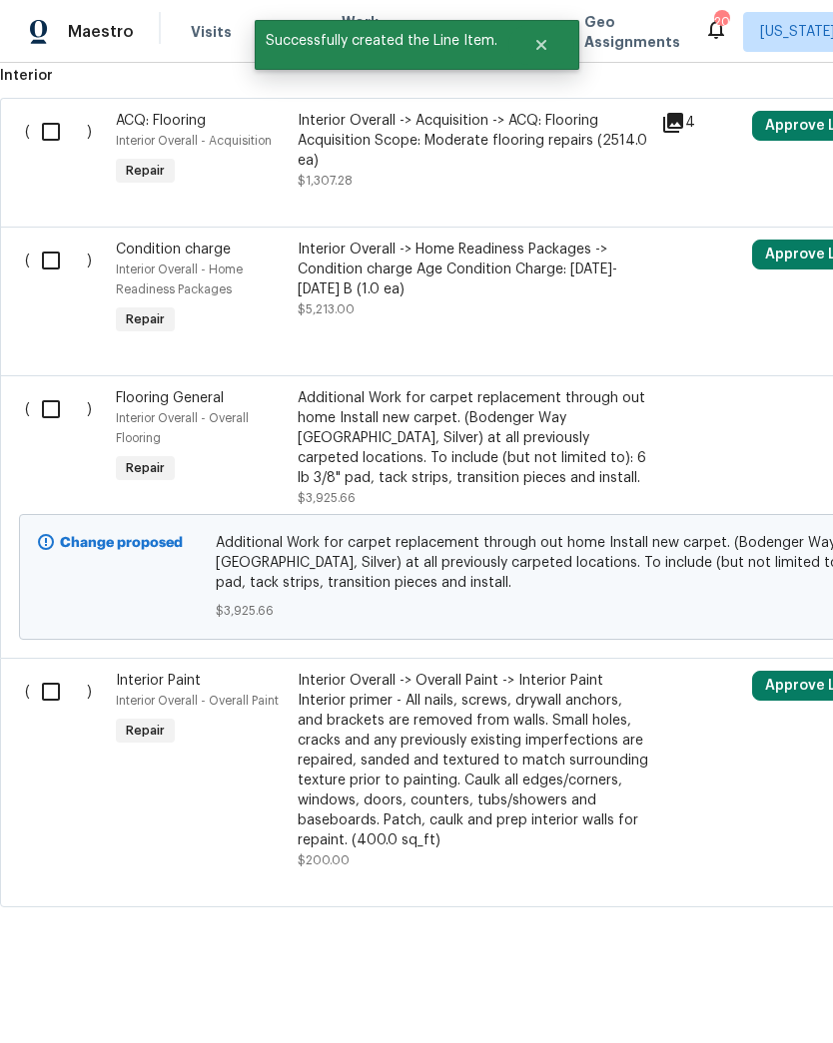
scroll to position [1802, 0]
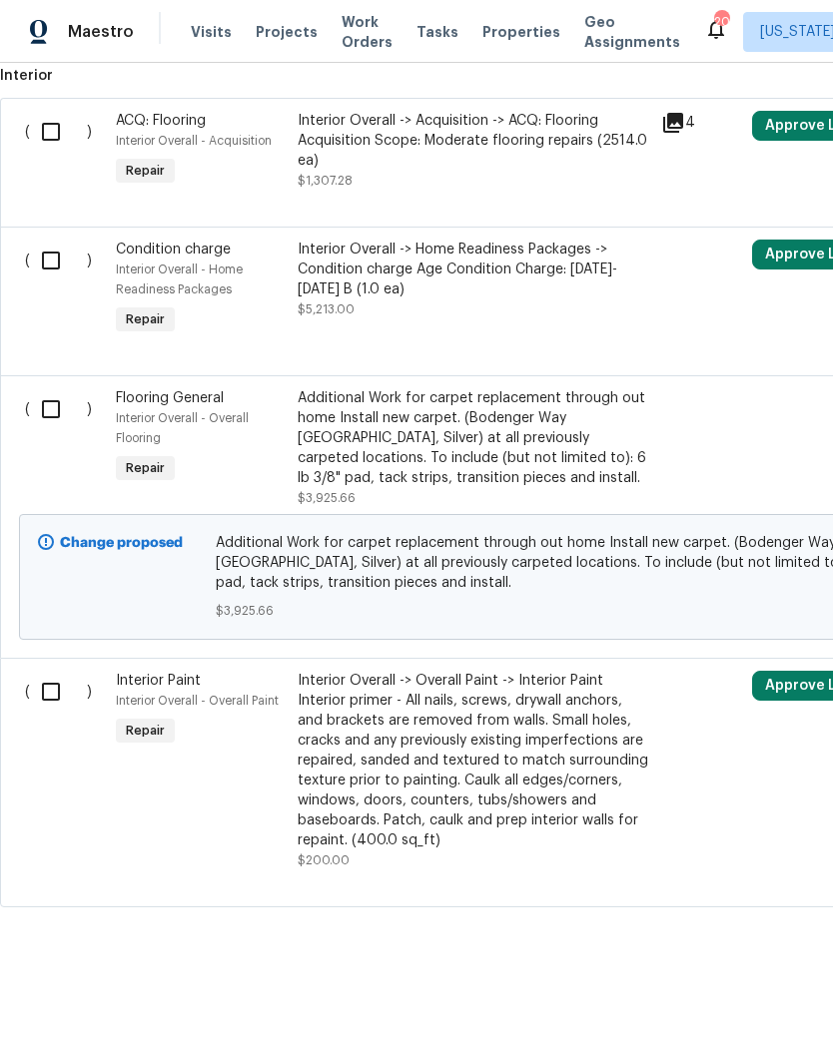
click at [44, 411] on input "checkbox" at bounding box center [58, 409] width 57 height 42
checkbox input "true"
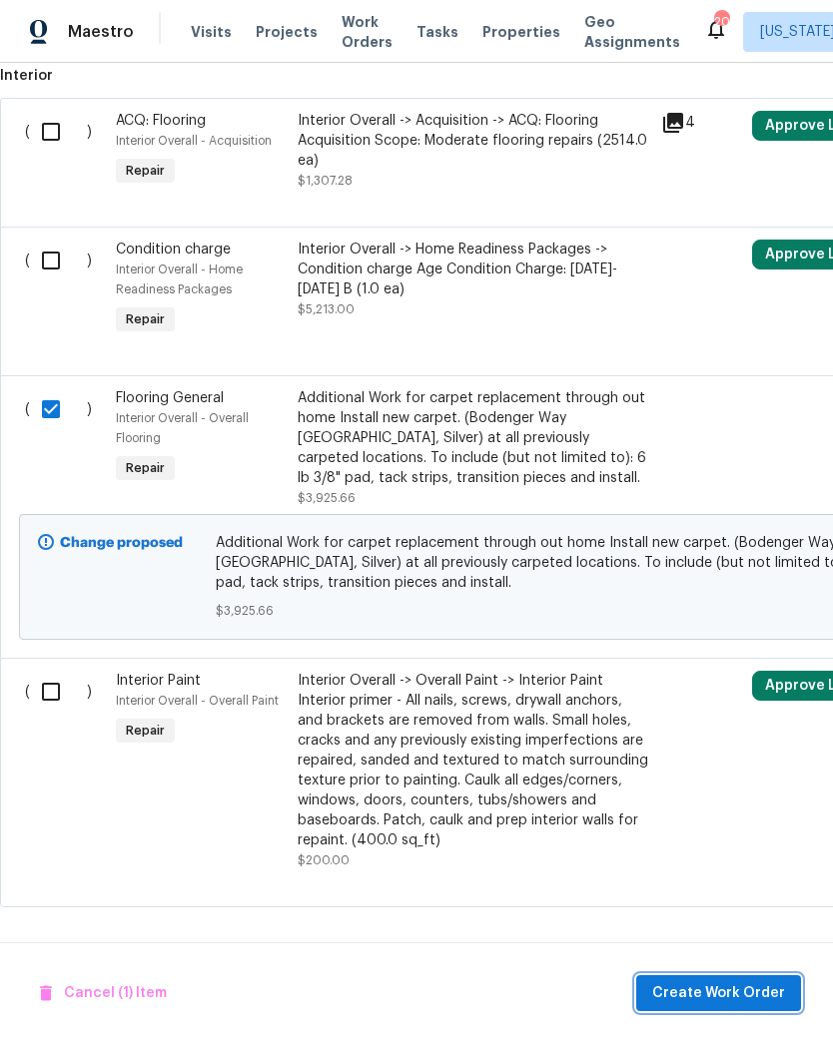
click at [749, 982] on span "Create Work Order" at bounding box center [718, 993] width 133 height 25
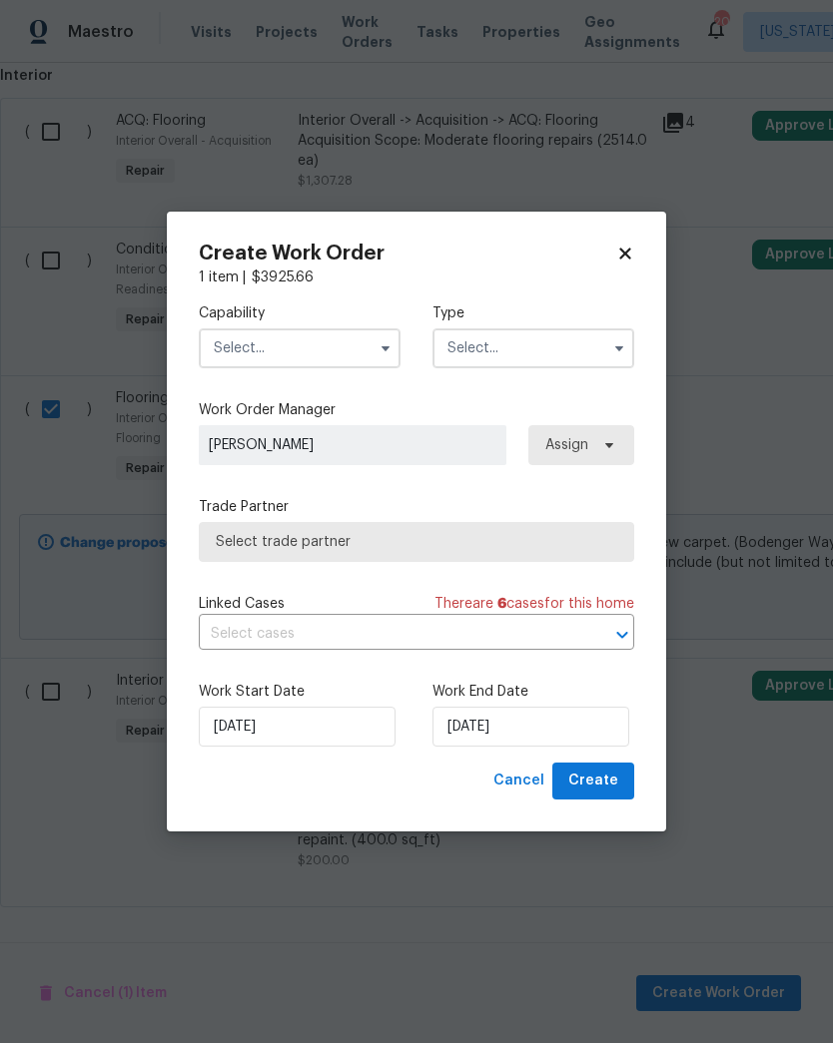
click at [367, 336] on input "text" at bounding box center [300, 348] width 202 height 40
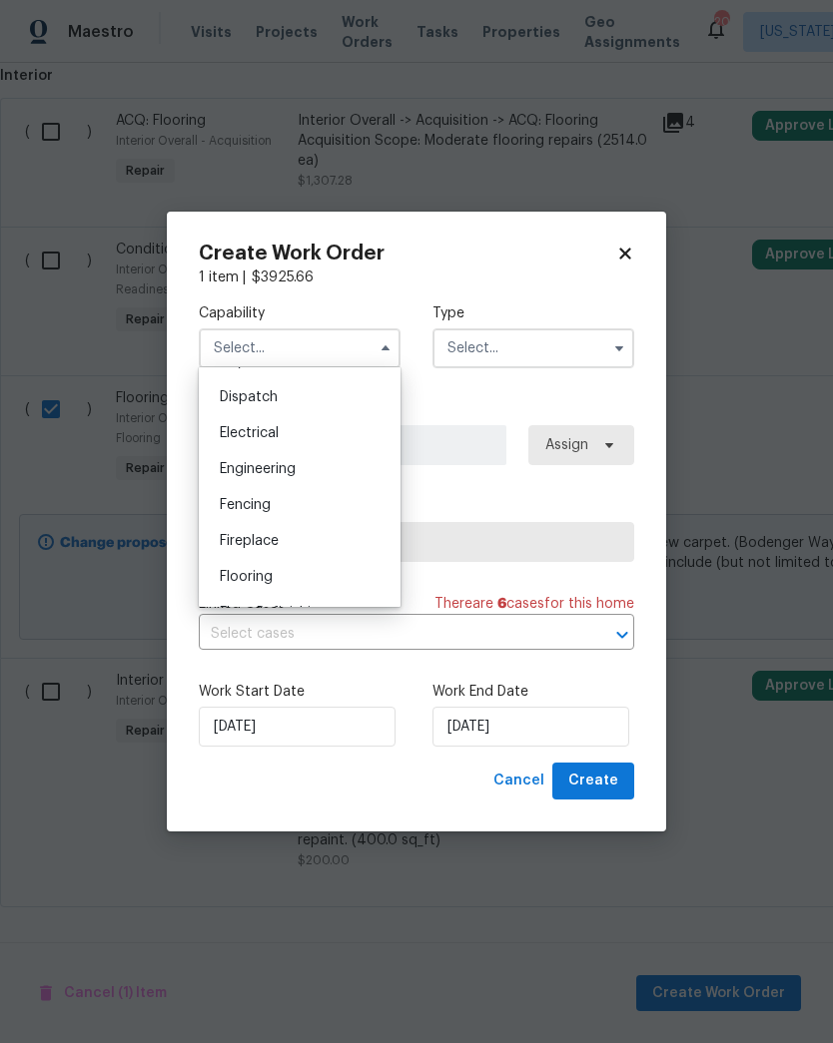
scroll to position [679, 0]
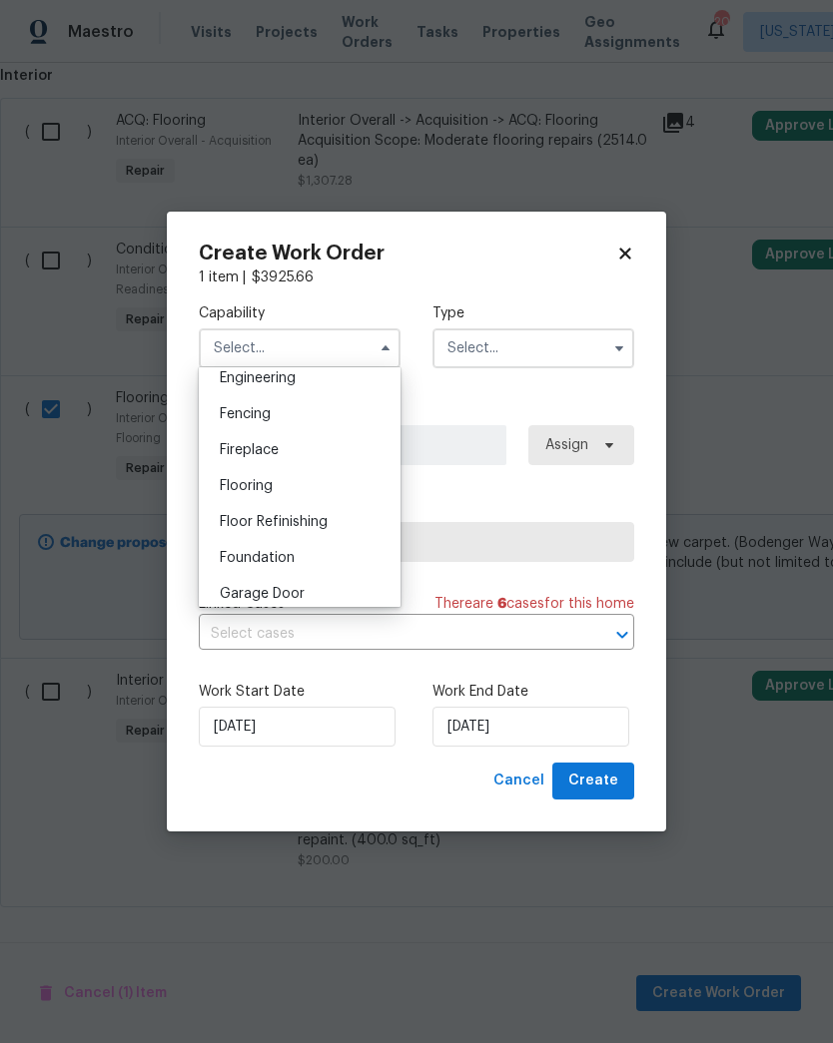
click at [334, 484] on div "Flooring" at bounding box center [300, 486] width 192 height 36
type input "Flooring"
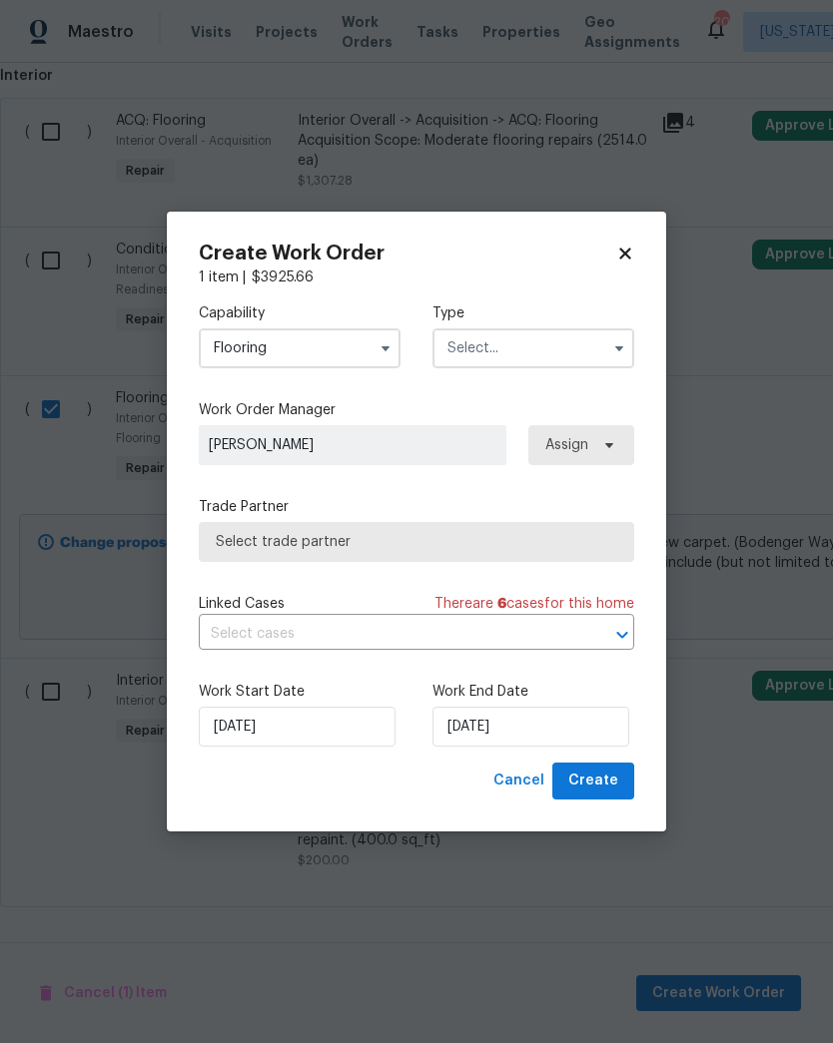
click at [621, 351] on icon "button" at bounding box center [619, 348] width 16 height 16
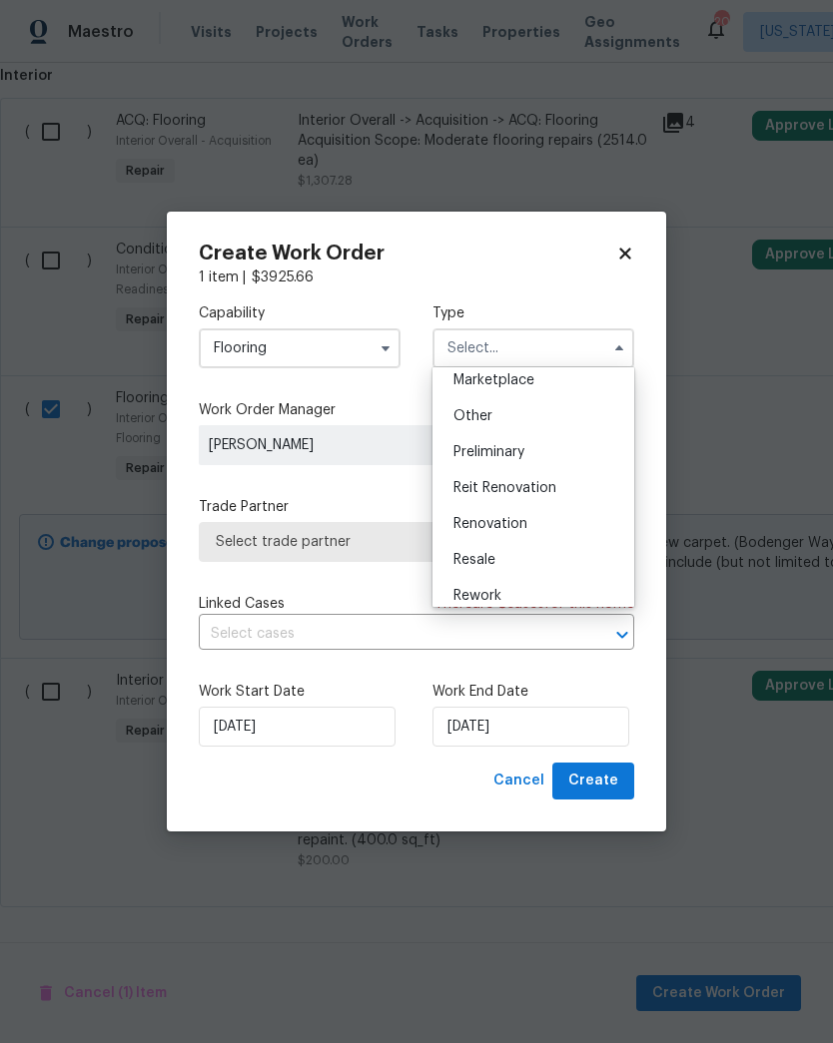
scroll to position [367, 0]
click at [548, 525] on div "Renovation" at bounding box center [533, 526] width 192 height 36
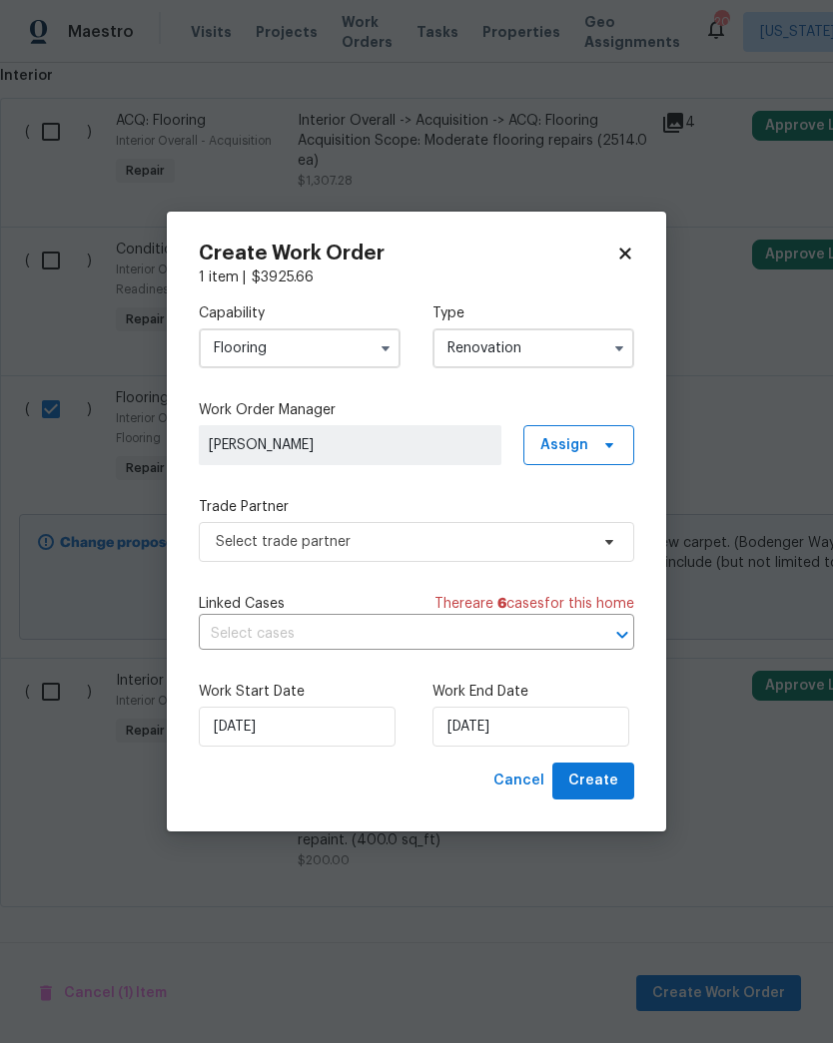
type input "Renovation"
click at [528, 725] on input "[DATE]" at bounding box center [530, 727] width 197 height 40
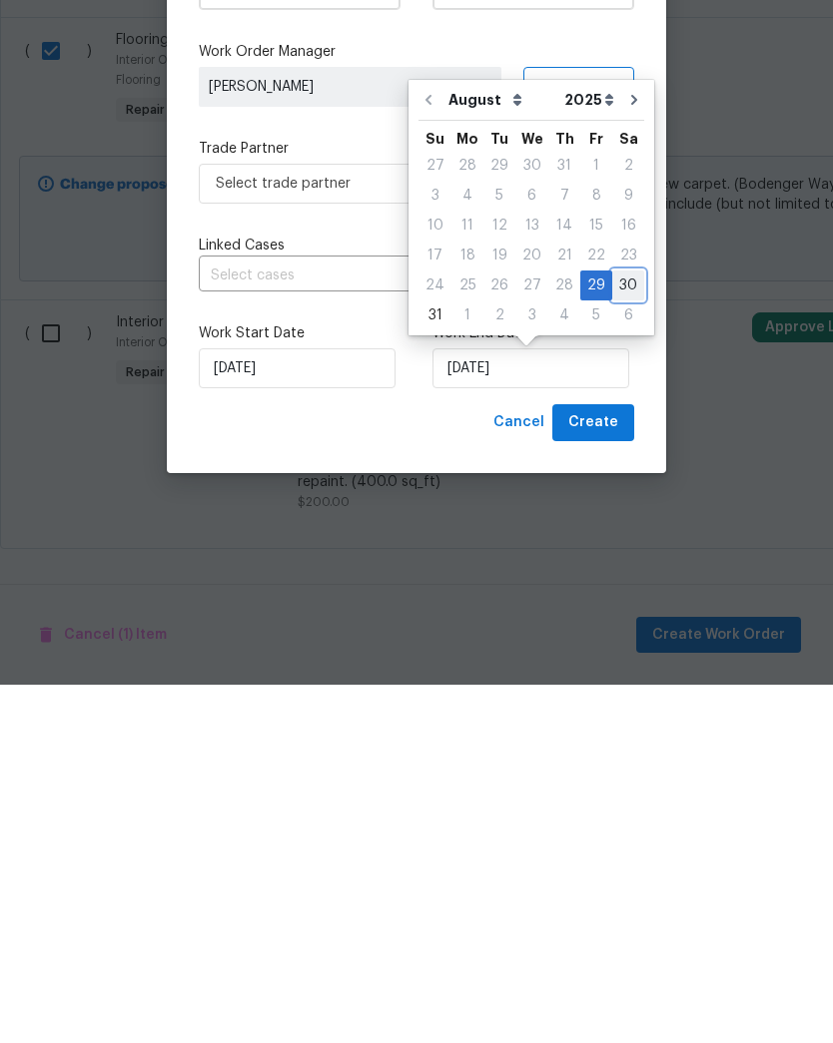
click at [622, 630] on div "30" at bounding box center [628, 644] width 32 height 28
type input "[DATE]"
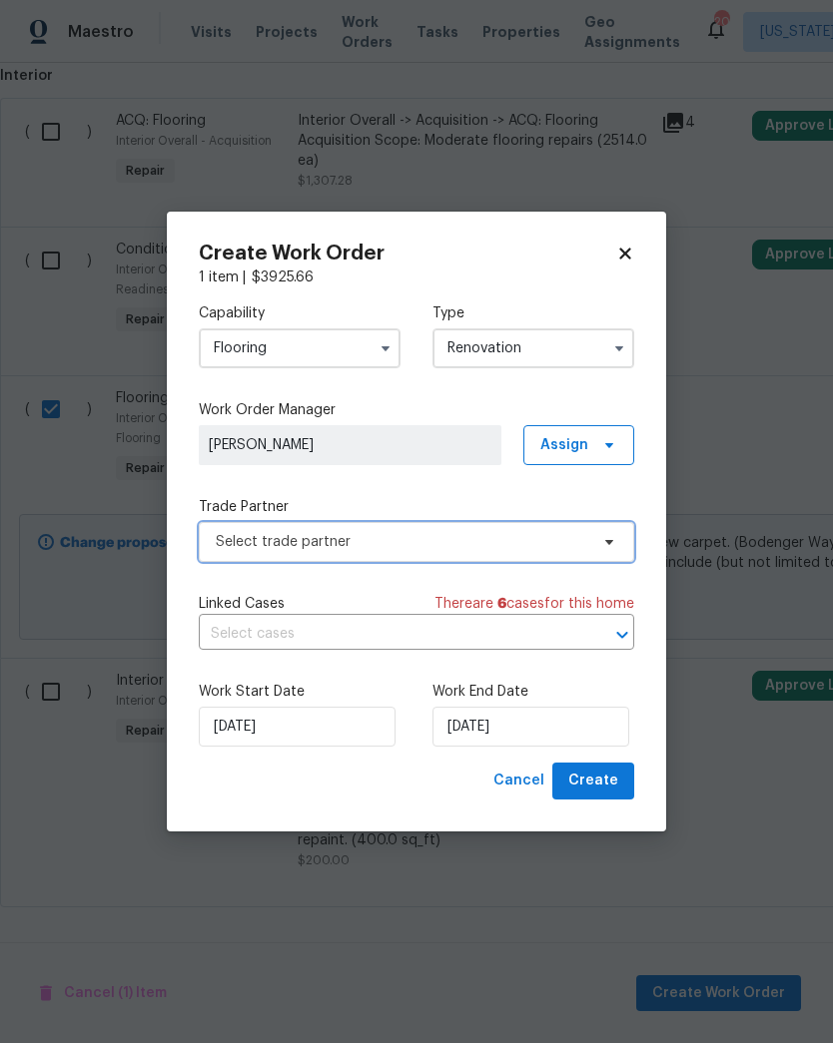
click at [610, 558] on span "Select trade partner" at bounding box center [416, 542] width 435 height 40
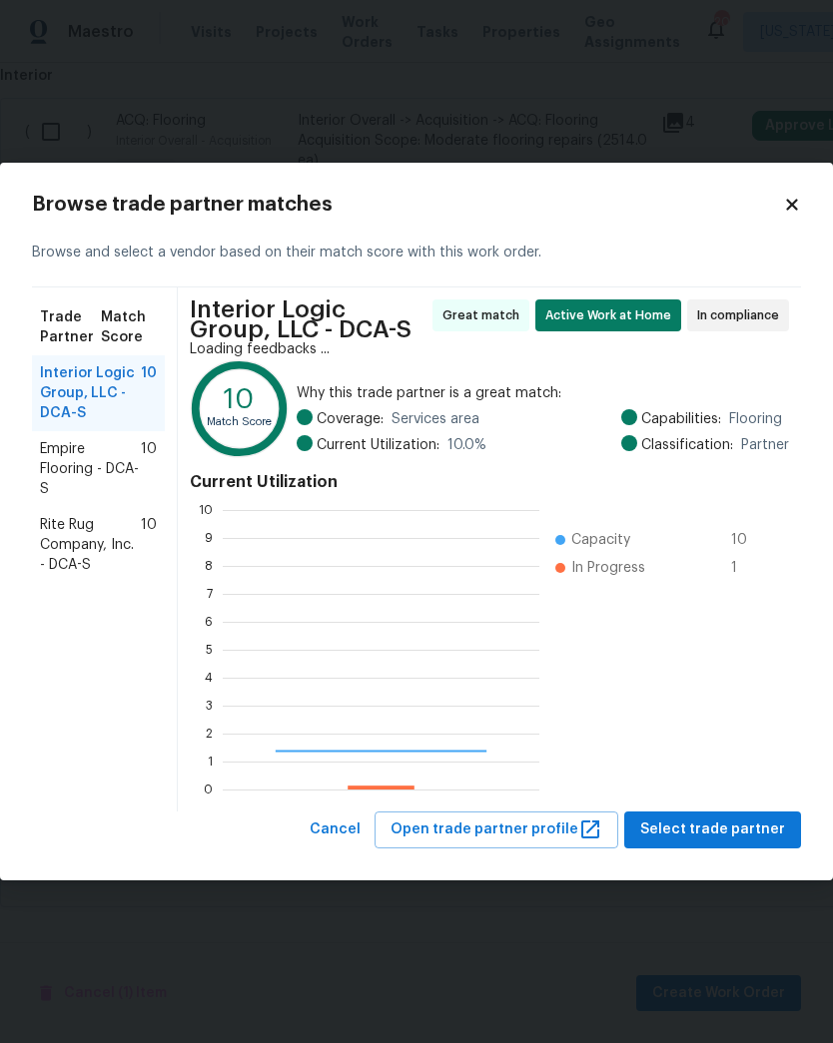
scroll to position [280, 317]
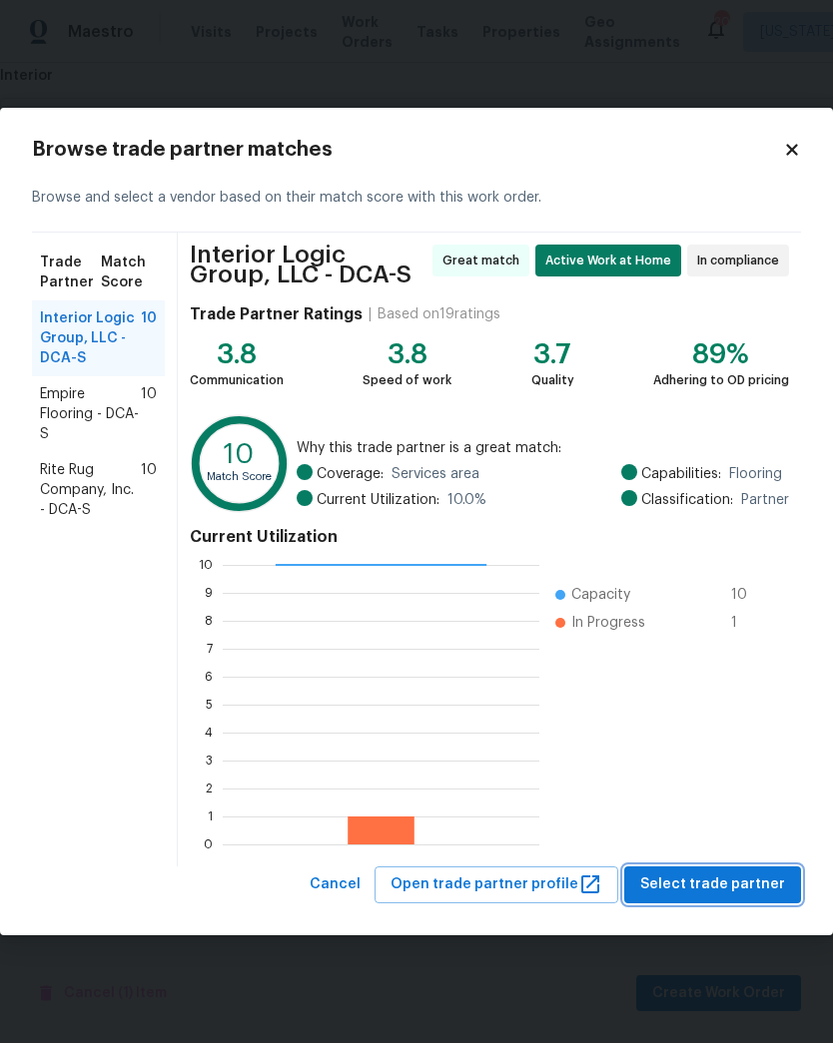
click at [750, 885] on span "Select trade partner" at bounding box center [712, 885] width 145 height 25
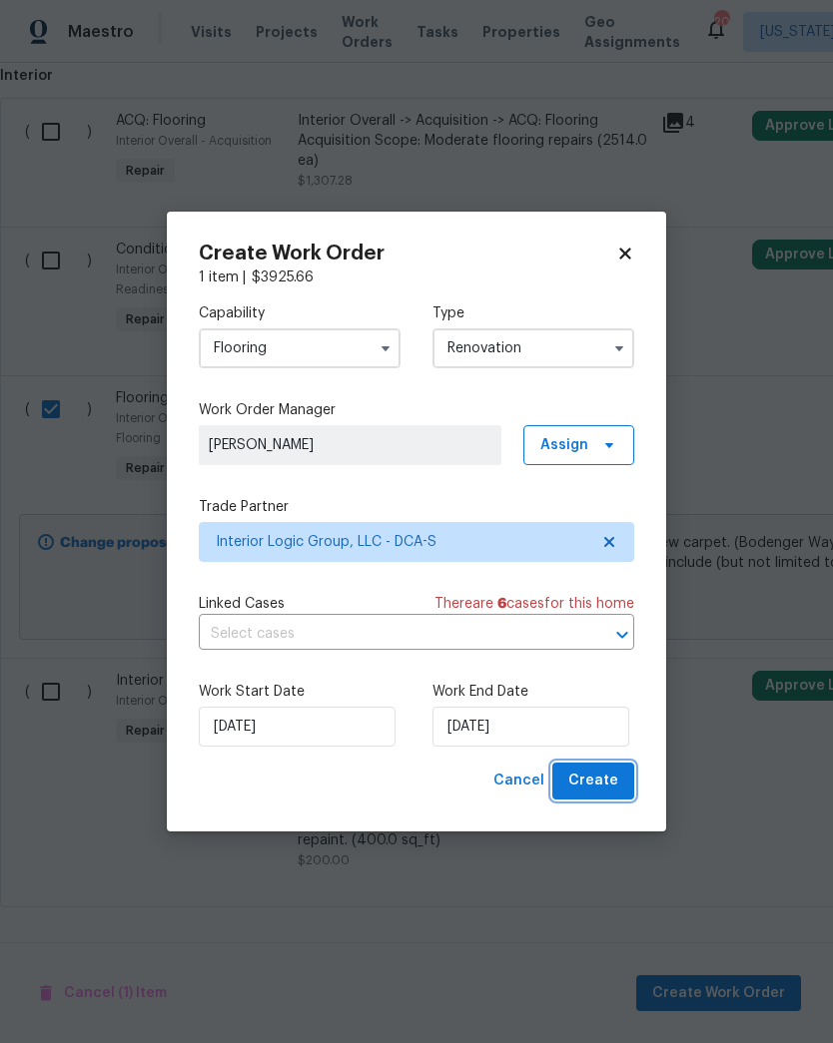
click at [607, 785] on span "Create" at bounding box center [593, 781] width 50 height 25
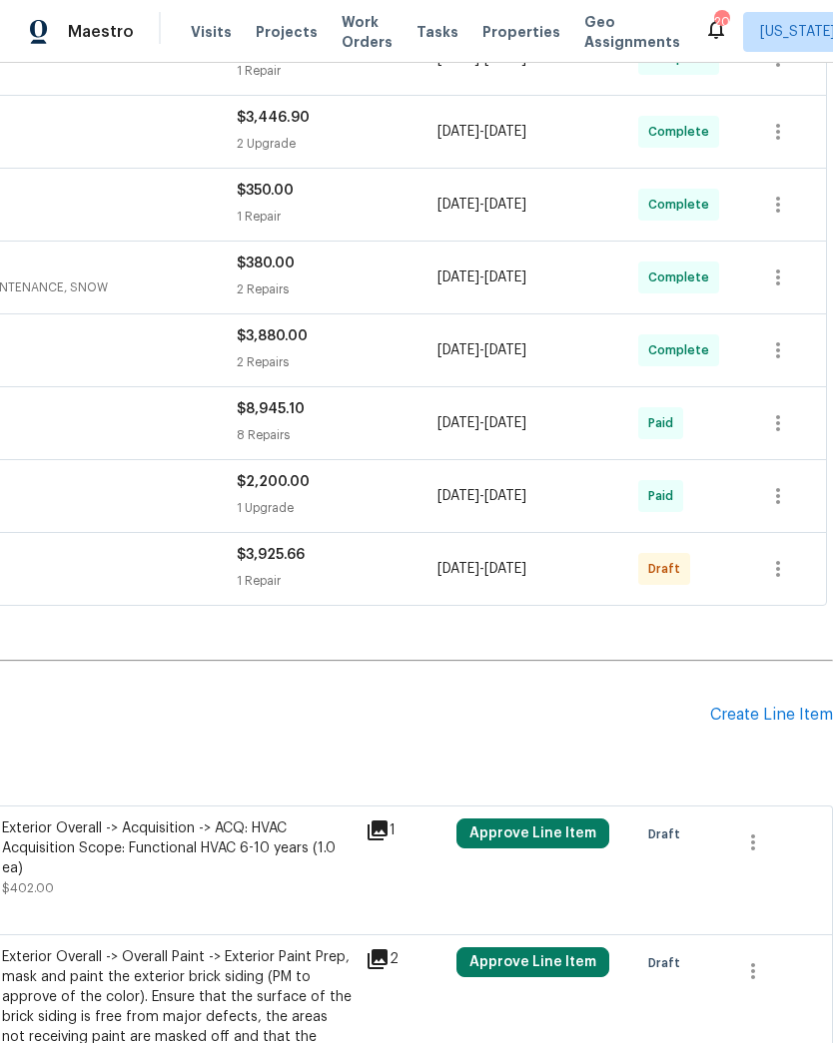
scroll to position [569, 296]
click at [781, 568] on icon "button" at bounding box center [778, 569] width 24 height 24
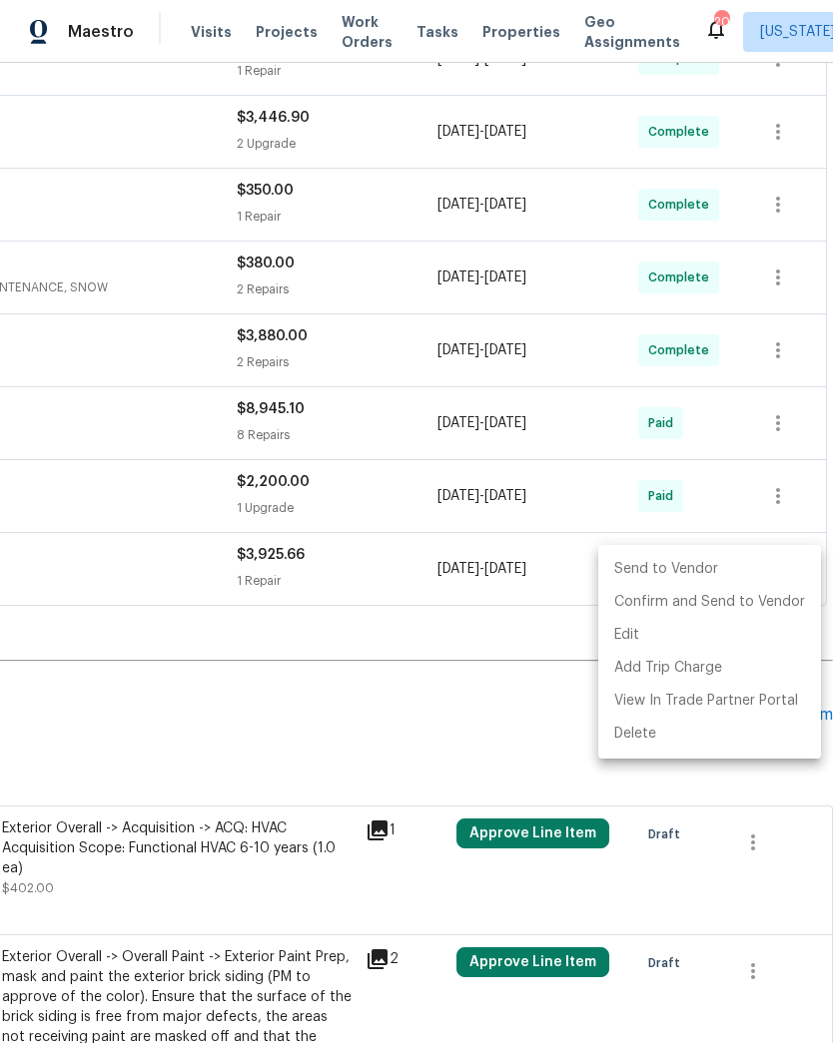
click at [737, 569] on li "Send to Vendor" at bounding box center [709, 569] width 223 height 33
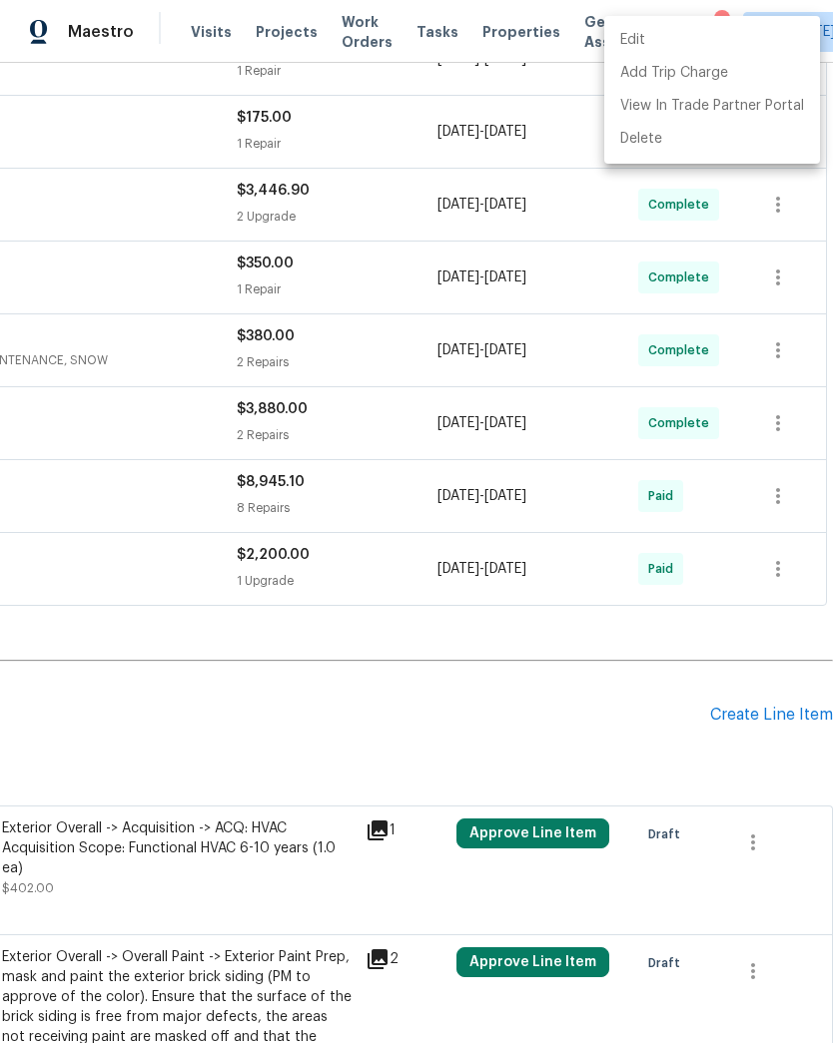
click at [442, 733] on div at bounding box center [416, 521] width 833 height 1043
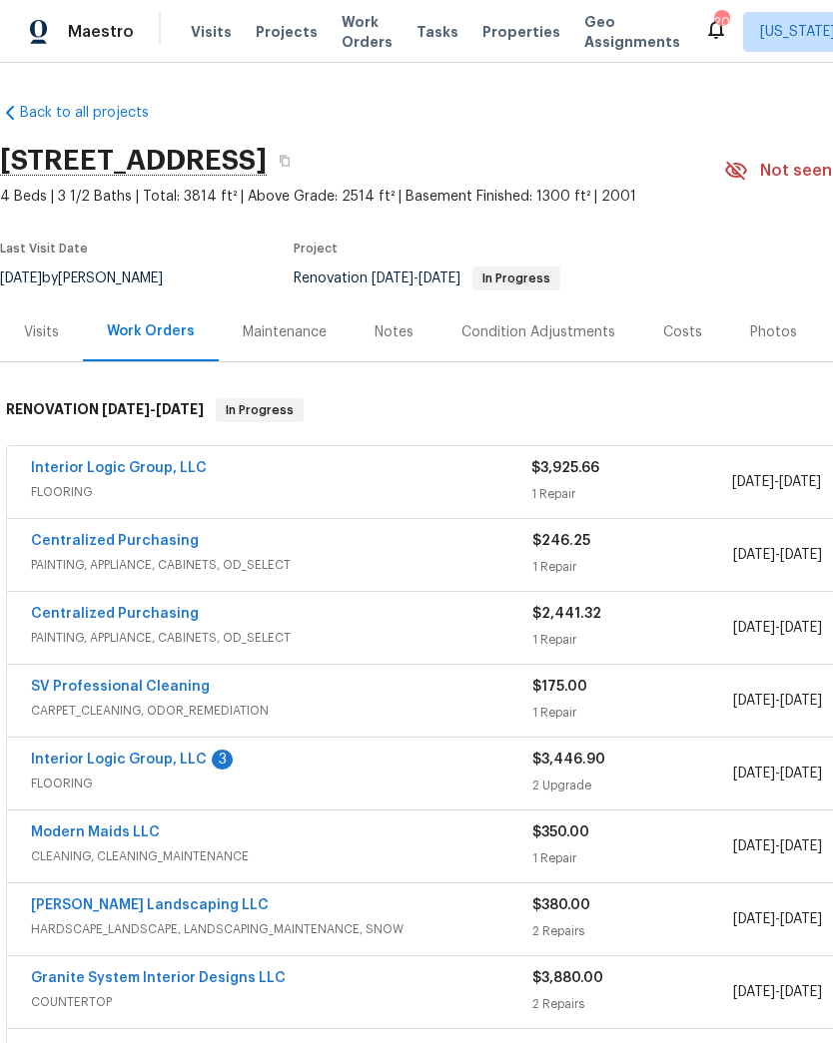
scroll to position [0, 0]
click at [199, 752] on div "Interior Logic Group, LLC 3" at bounding box center [281, 762] width 501 height 24
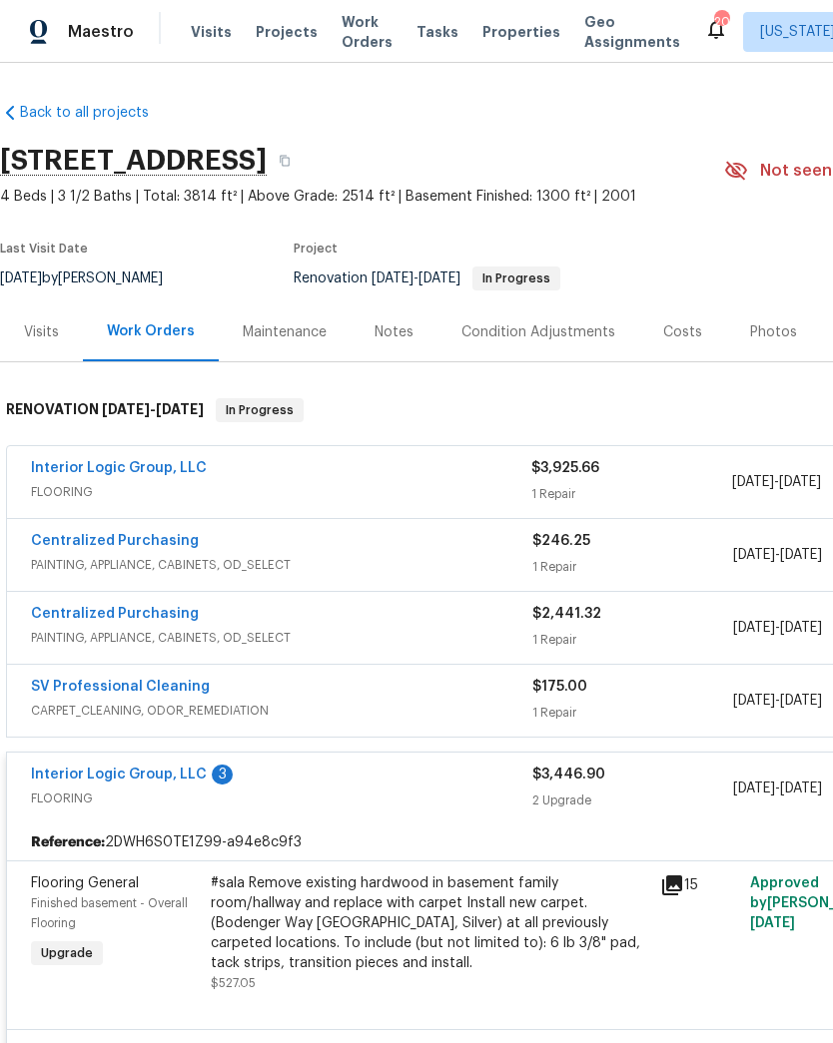
click at [198, 771] on link "Interior Logic Group, LLC" at bounding box center [119, 775] width 176 height 14
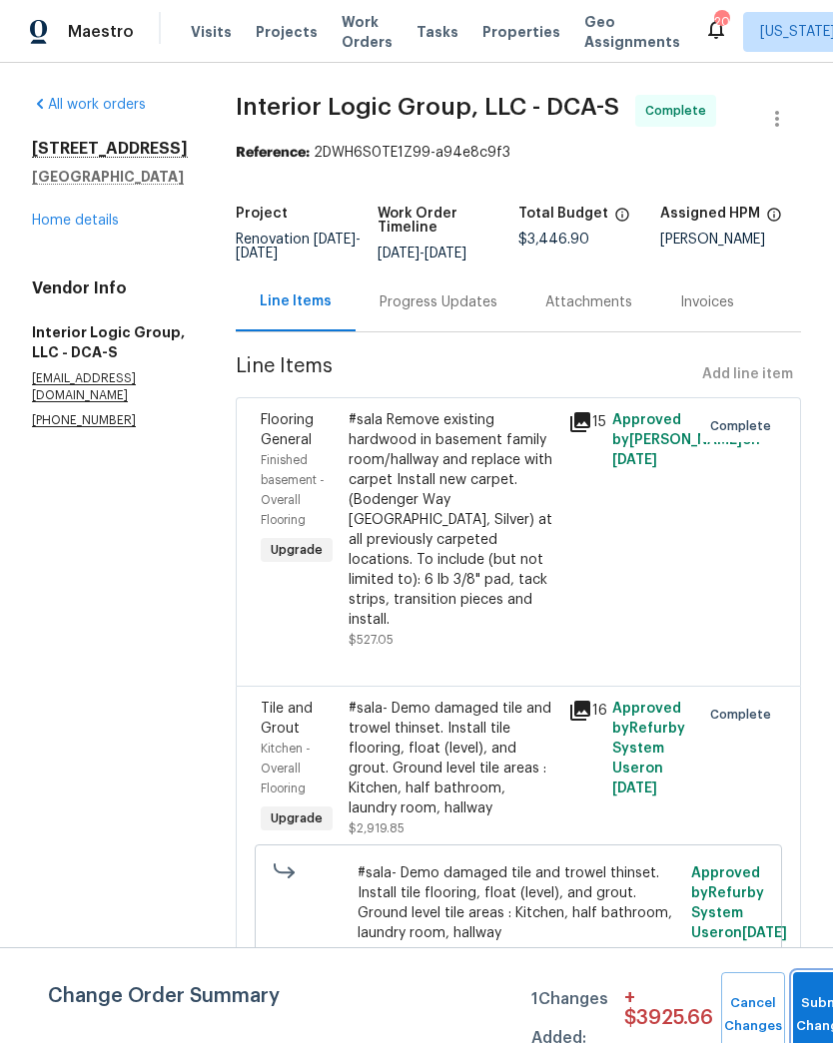
click at [809, 995] on button "Submit Changes" at bounding box center [825, 1015] width 64 height 86
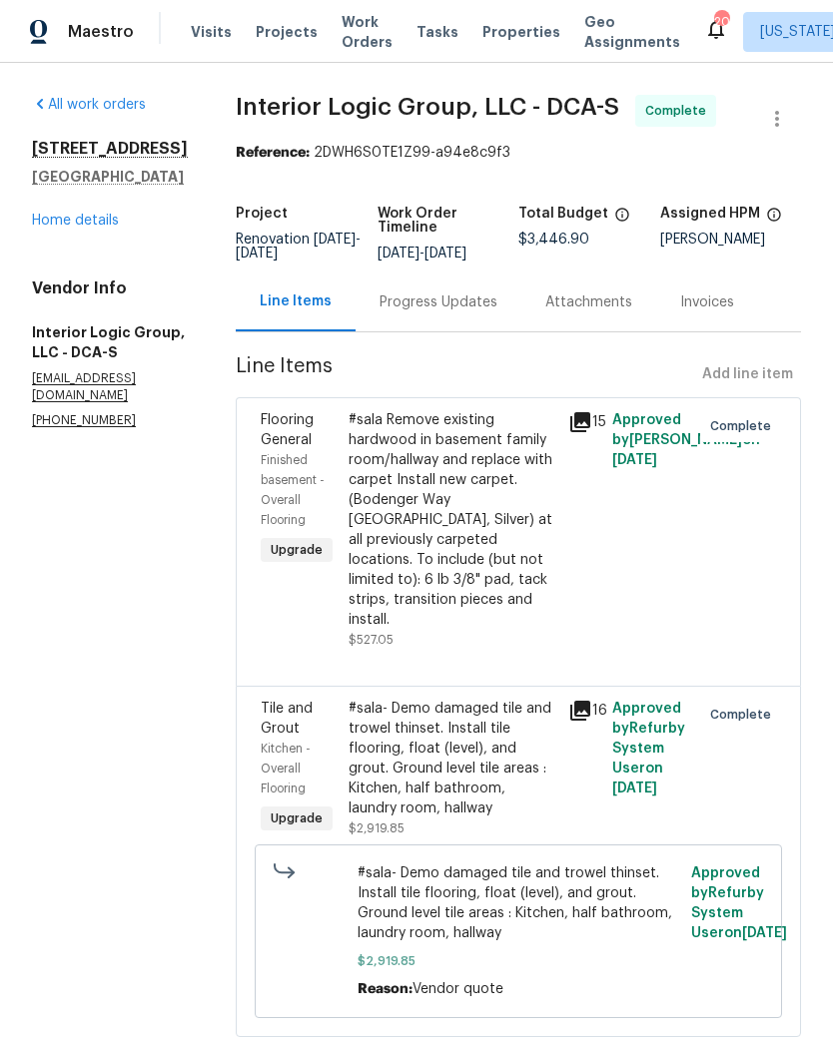
click at [480, 331] on div "Progress Updates" at bounding box center [438, 302] width 166 height 59
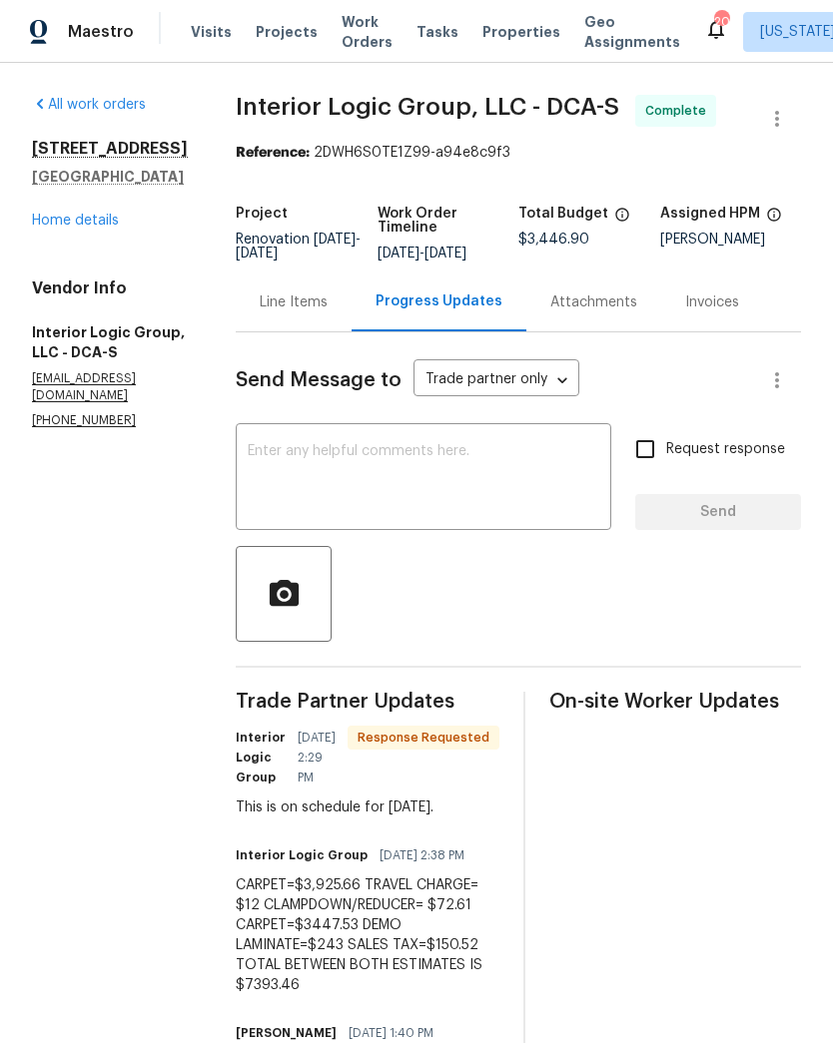
click at [492, 479] on textarea at bounding box center [423, 479] width 351 height 70
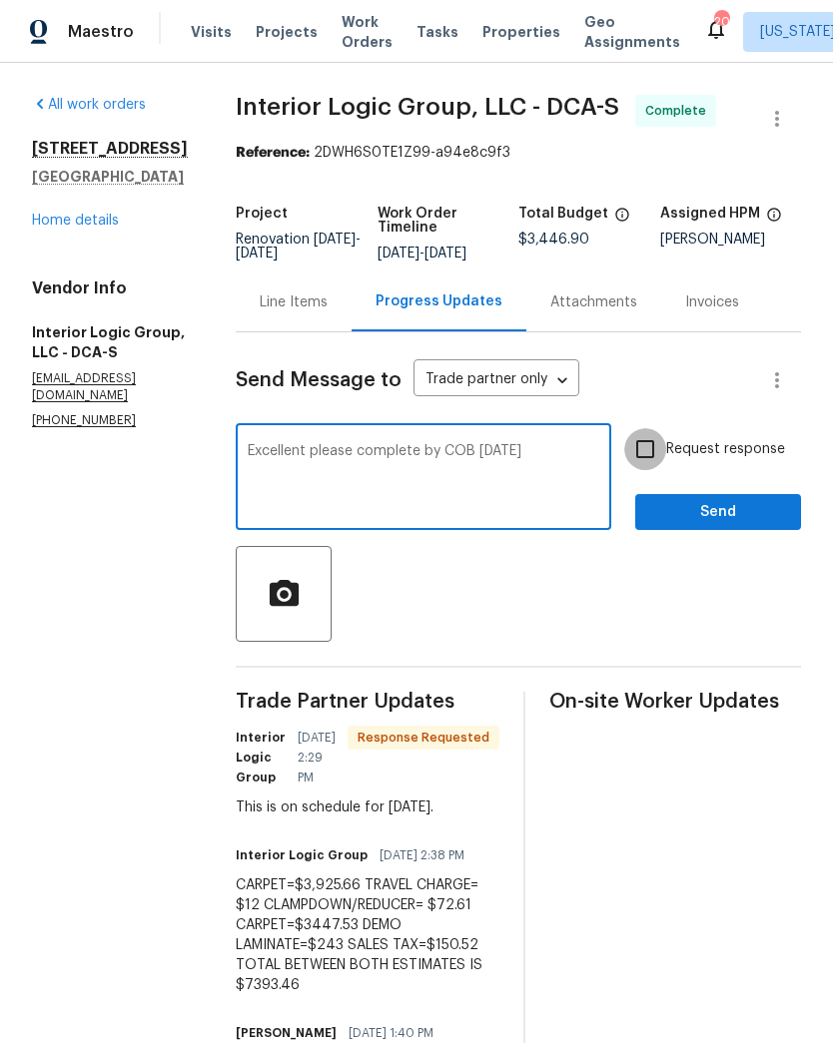
type textarea "Excellent please complete by COB [DATE]"
click at [645, 468] on input "Request response" at bounding box center [645, 449] width 42 height 42
checkbox input "true"
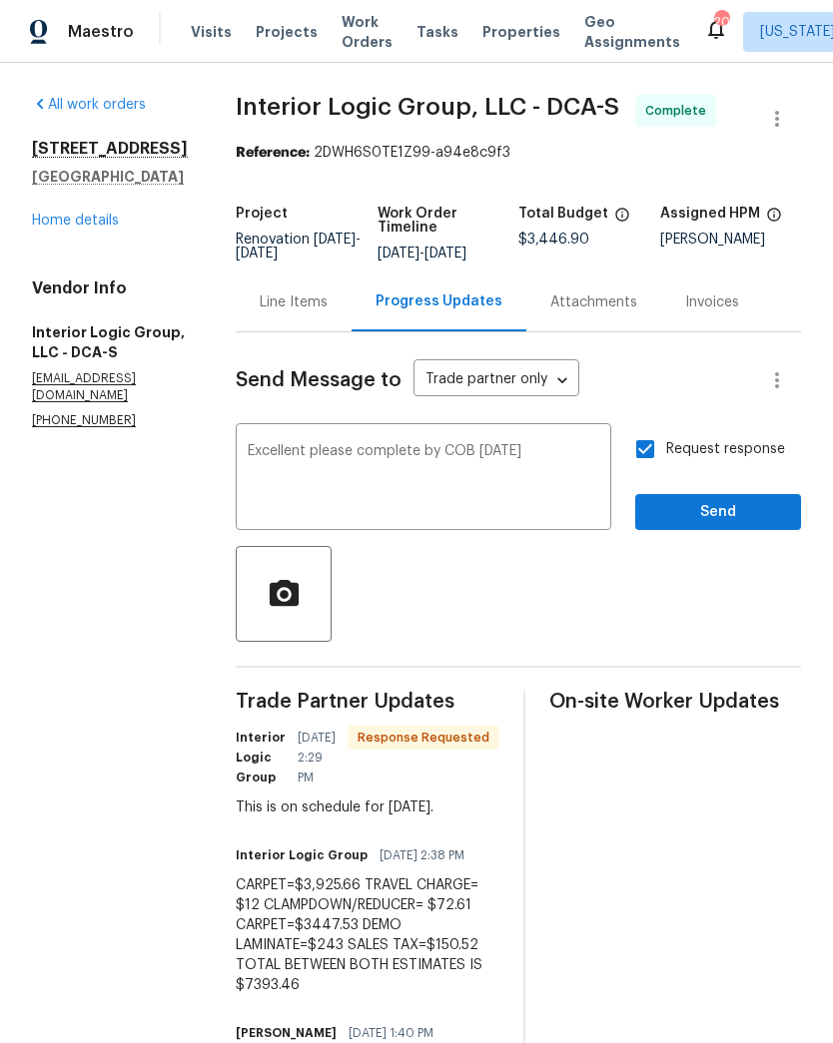
click at [575, 459] on textarea "Excellent please complete by COB [DATE]" at bounding box center [423, 479] width 351 height 70
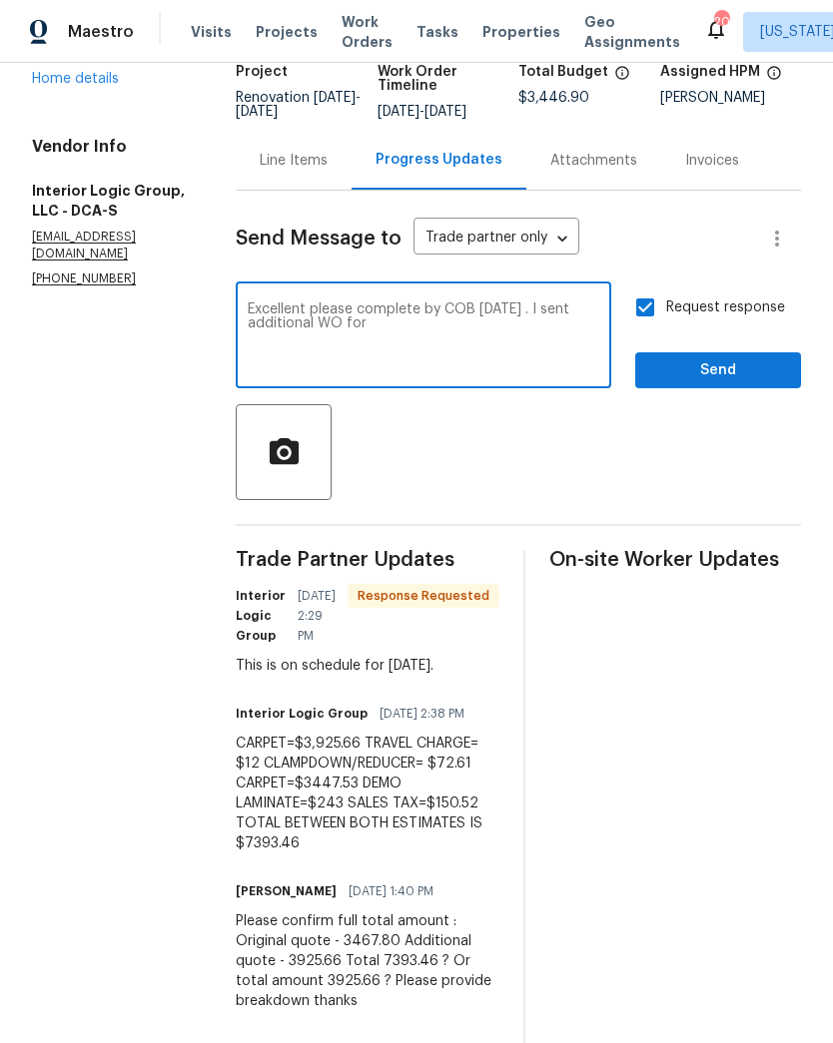
scroll to position [143, 0]
type textarea "Excellent please complete by COB [DATE] . I sent additional WO for 3925.66"
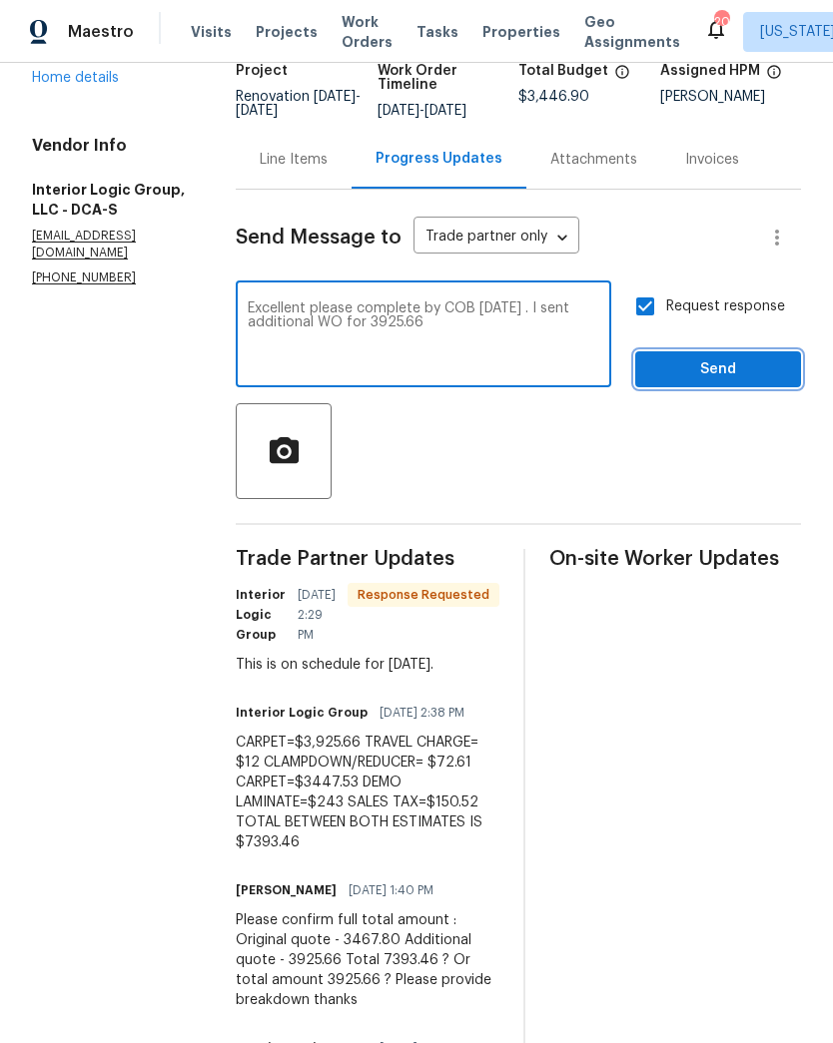
click at [675, 382] on span "Send" at bounding box center [718, 369] width 134 height 25
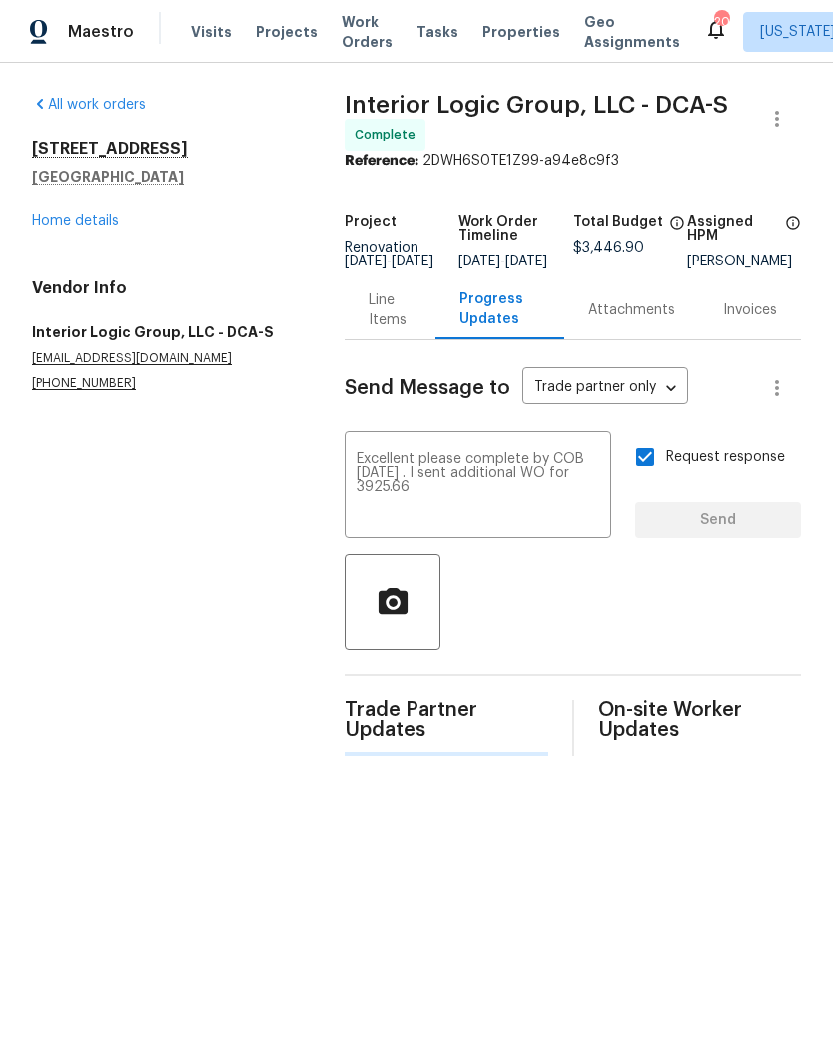
scroll to position [0, 0]
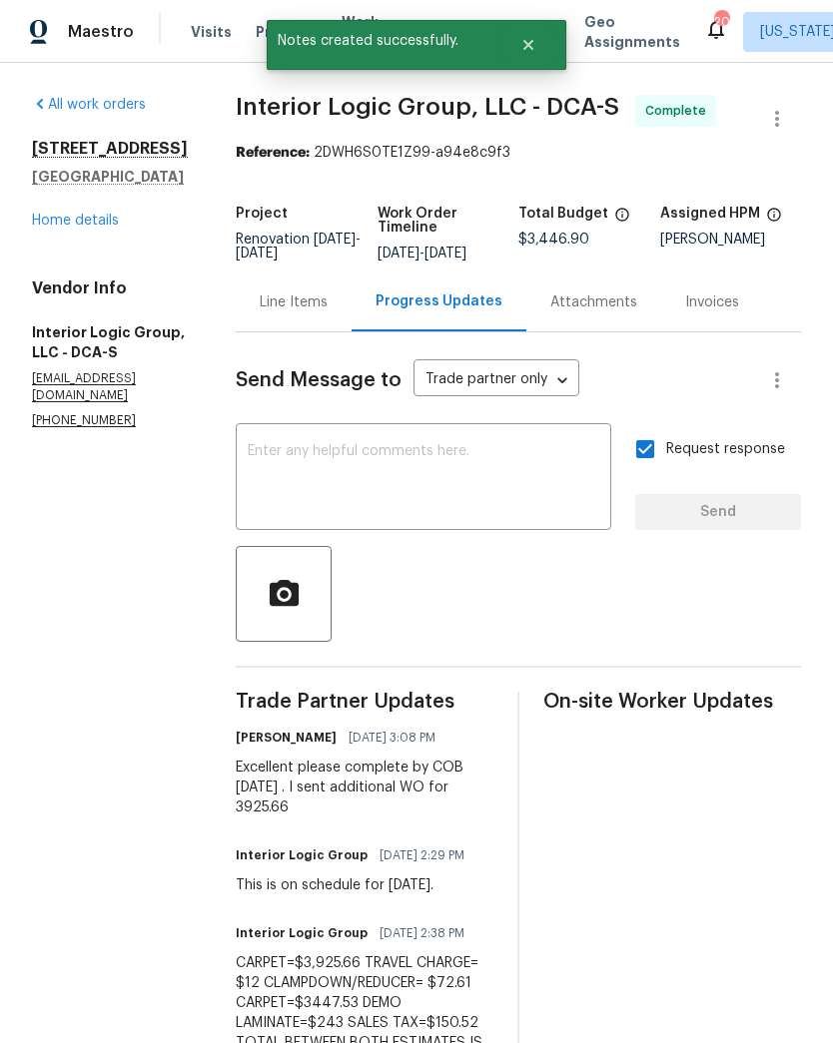
click at [106, 227] on link "Home details" at bounding box center [75, 221] width 87 height 14
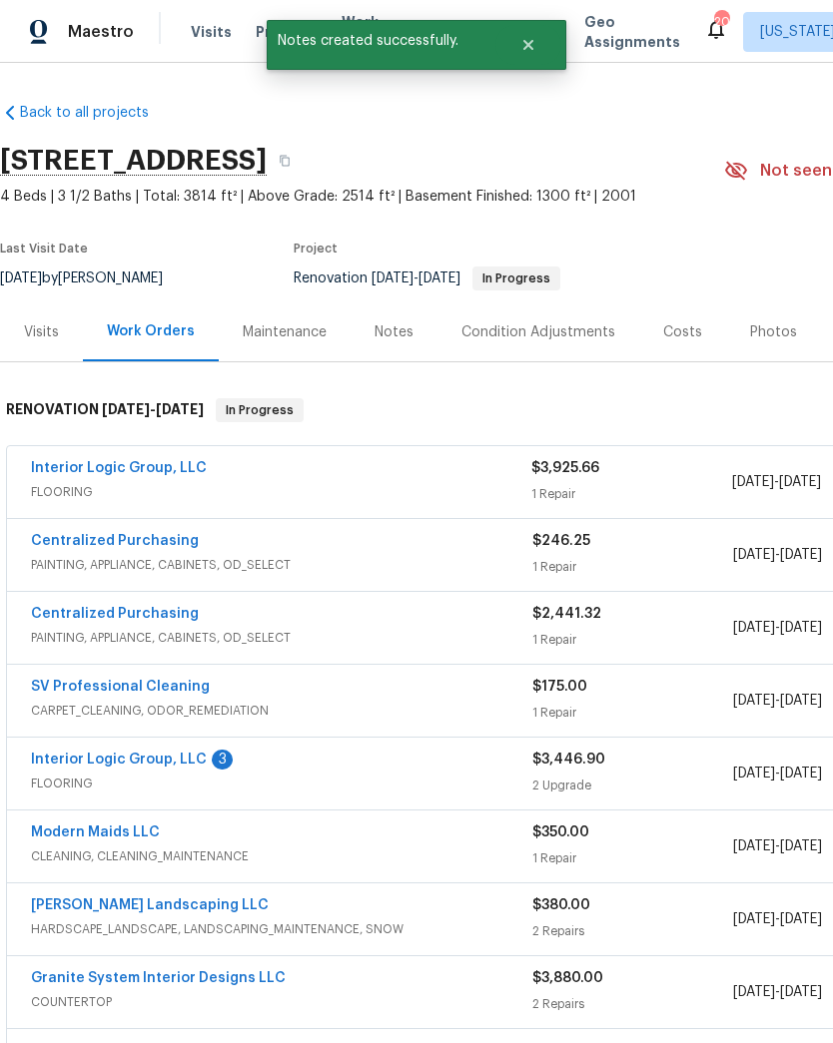
click at [212, 750] on div "3" at bounding box center [222, 760] width 21 height 20
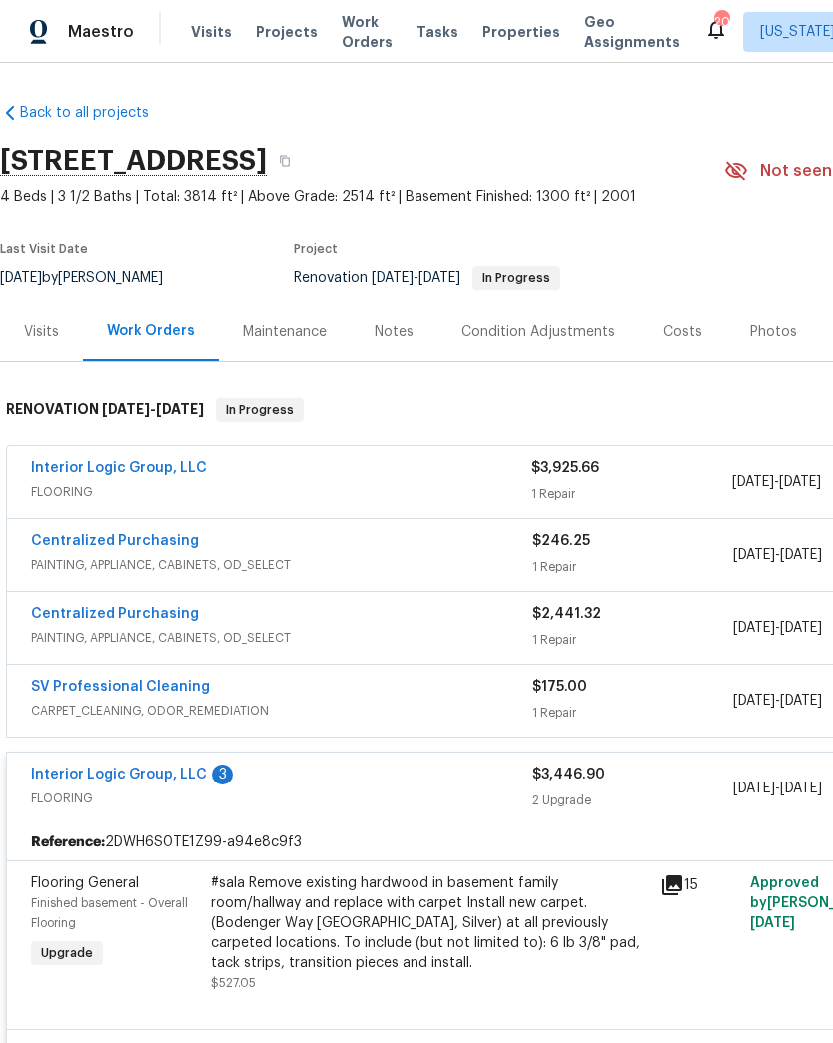
click at [198, 777] on link "Interior Logic Group, LLC" at bounding box center [119, 775] width 176 height 14
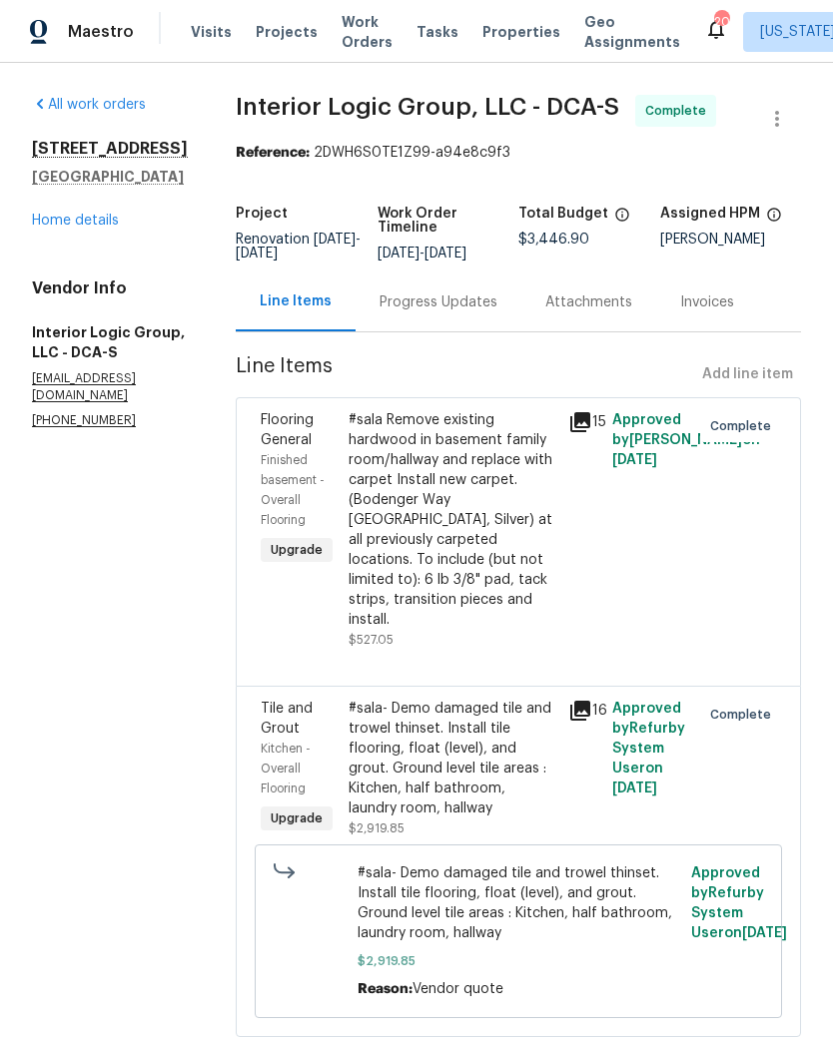
click at [494, 313] on div "Progress Updates" at bounding box center [438, 303] width 118 height 20
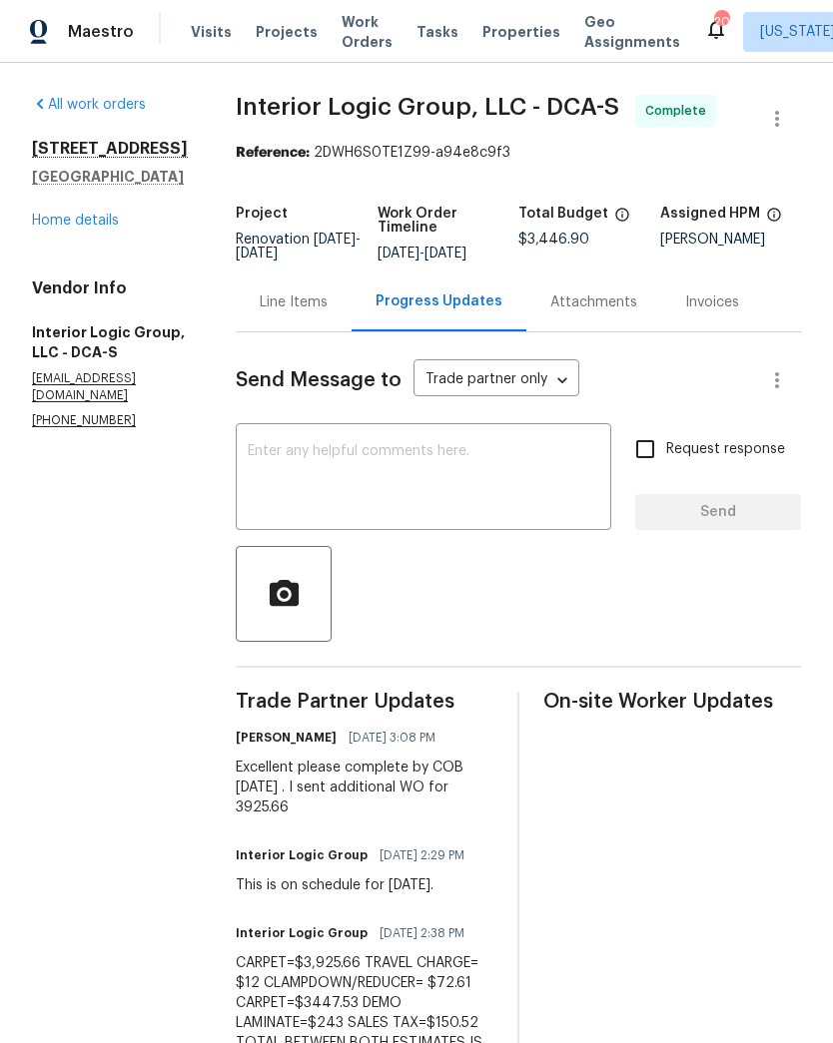
click at [110, 214] on link "Home details" at bounding box center [75, 221] width 87 height 14
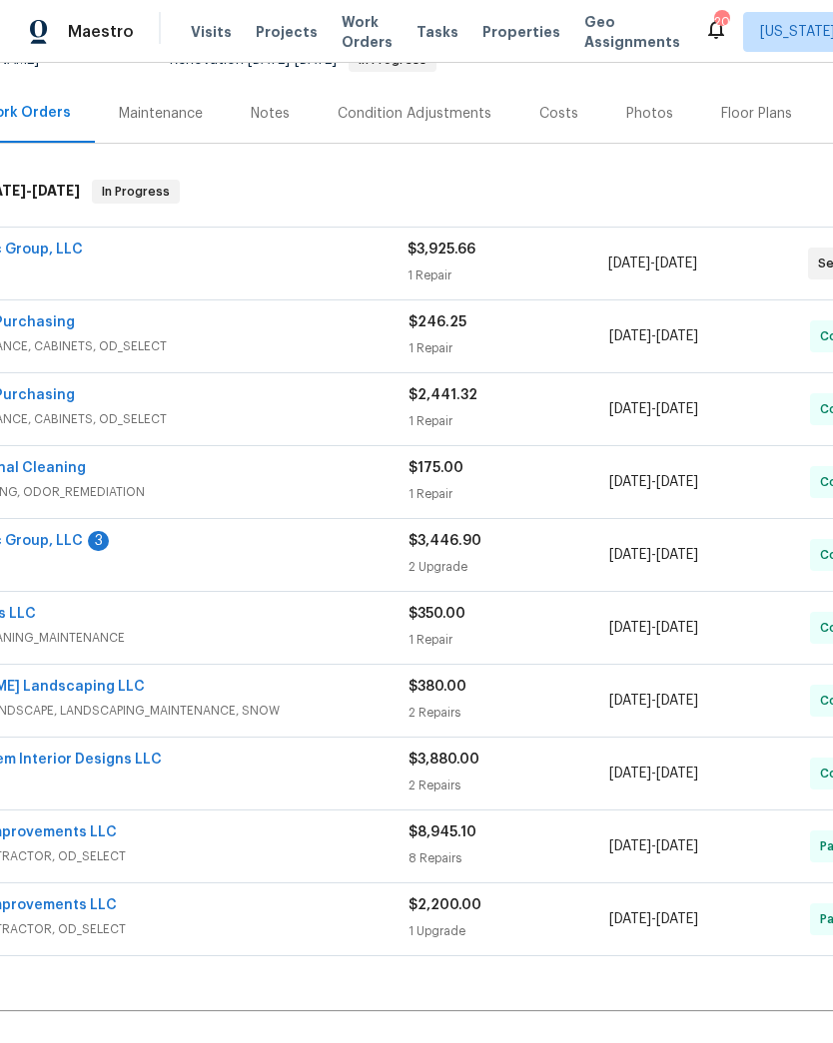
scroll to position [215, 122]
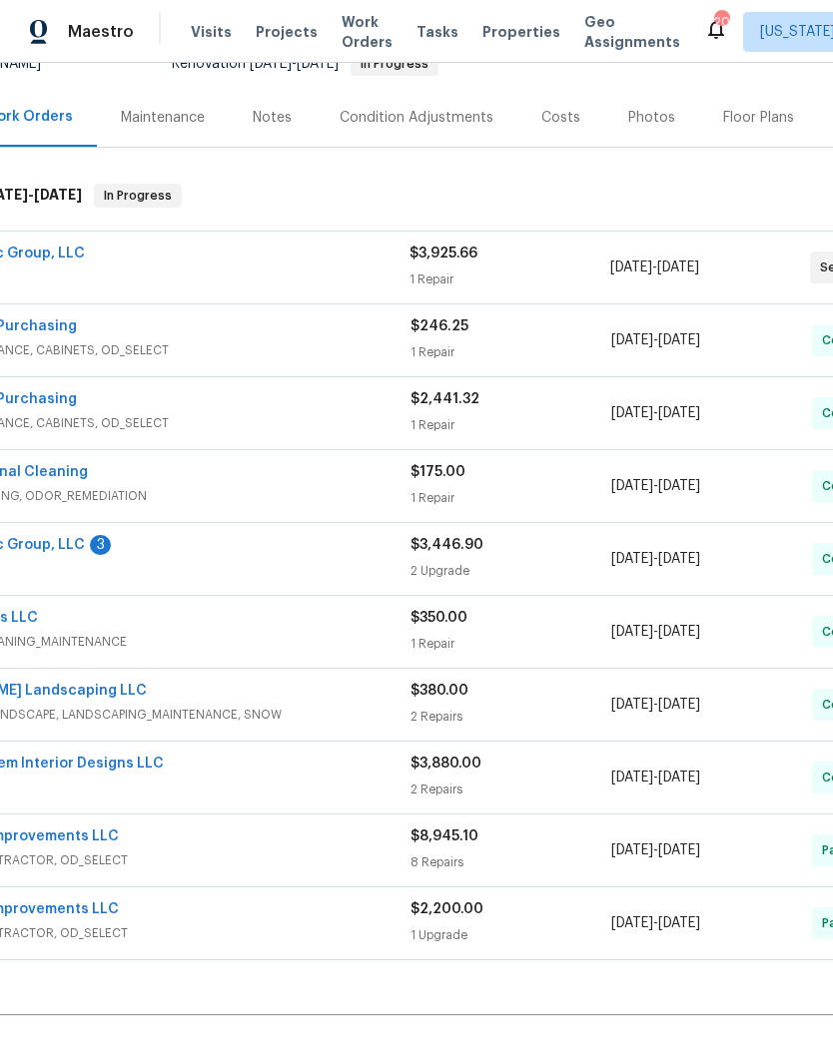
click at [550, 121] on div "Costs" at bounding box center [560, 118] width 39 height 20
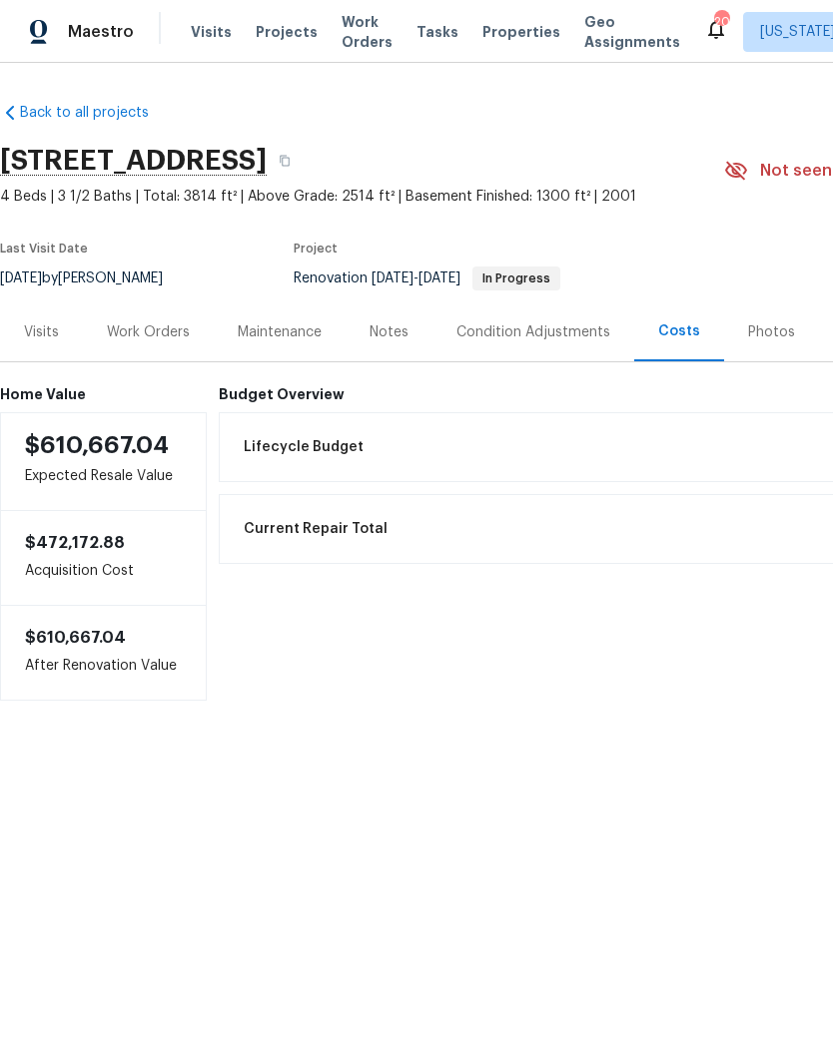
click at [384, 339] on div "Notes" at bounding box center [388, 333] width 39 height 20
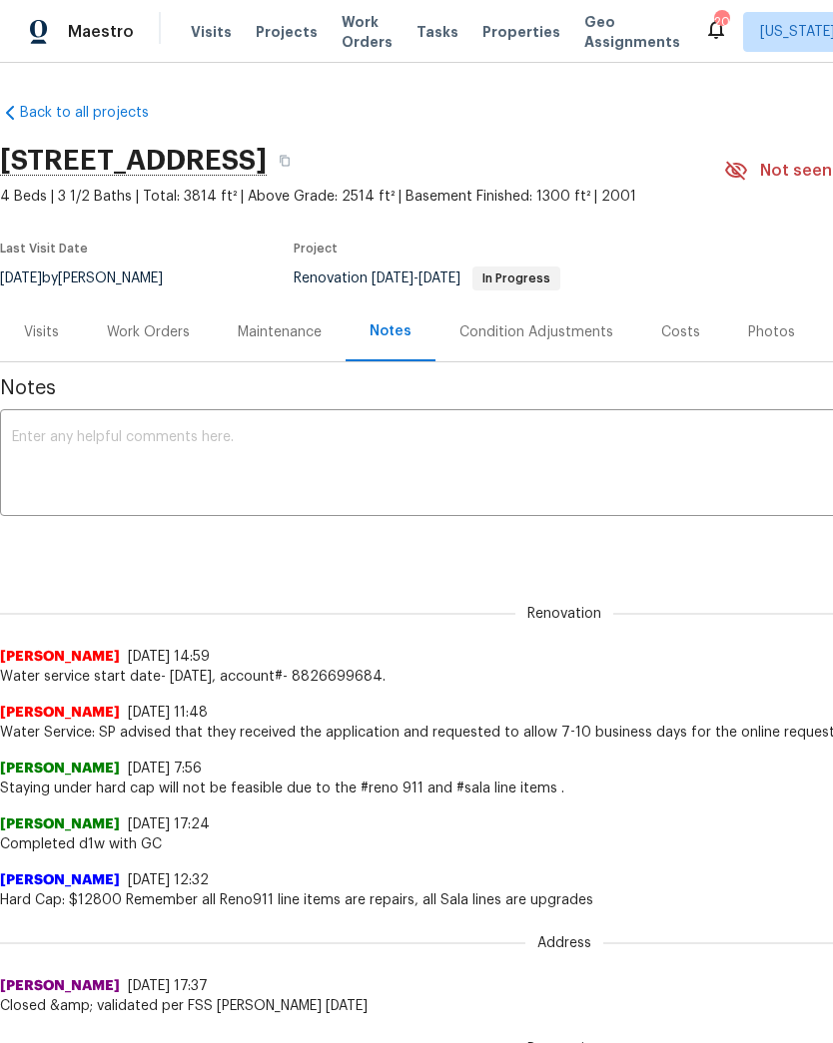
click at [397, 450] on textarea at bounding box center [564, 465] width 1104 height 70
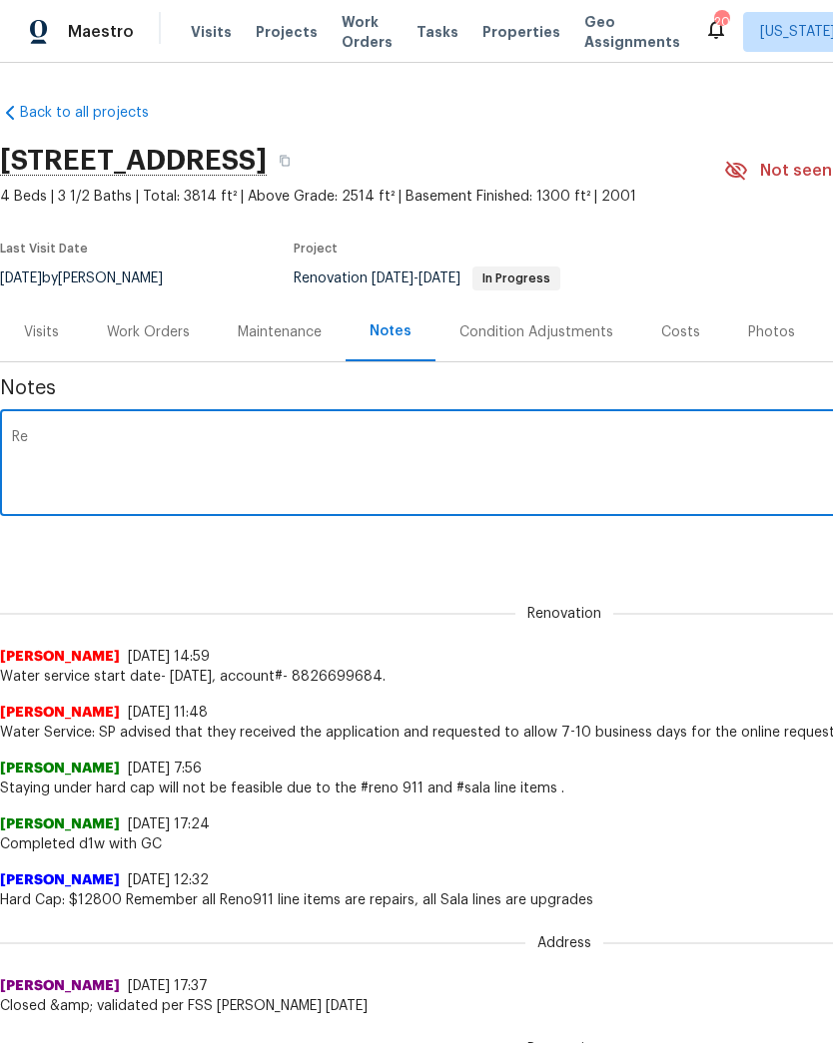
type textarea "R"
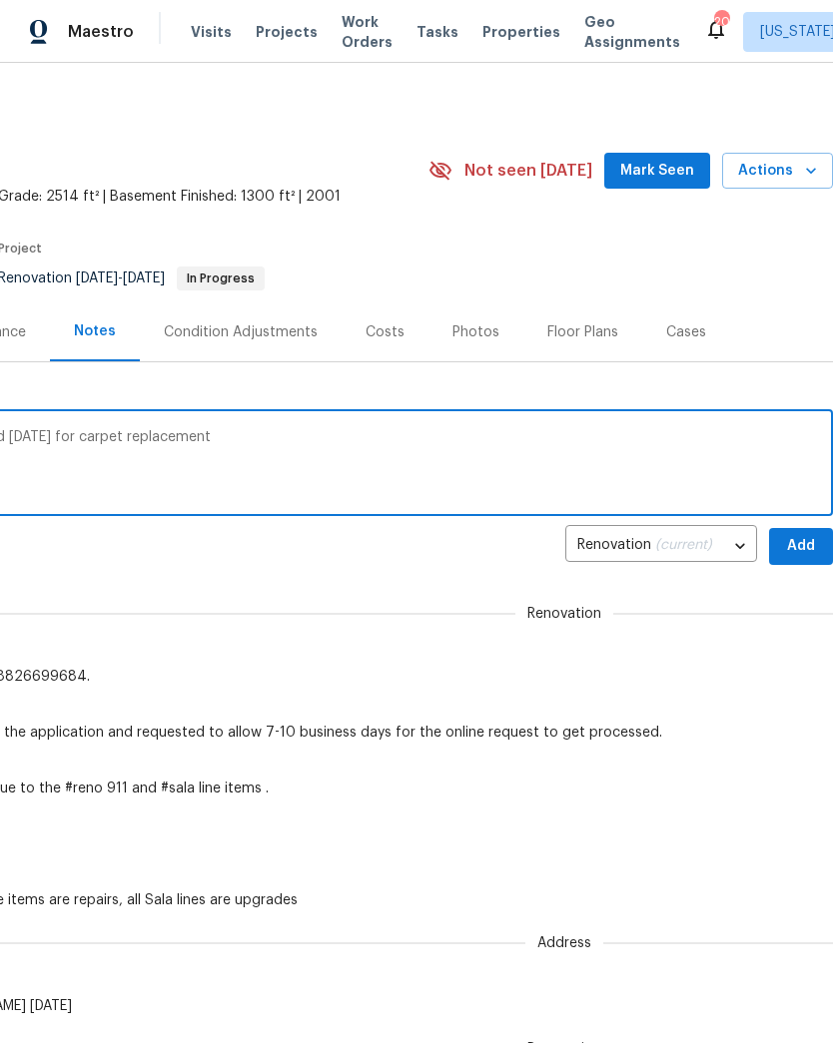
scroll to position [0, 296]
type textarea "[PERSON_NAME] expected to be completed [DATE] for carpet replacement"
click at [793, 542] on span "Add" at bounding box center [801, 546] width 32 height 25
